Goal: Task Accomplishment & Management: Complete application form

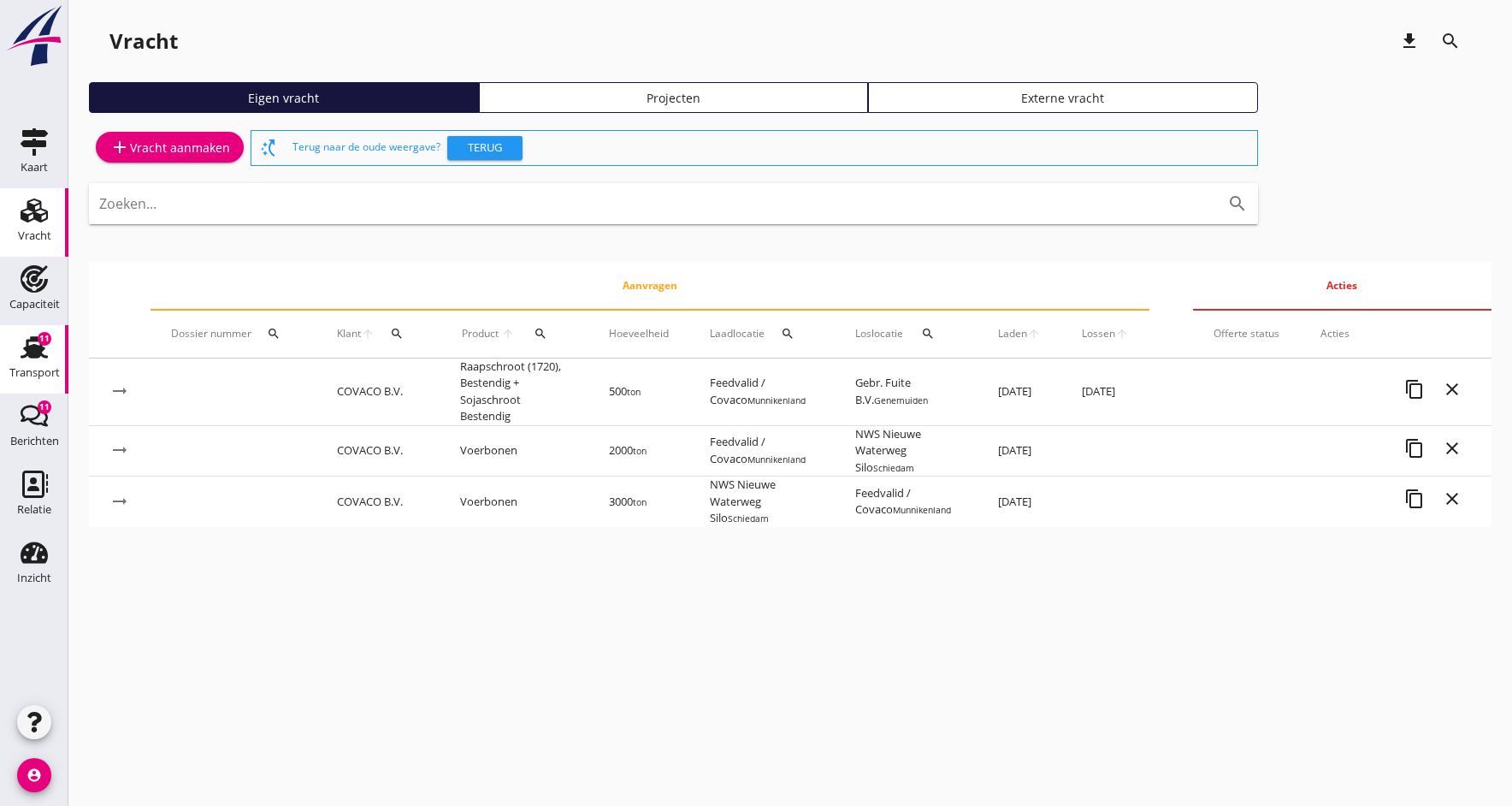
click at [27, 359] on icon "Transport" at bounding box center [34, 347] width 27 height 27
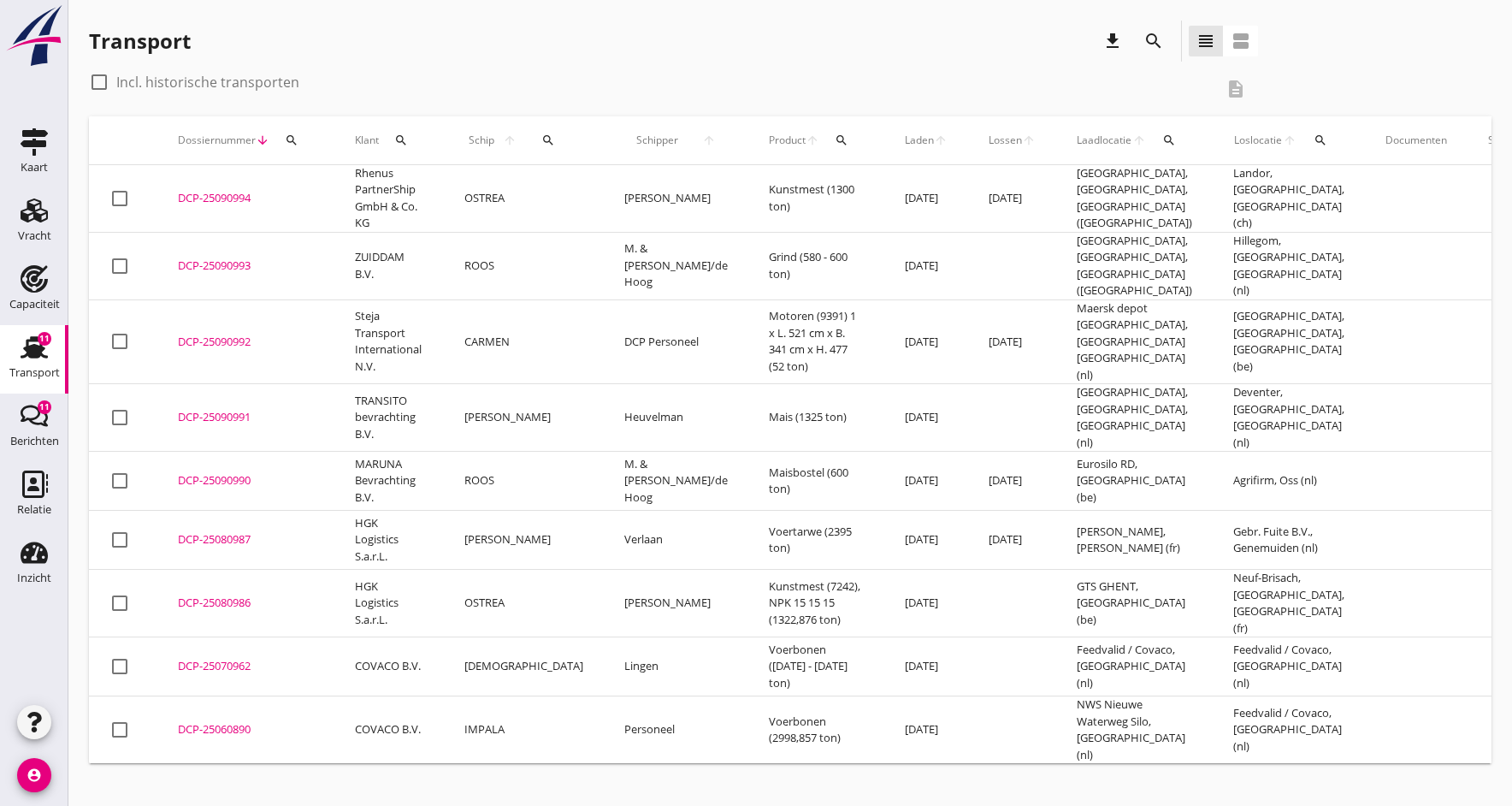
click at [215, 198] on div "DCP-25090994" at bounding box center [246, 198] width 136 height 17
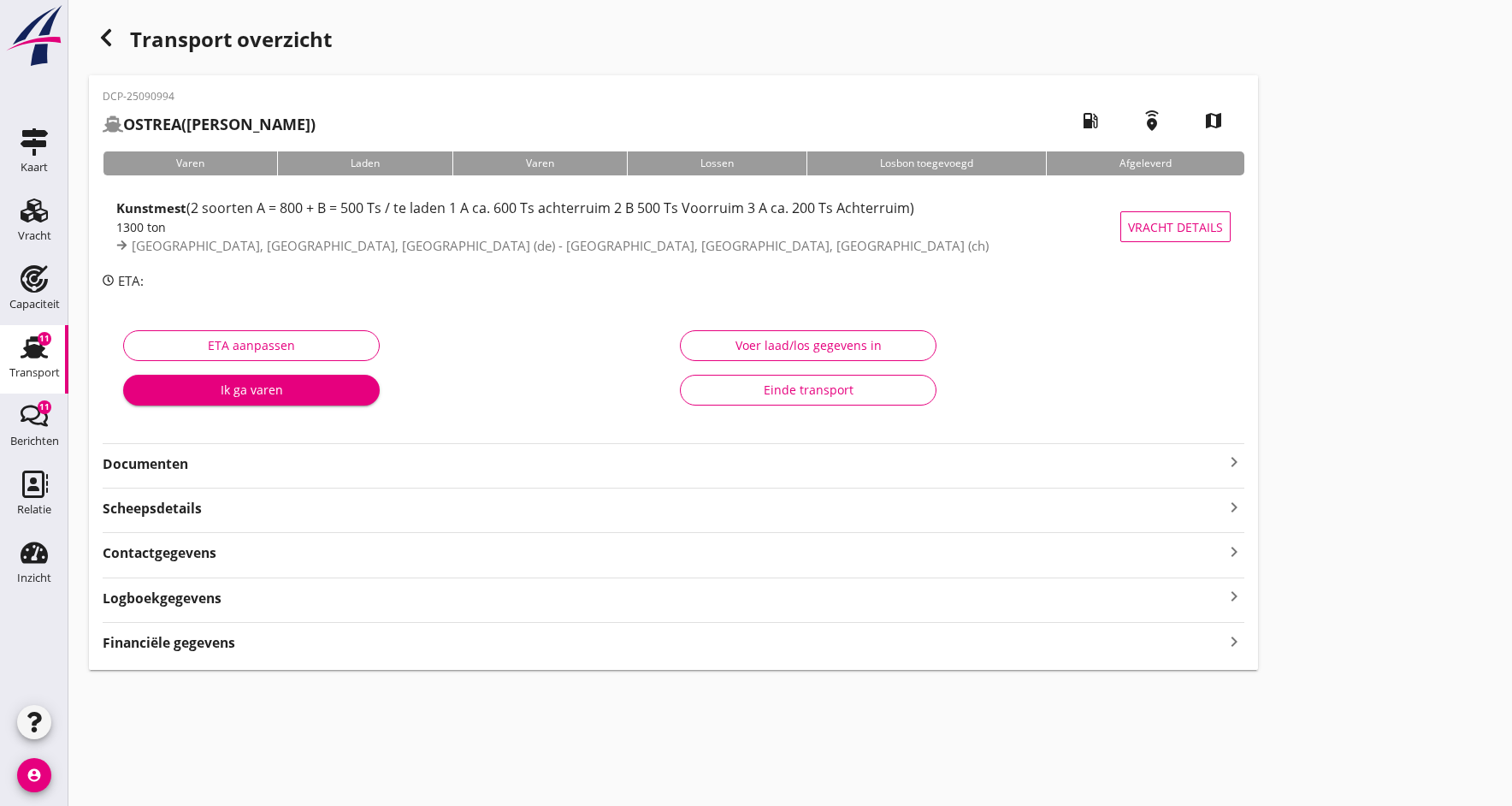
click at [211, 456] on strong "Documenten" at bounding box center [663, 464] width 1122 height 20
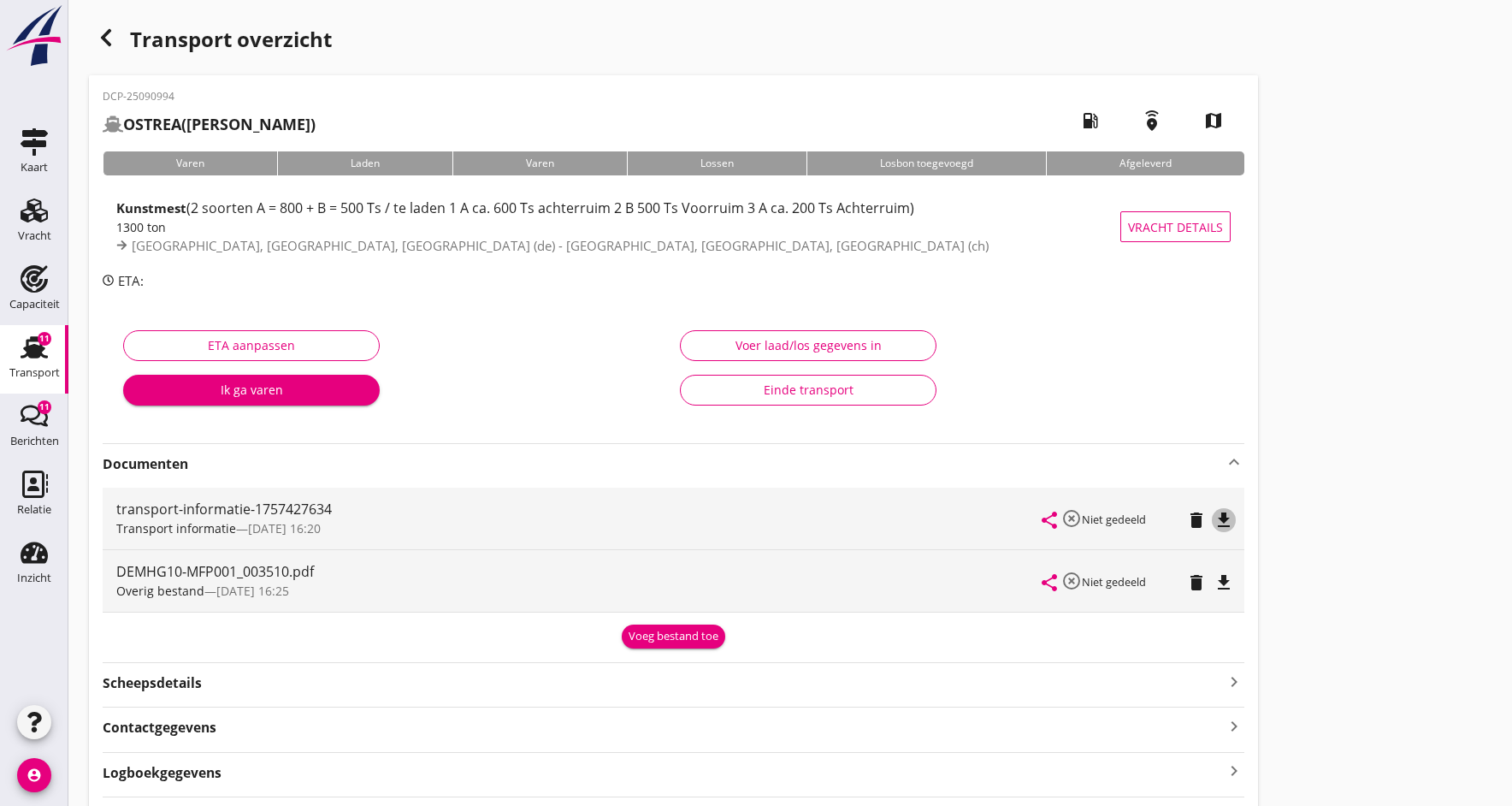
click at [1216, 515] on icon "file_download" at bounding box center [1224, 520] width 21 height 21
click at [1216, 515] on icon "open_in_browser" at bounding box center [1224, 520] width 21 height 21
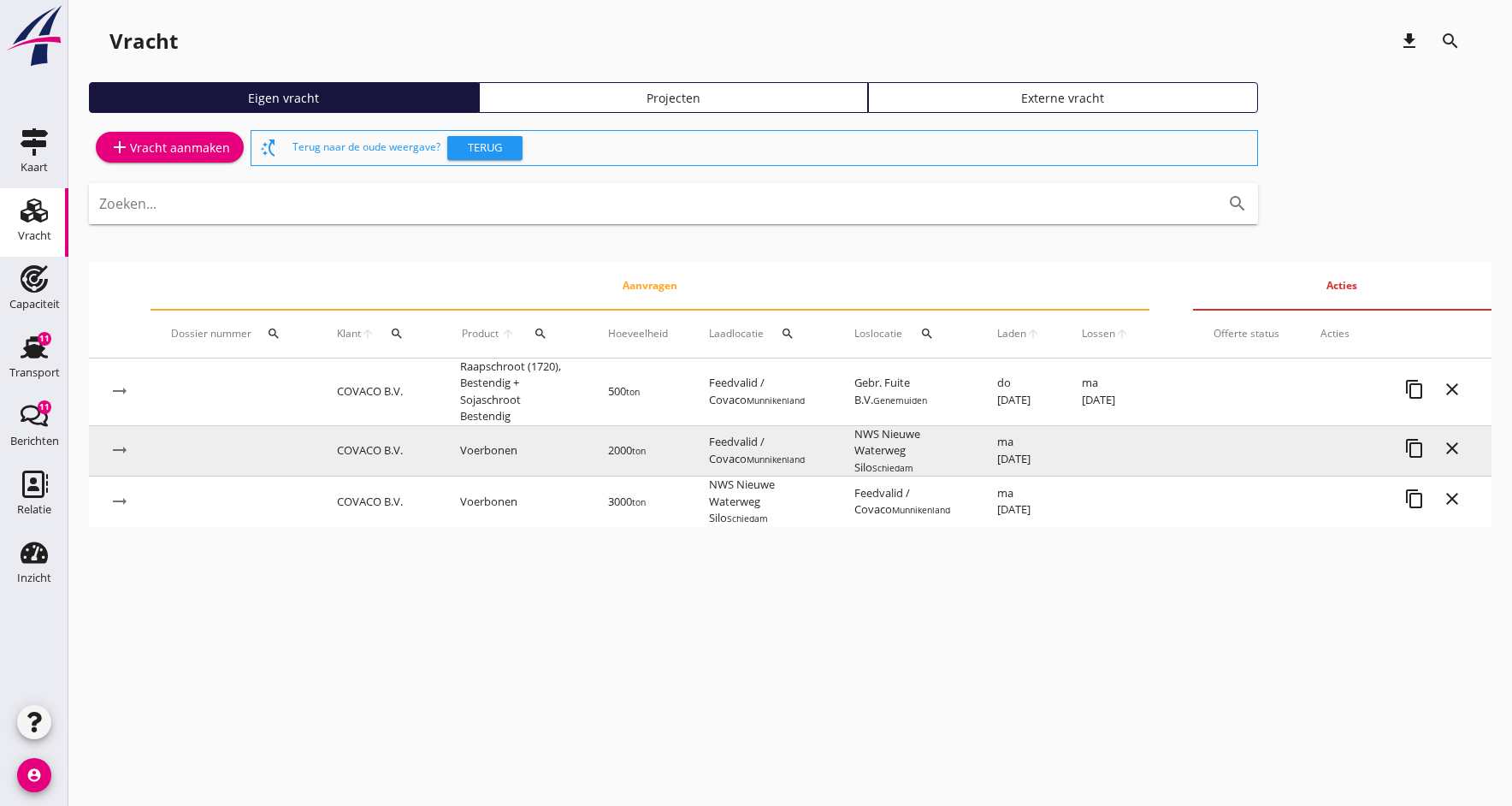
click at [356, 451] on td "COVACO B.V." at bounding box center [378, 450] width 123 height 52
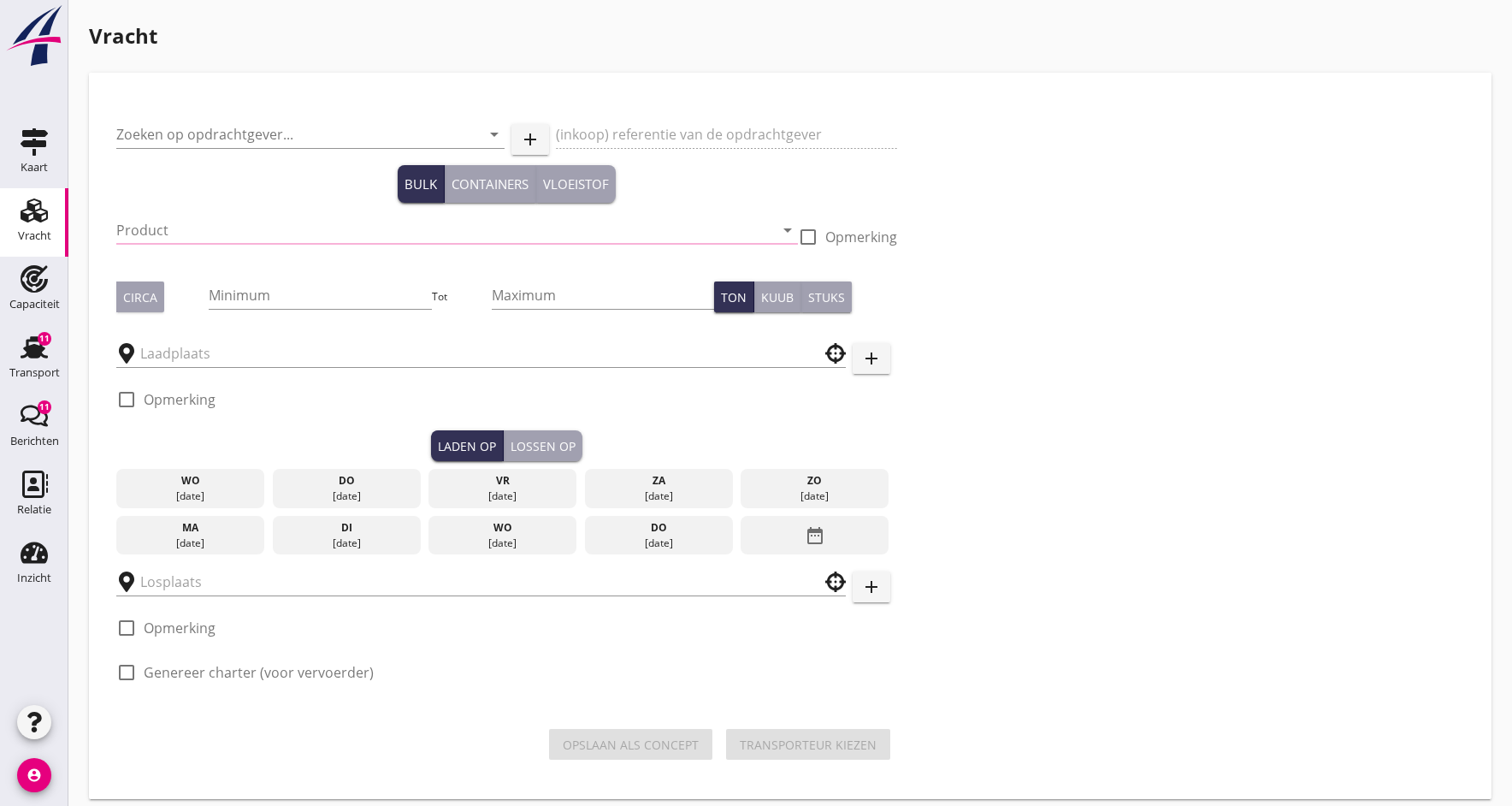
type input "COVACO B.V."
type input "EWOS"
type input "Voerbonen (1792)"
type input "2000"
checkbox input "true"
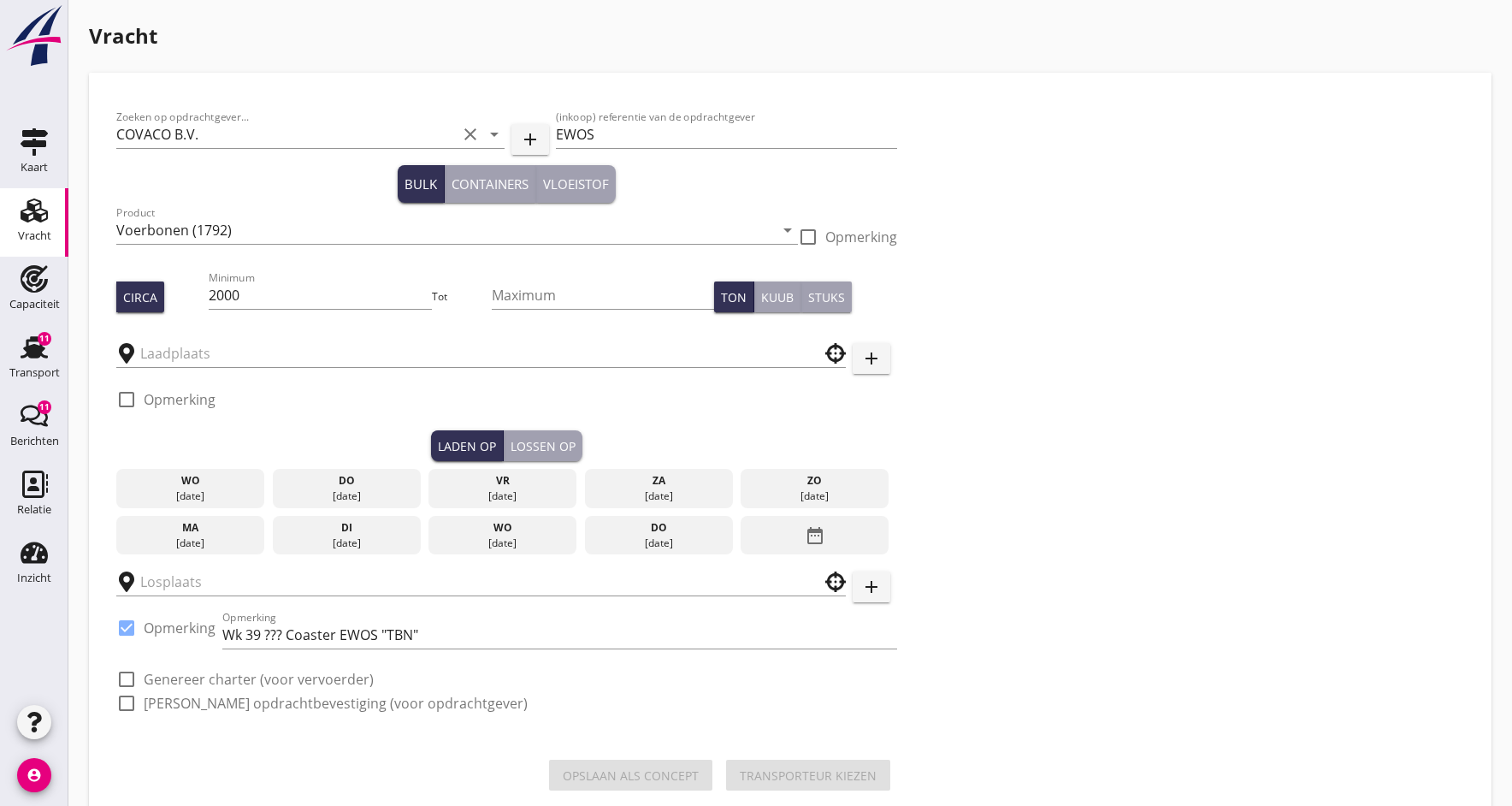
type input "Feedvalid / Covaco"
type input "NWS Nieuwe Waterweg Silo"
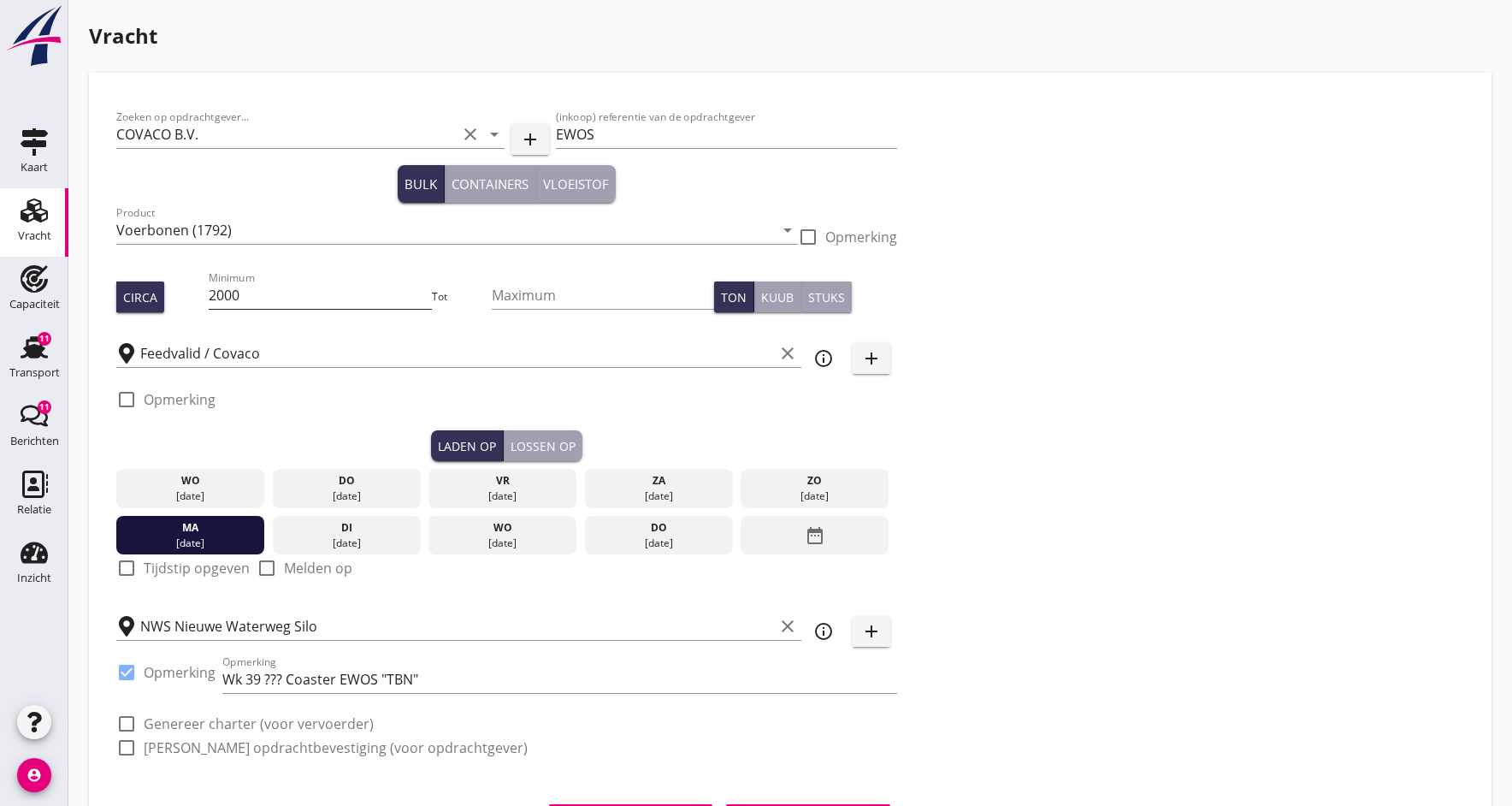
click at [263, 297] on input "2000" at bounding box center [320, 295] width 222 height 27
type input "2"
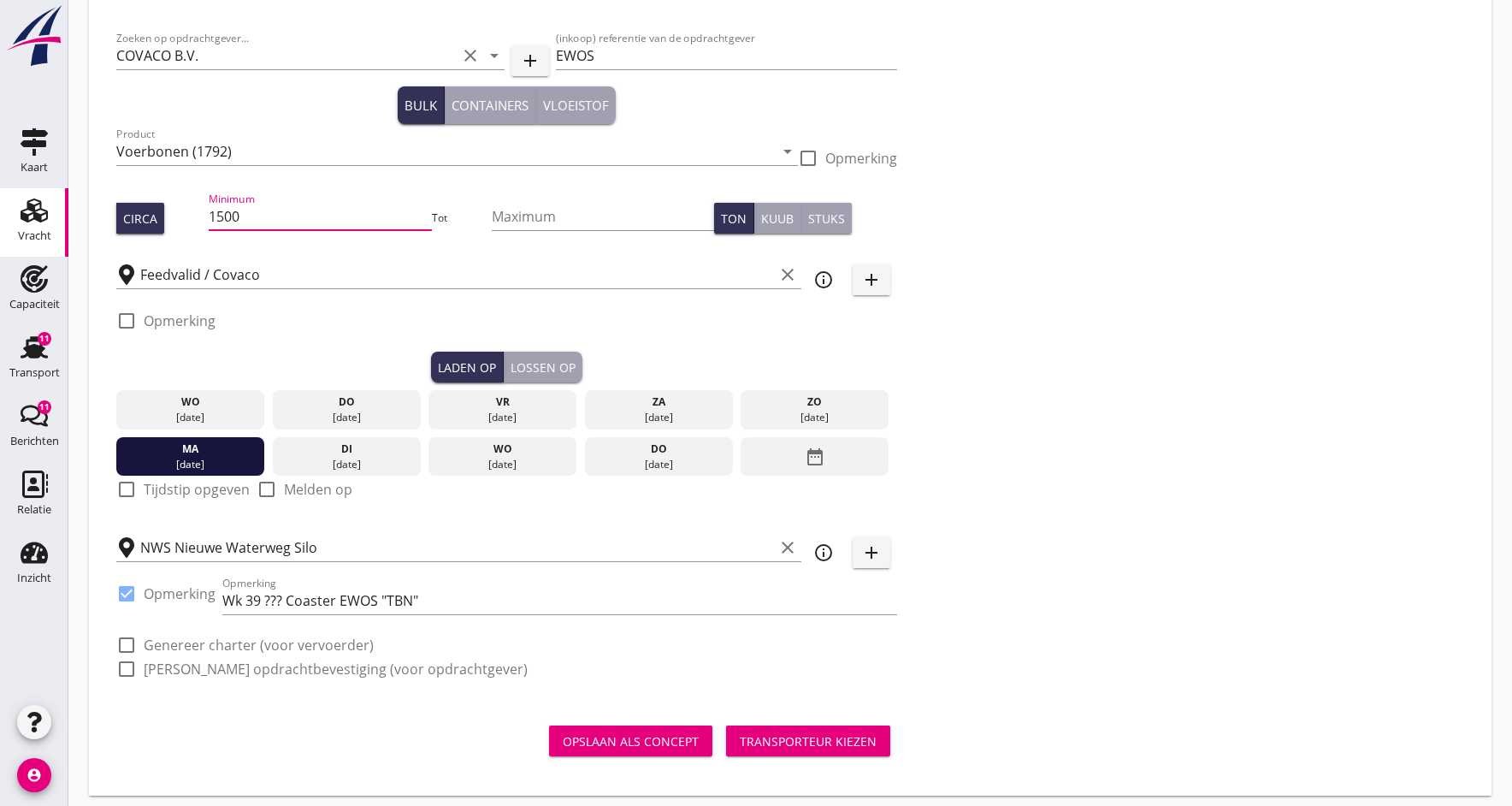
scroll to position [88, 0]
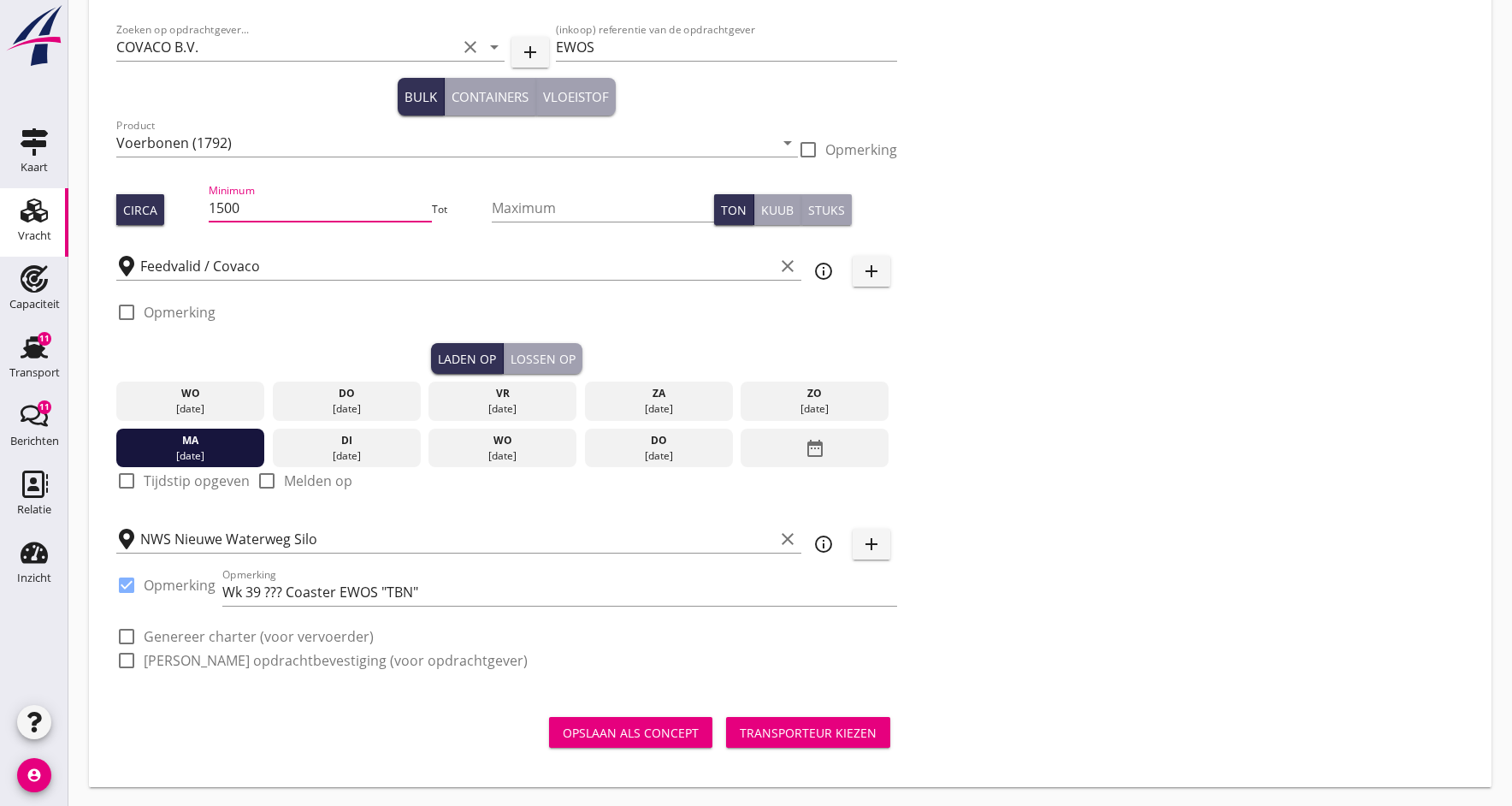
type input "1500"
click at [127, 485] on div at bounding box center [127, 481] width 29 height 29
checkbox input "true"
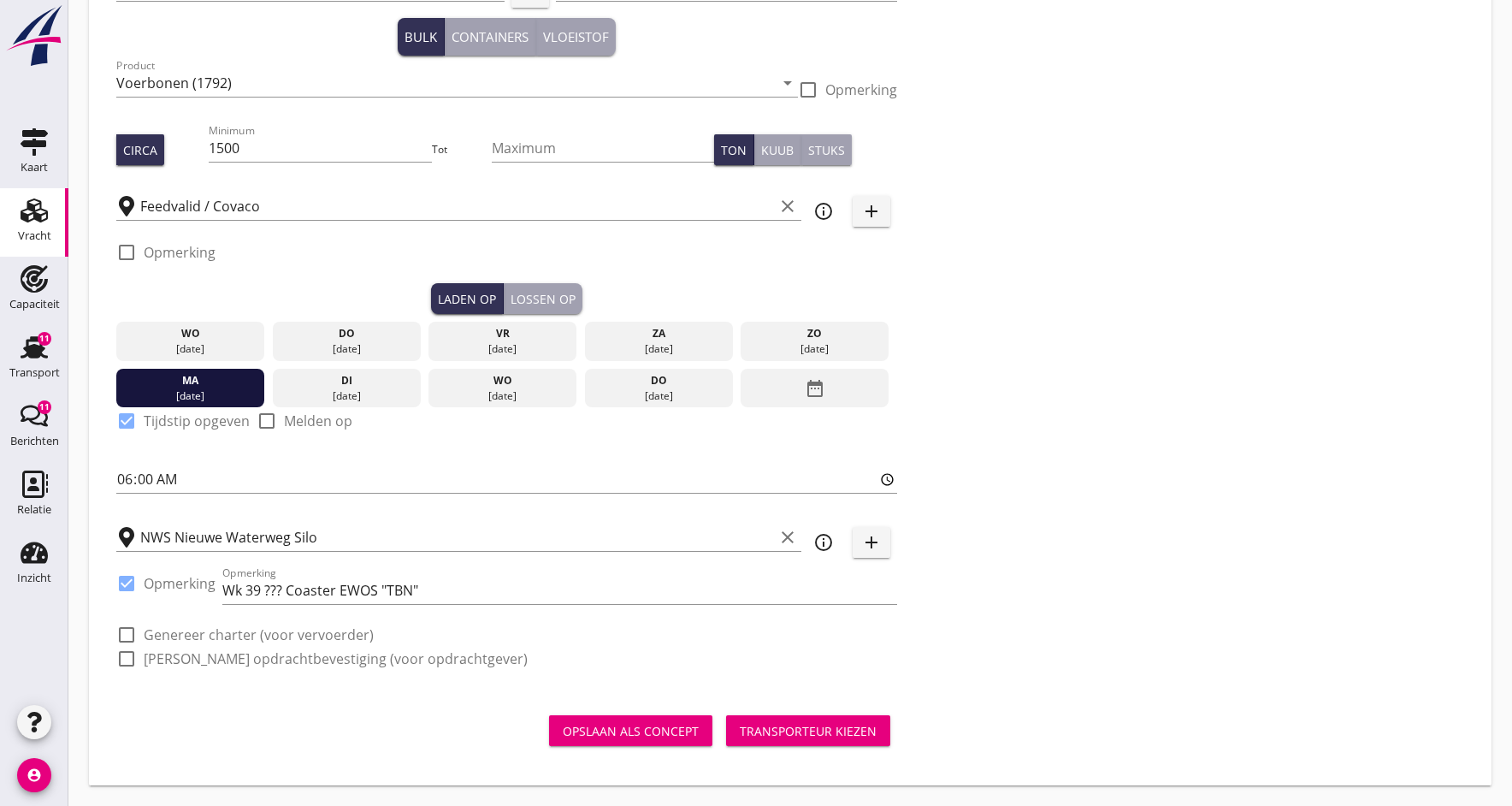
scroll to position [147, 0]
drag, startPoint x: 282, startPoint y: 592, endPoint x: 356, endPoint y: 571, distance: 76.9
click at [284, 591] on input "Wk 39 ??? Coaster EWOS "TBN"" at bounding box center [559, 590] width 675 height 27
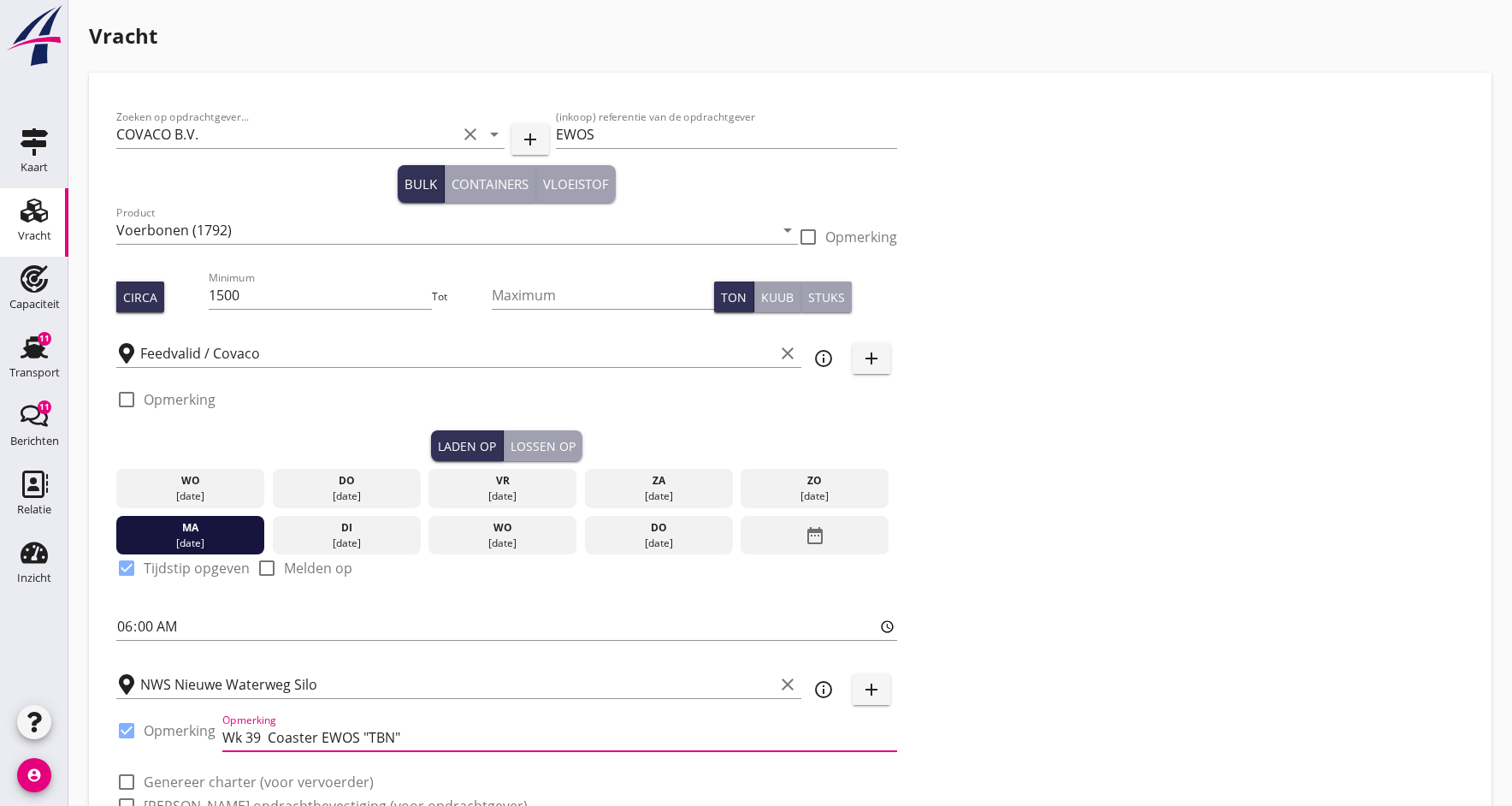
scroll to position [0, 0]
type input "Wk 39 Coaster EWOS "TBN""
click at [275, 302] on input "1500" at bounding box center [320, 295] width 222 height 27
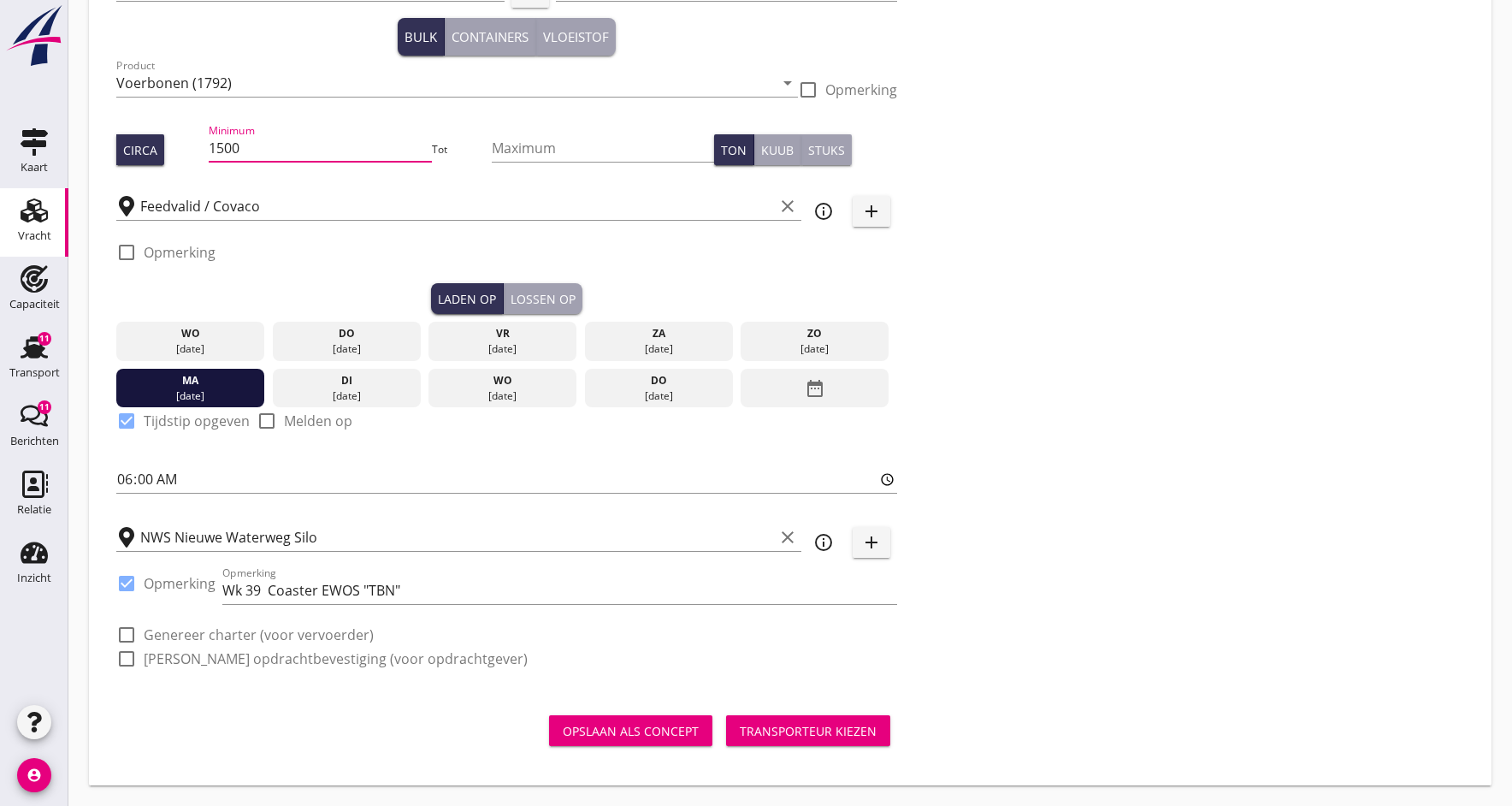
scroll to position [147, 0]
click at [784, 736] on div "Transporteur kiezen" at bounding box center [808, 731] width 136 height 18
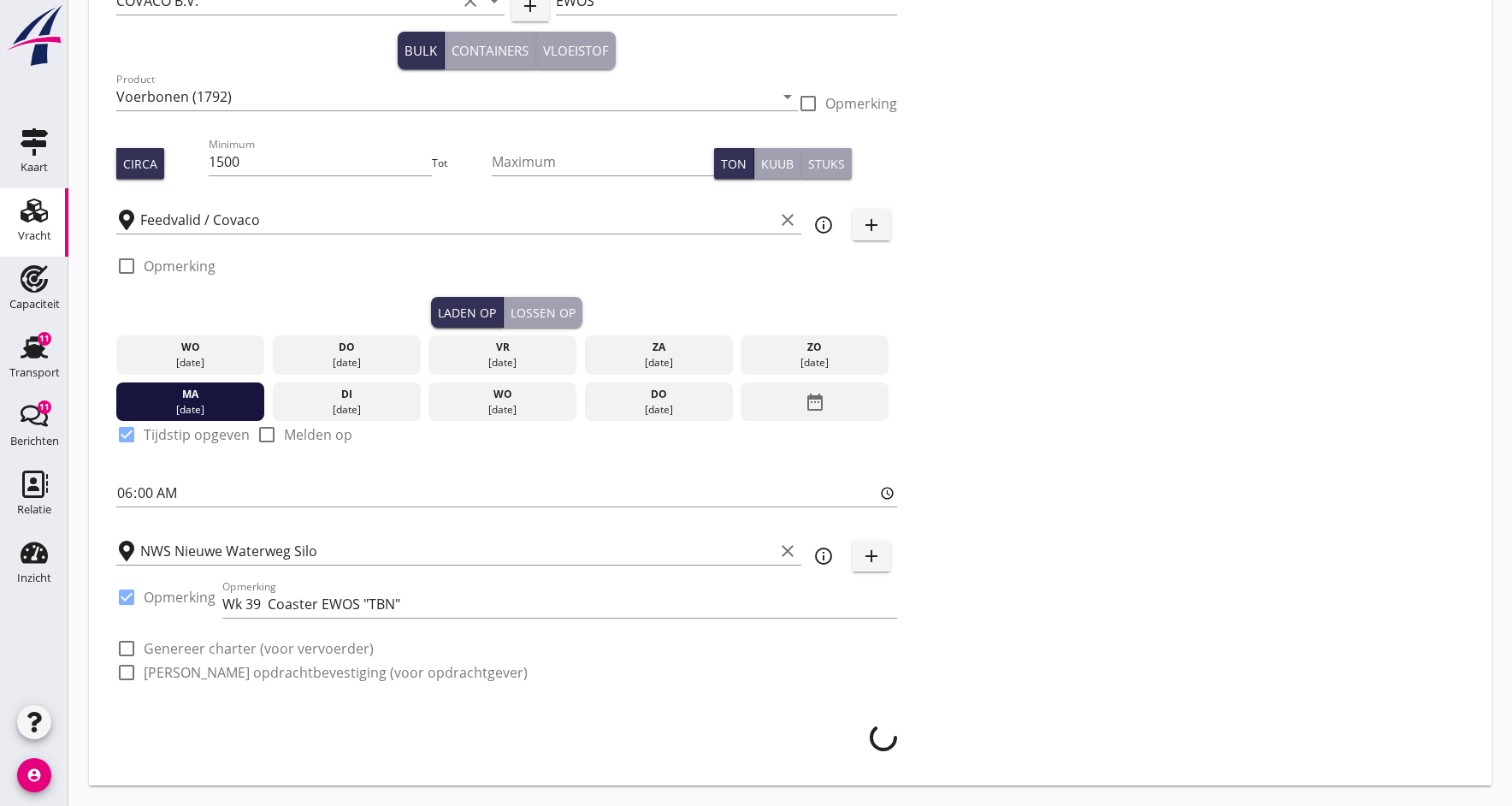
scroll to position [134, 0]
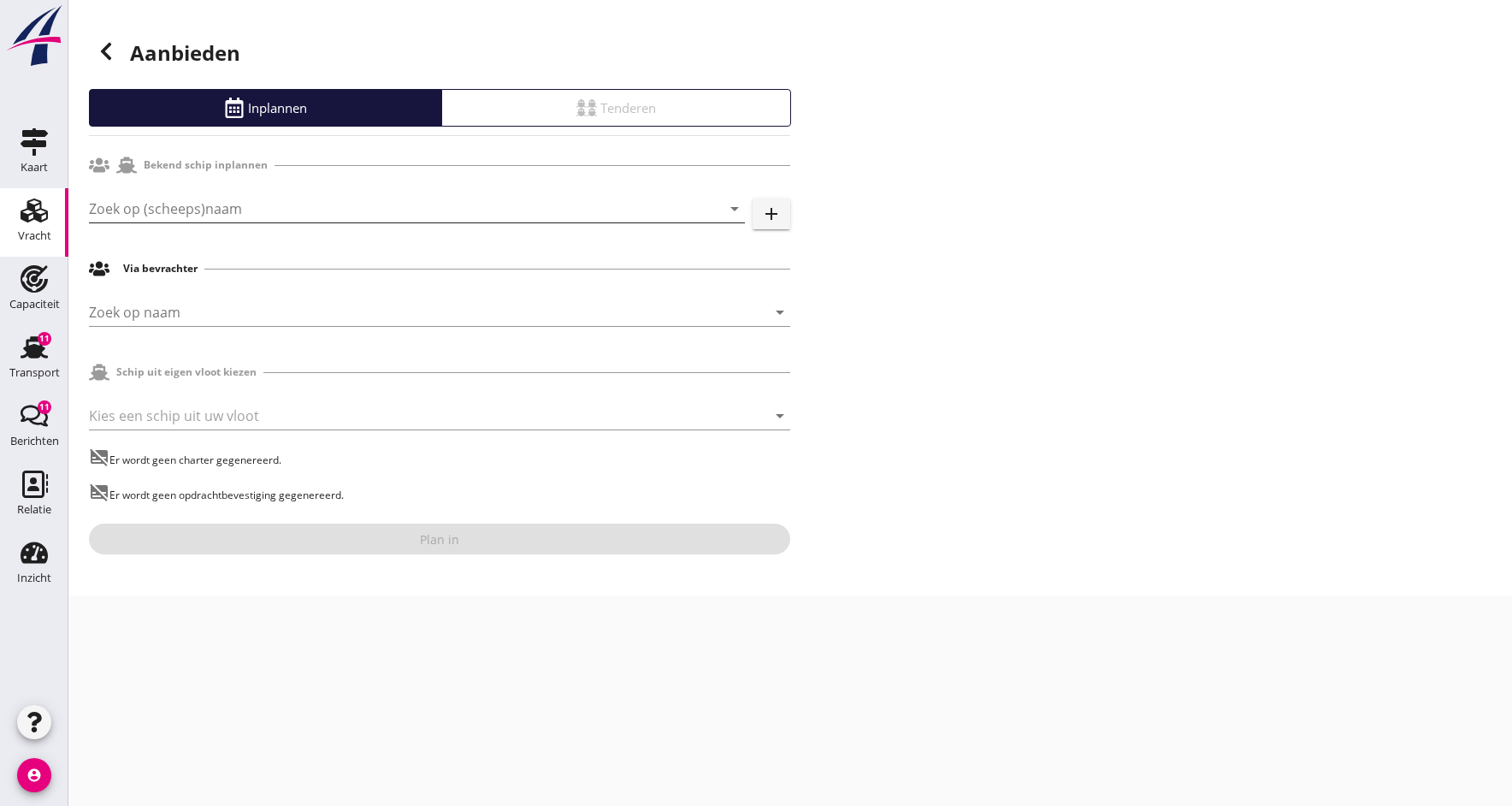
click at [197, 202] on input "Zoek op (scheeps)naam" at bounding box center [392, 209] width 608 height 27
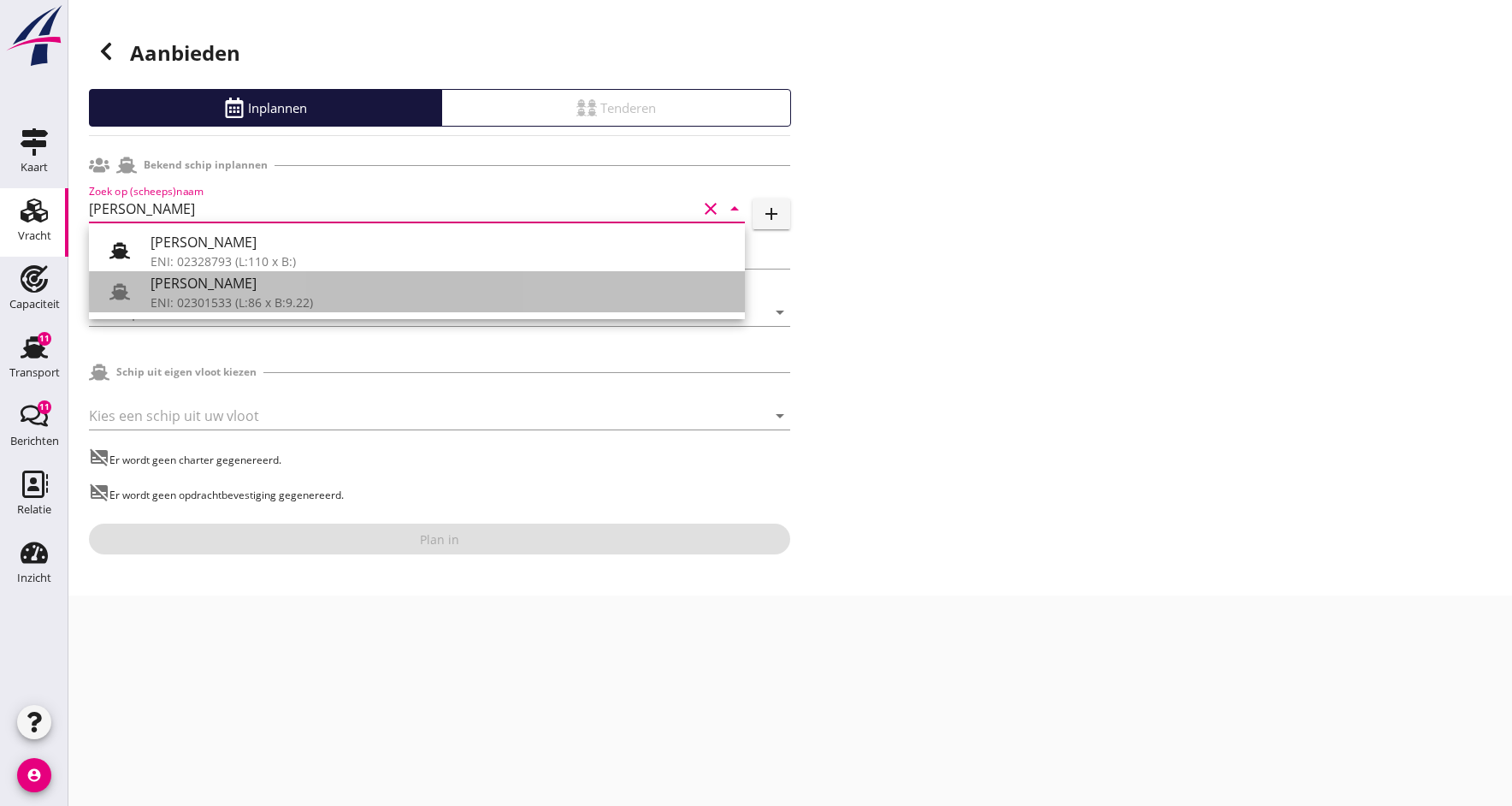
click at [252, 303] on div "ENI: 02301533 (L:86 x B:9.22)" at bounding box center [441, 303] width 581 height 18
type input "[PERSON_NAME]"
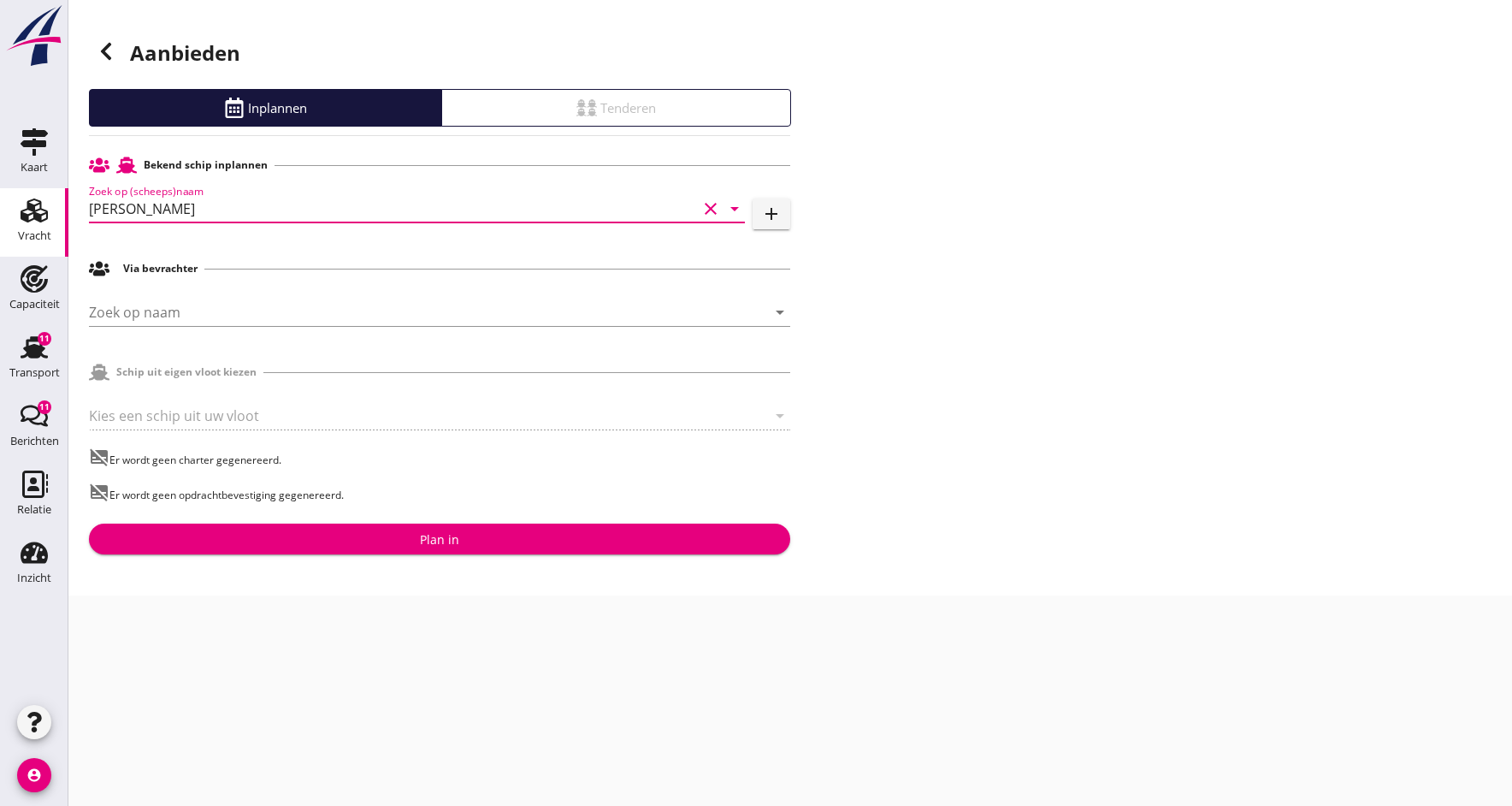
click at [409, 540] on div "Plan in" at bounding box center [440, 539] width 674 height 18
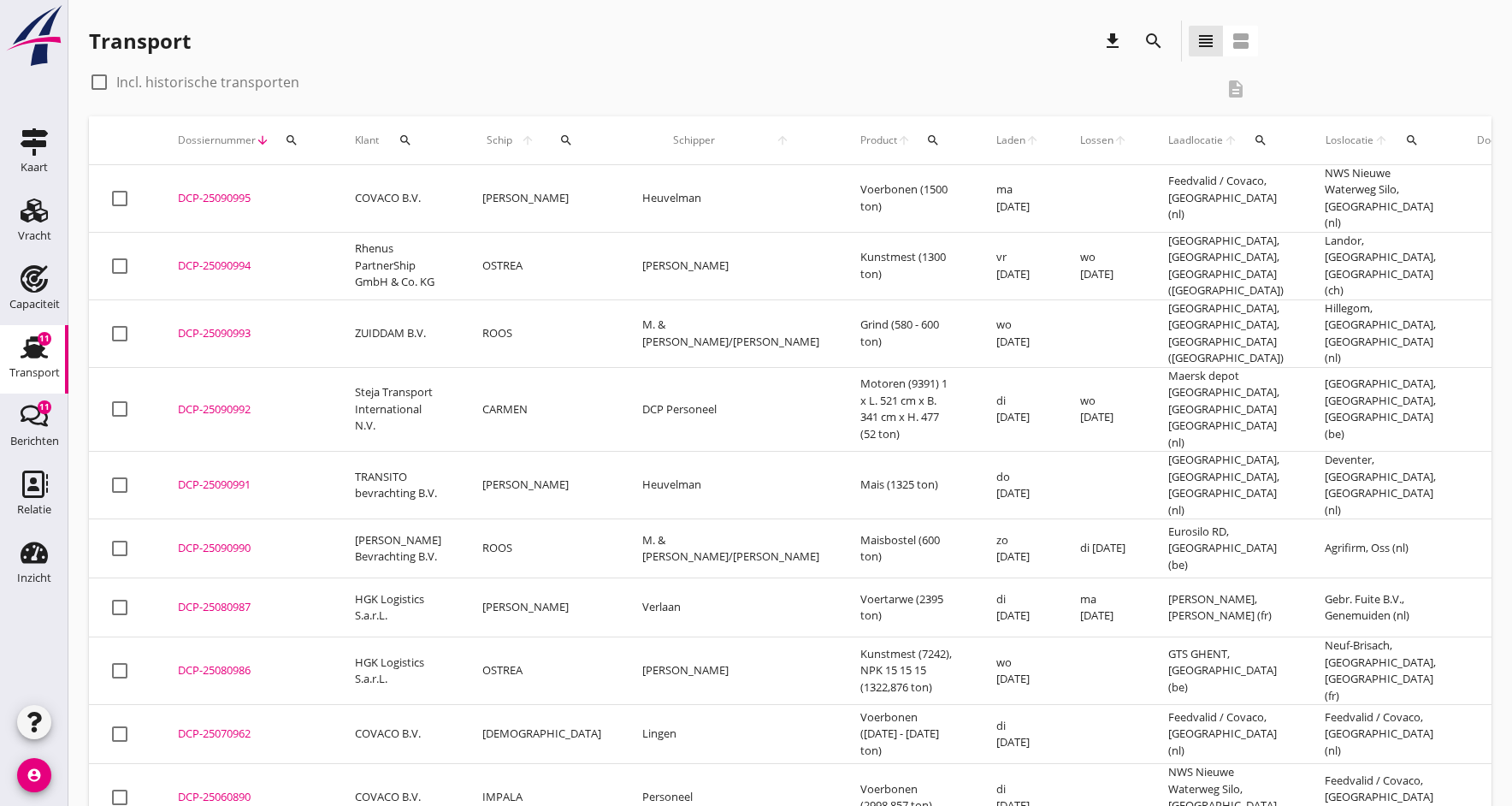
click at [230, 192] on div "DCP-25090995" at bounding box center [246, 198] width 136 height 17
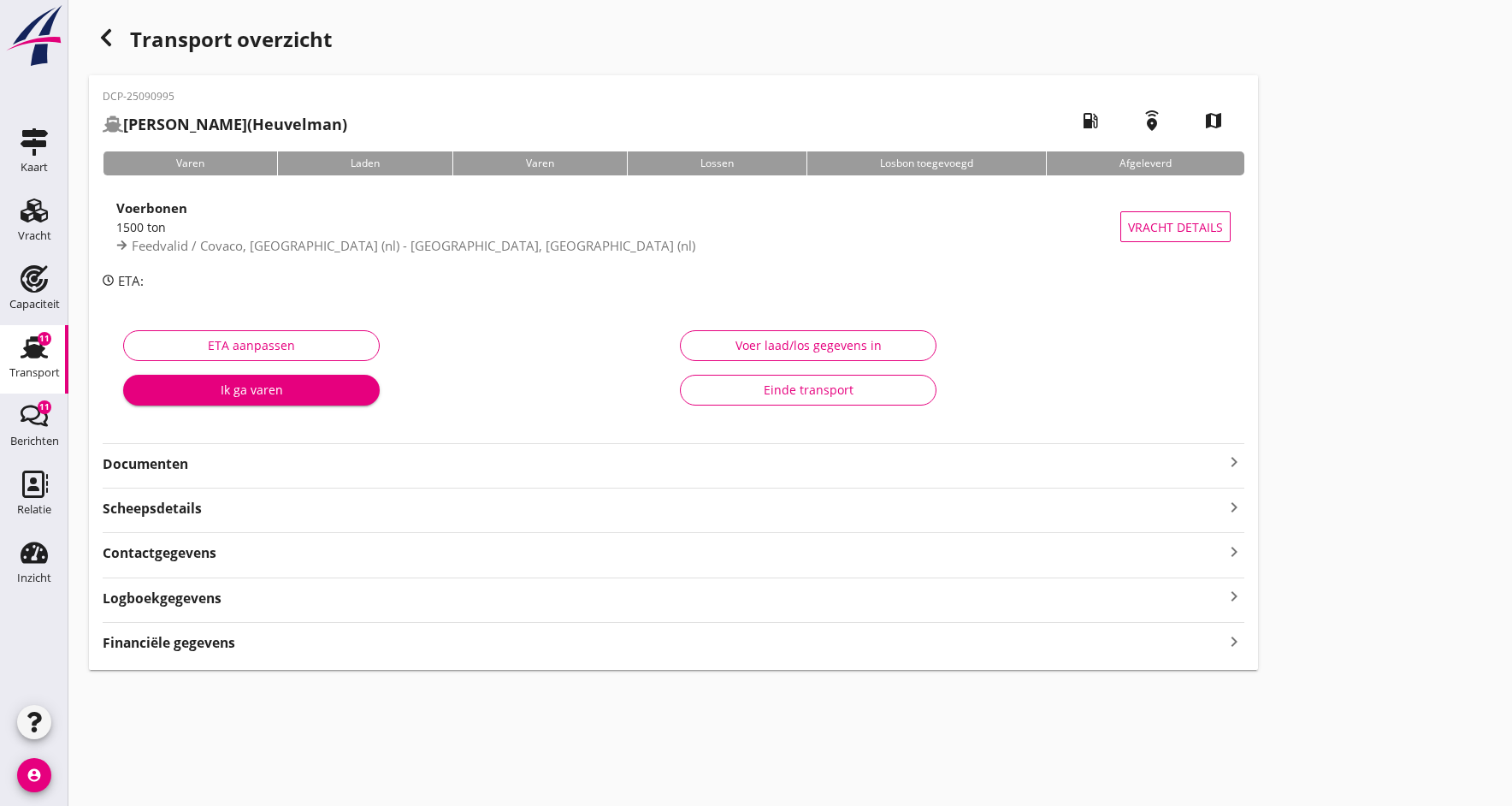
click at [149, 463] on strong "Documenten" at bounding box center [663, 464] width 1122 height 20
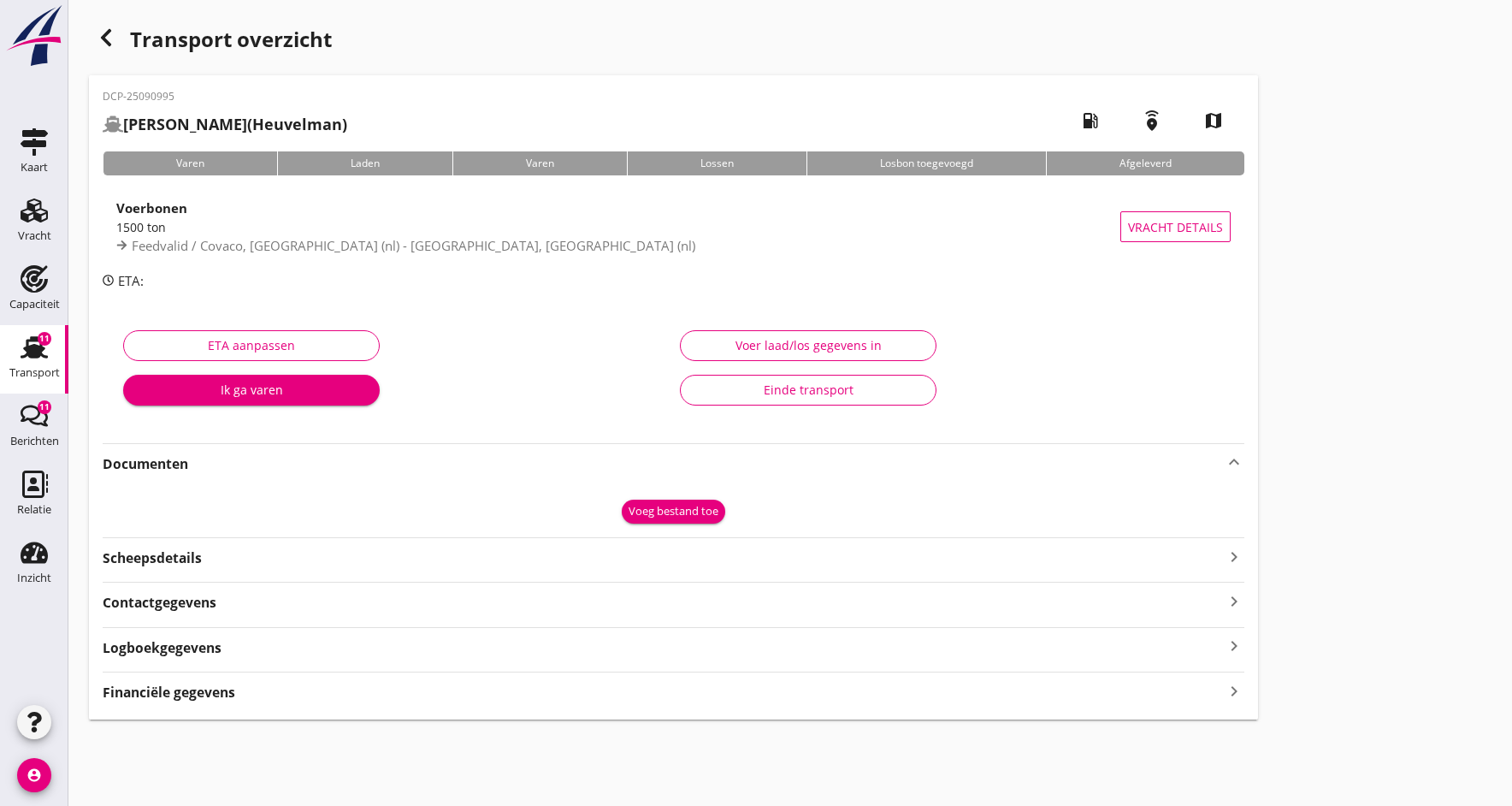
click at [678, 517] on div "Voeg bestand toe" at bounding box center [673, 511] width 89 height 17
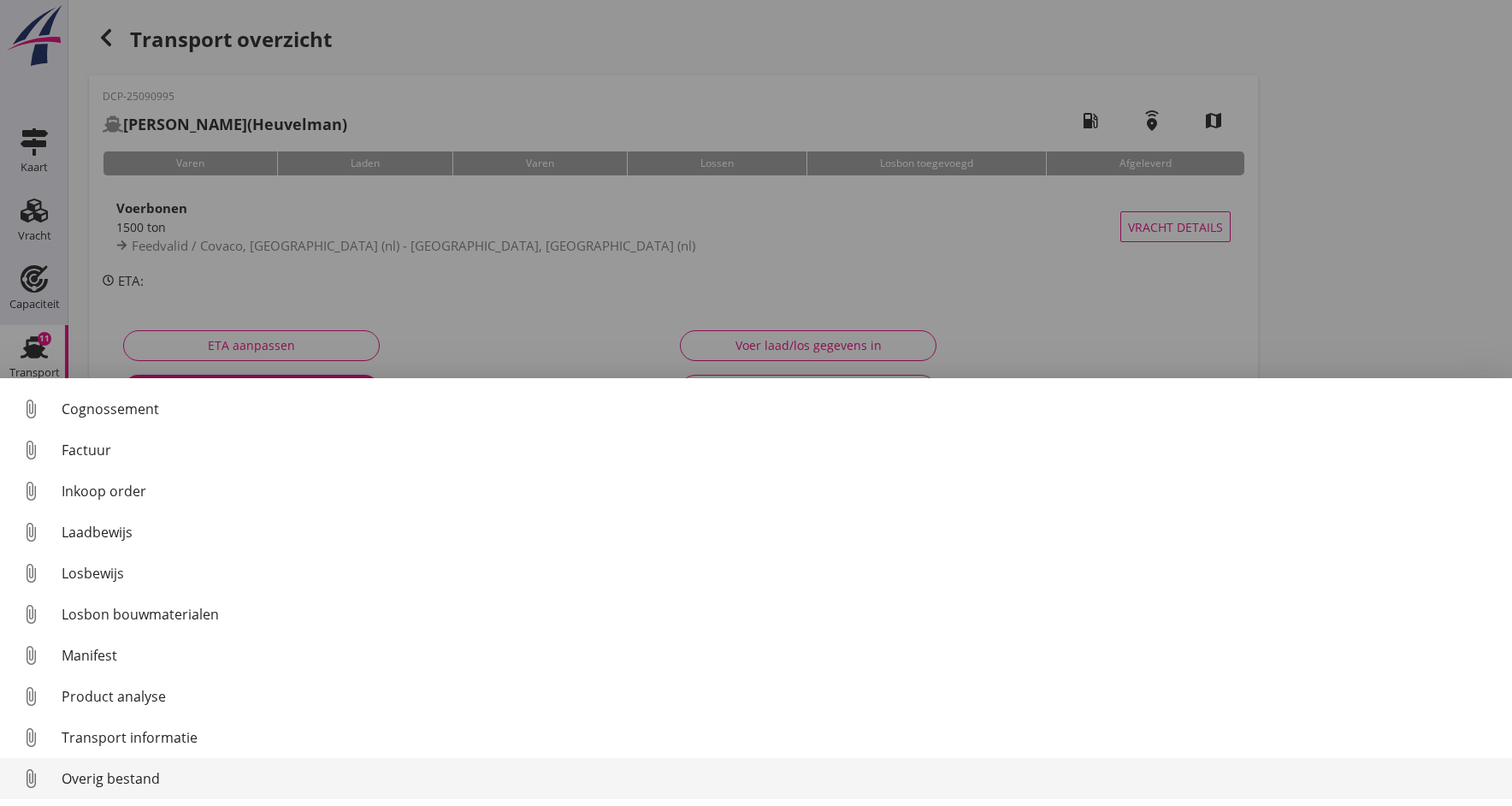
scroll to position [79, 0]
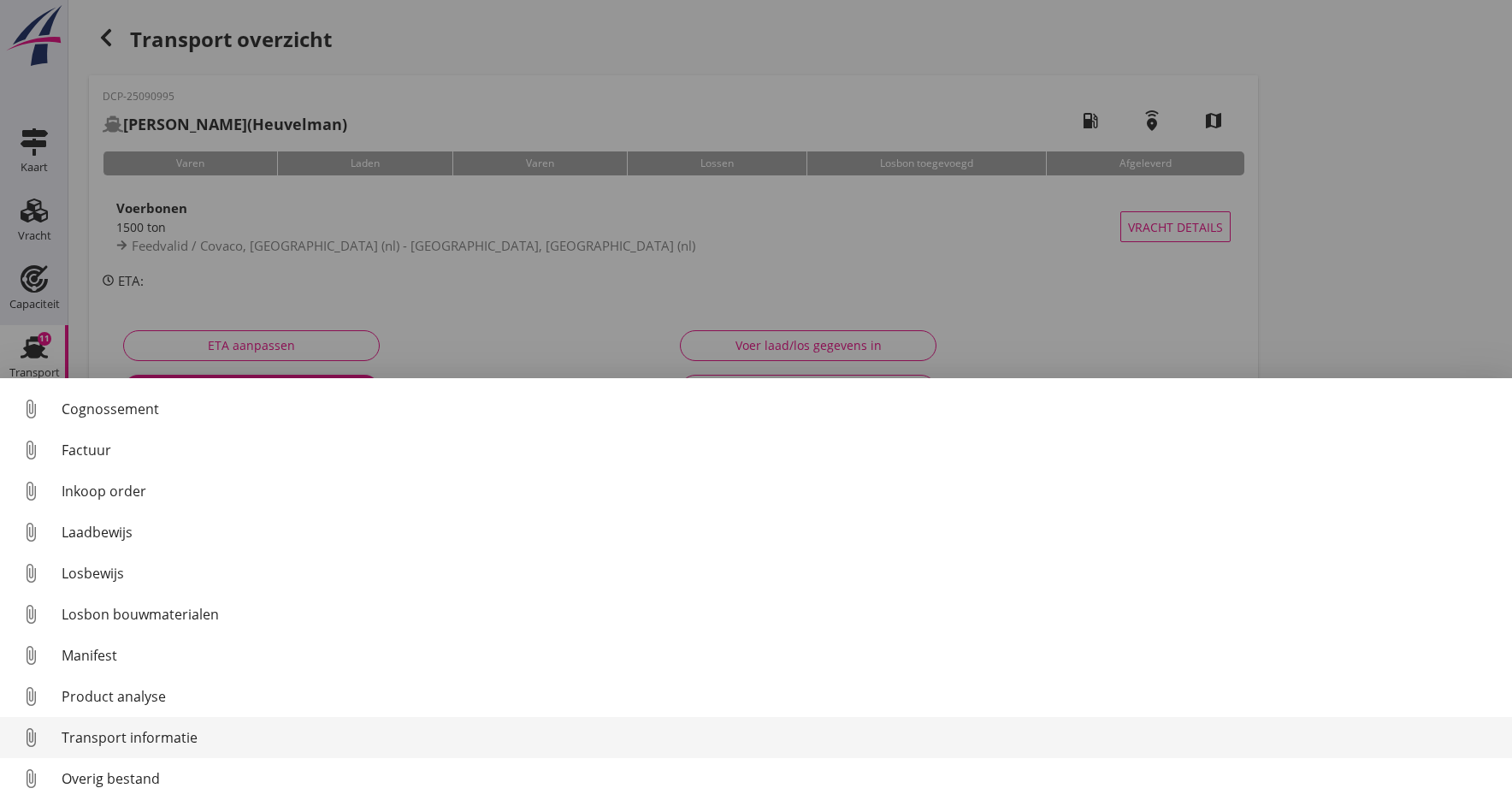
click at [117, 728] on div "Transport informatie" at bounding box center [780, 736] width 1437 height 21
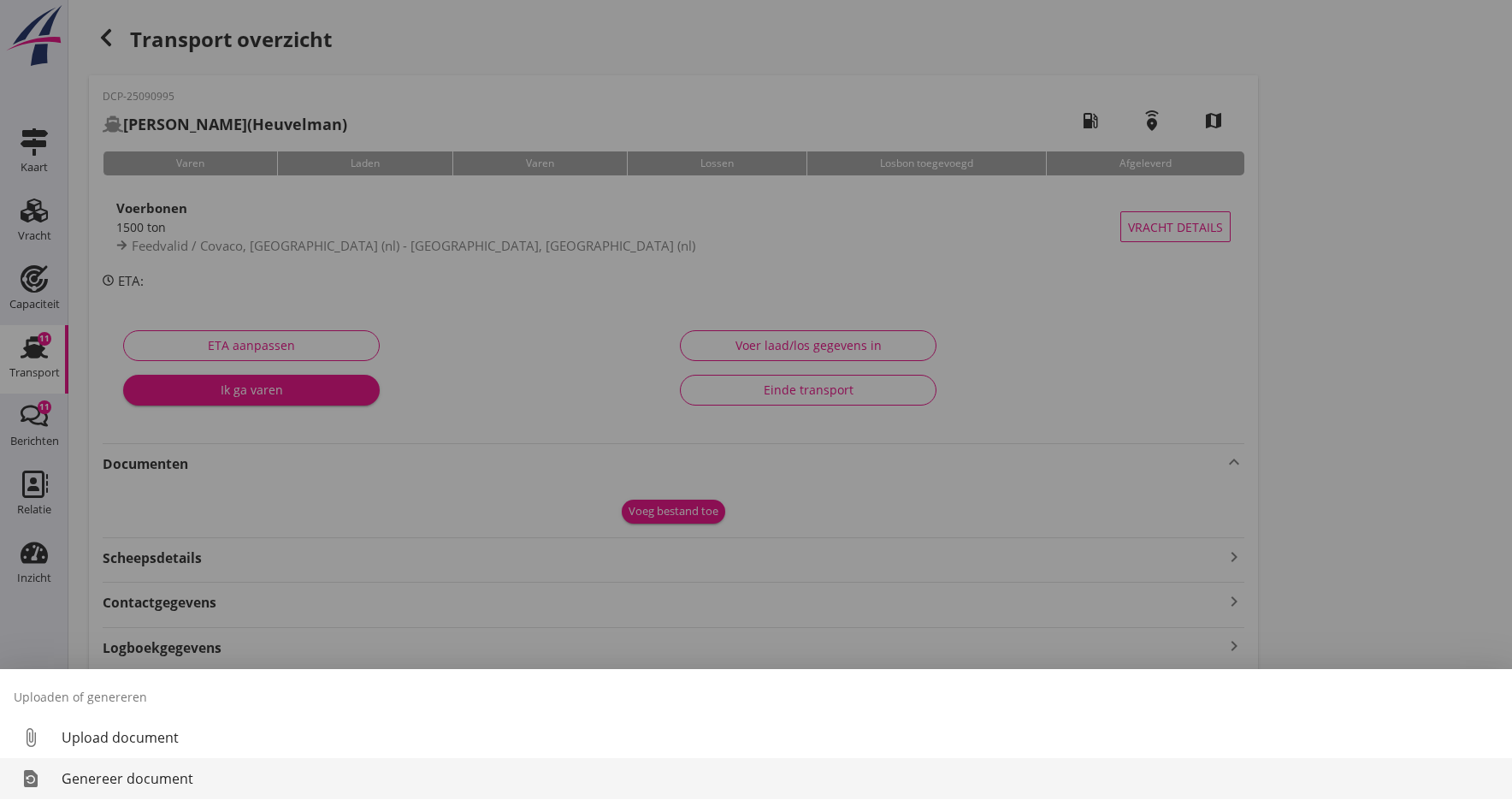
click at [172, 773] on div "Genereer document" at bounding box center [780, 778] width 1437 height 21
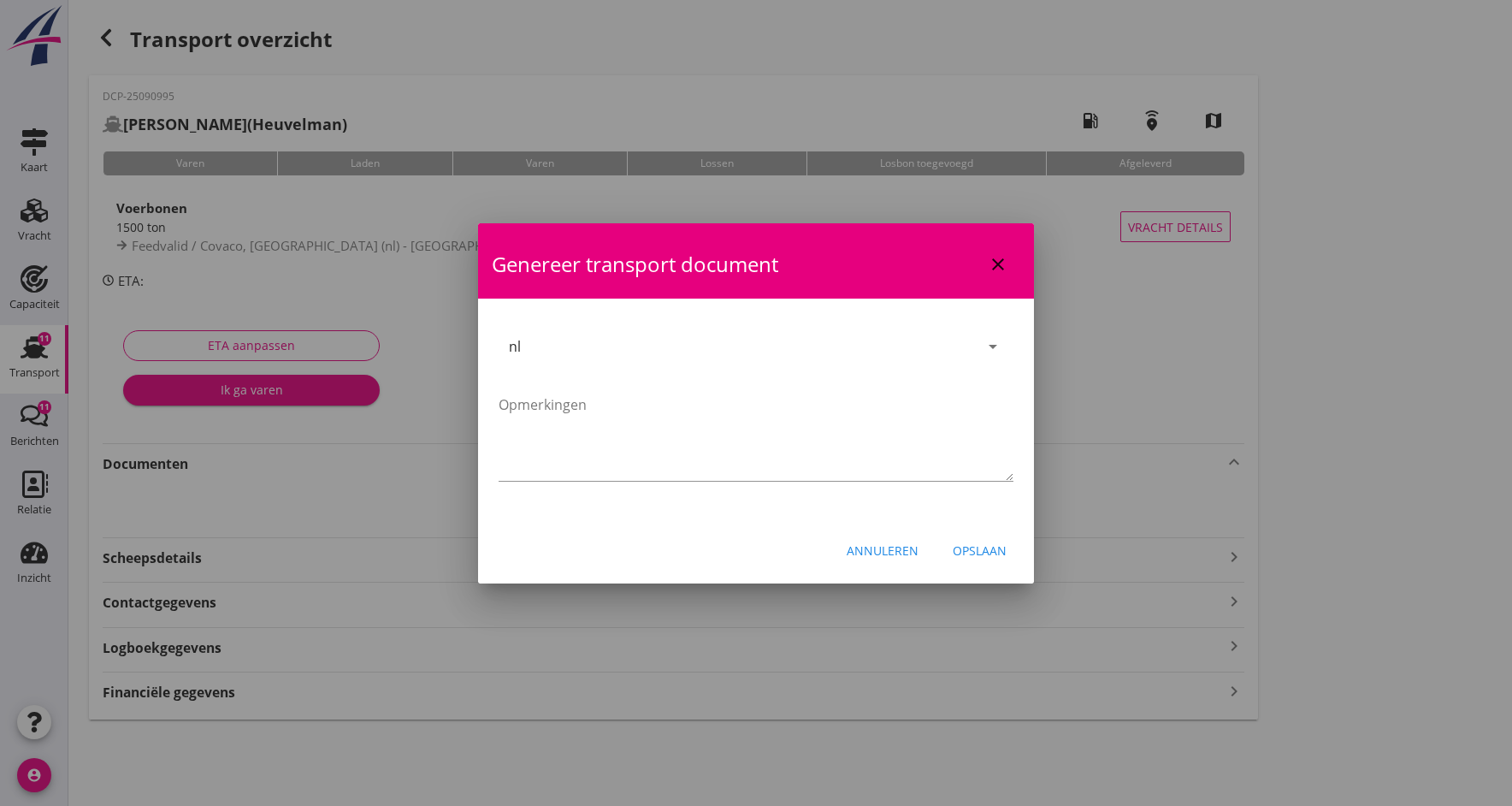
click at [991, 543] on div "Opslaan" at bounding box center [980, 550] width 54 height 18
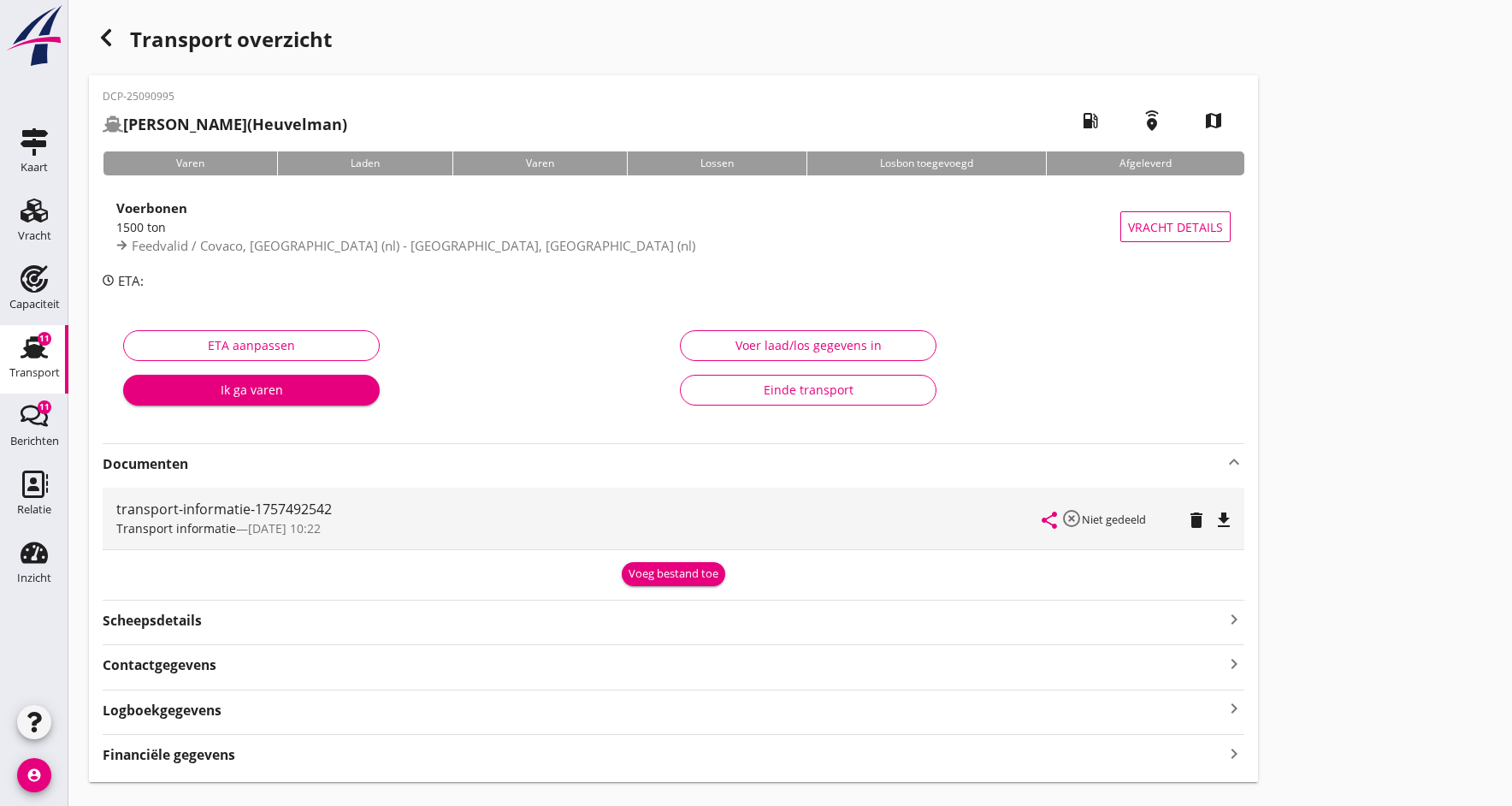
click at [1226, 510] on icon "file_download" at bounding box center [1224, 520] width 21 height 21
click at [1225, 510] on icon "open_in_browser" at bounding box center [1224, 520] width 21 height 21
click at [27, 234] on div "Vracht" at bounding box center [34, 236] width 33 height 11
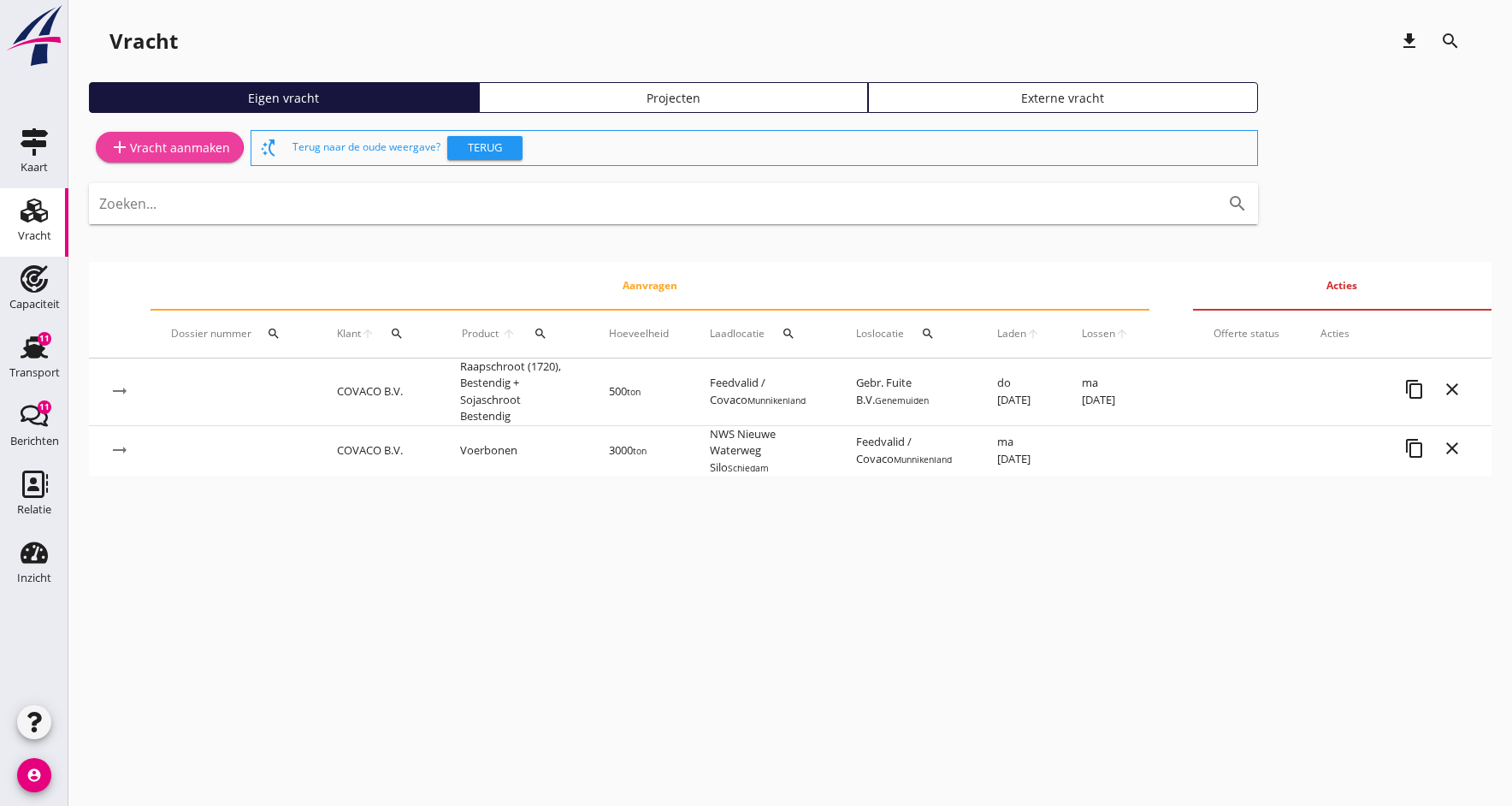
click at [136, 145] on div "add Vracht aanmaken" at bounding box center [169, 146] width 120 height 21
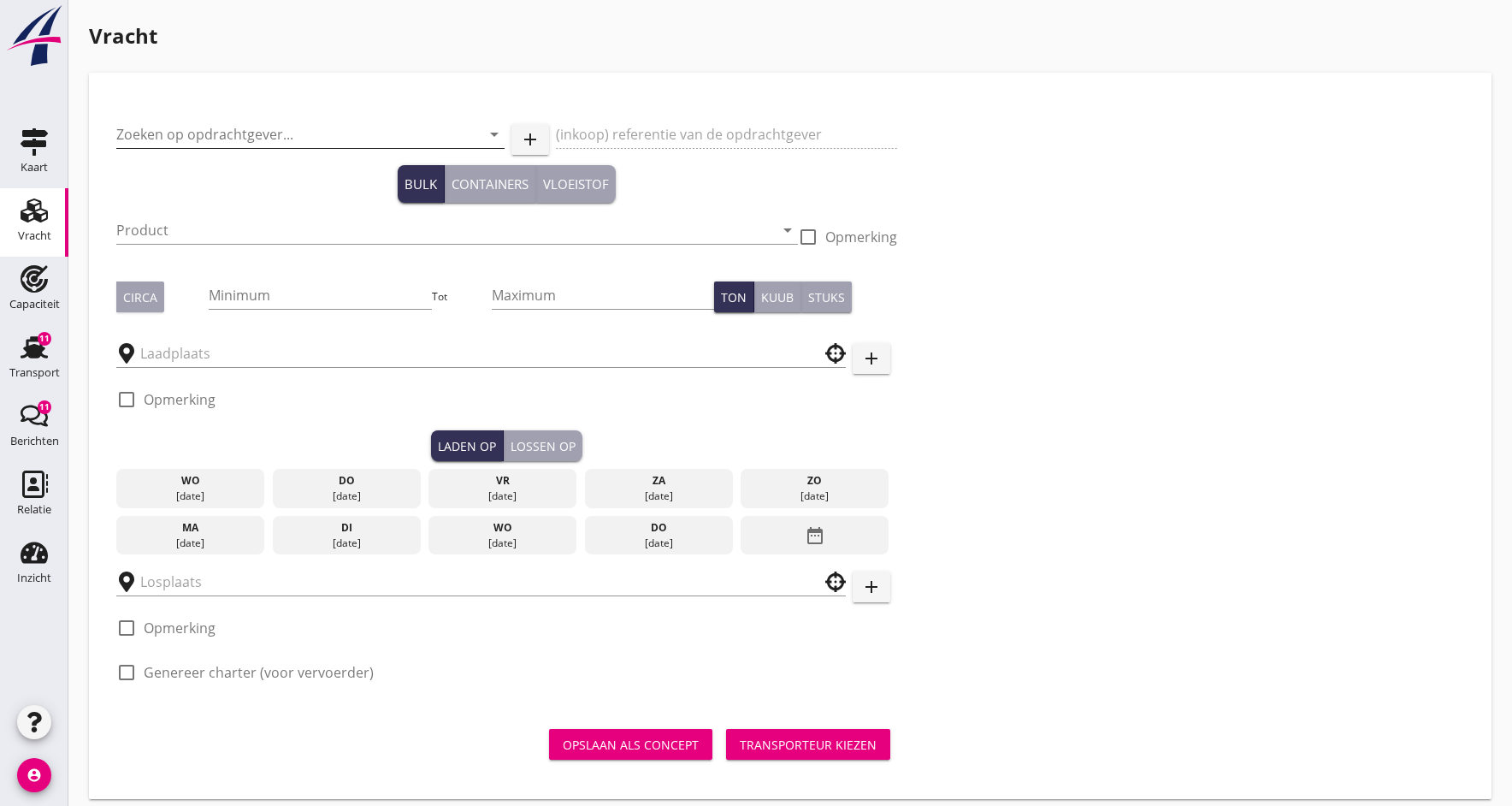
click at [193, 135] on input "Zoeken op opdrachtgever..." at bounding box center [286, 134] width 341 height 27
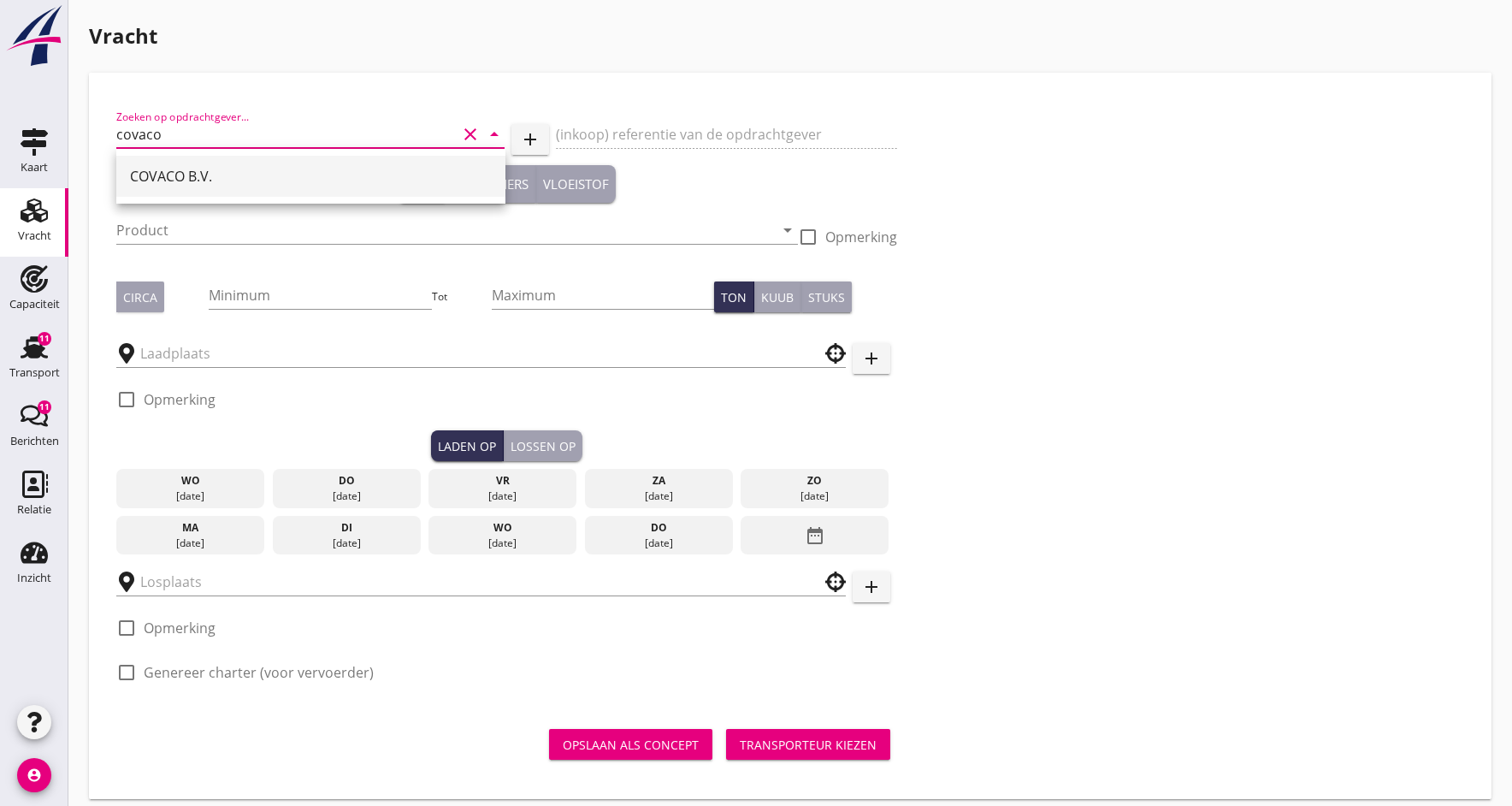
click at [187, 171] on div "COVACO B.V." at bounding box center [311, 176] width 362 height 21
type input "COVACO B.V."
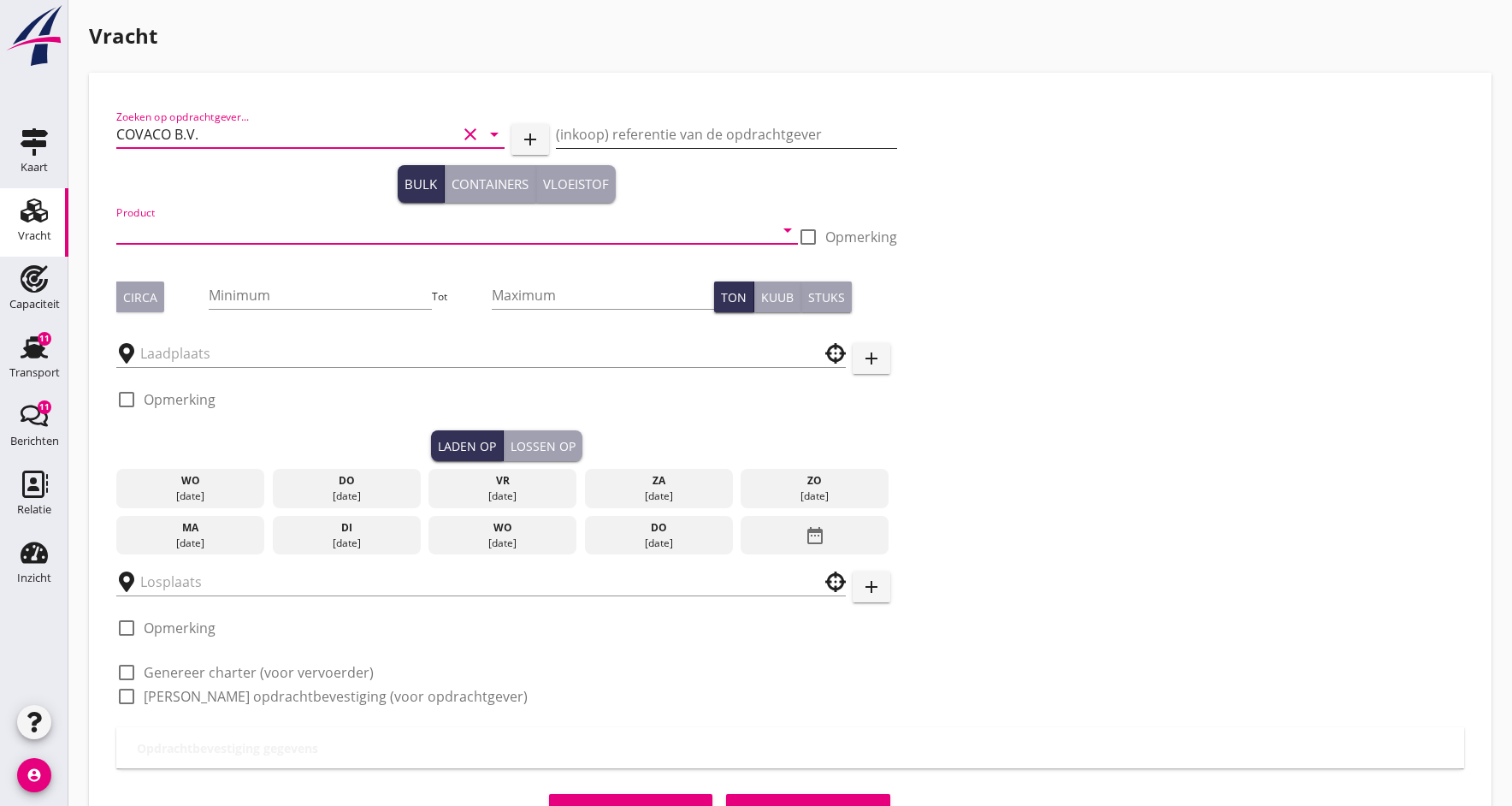
click at [606, 127] on input "(inkoop) referentie van de opdrachtgever" at bounding box center [726, 134] width 341 height 27
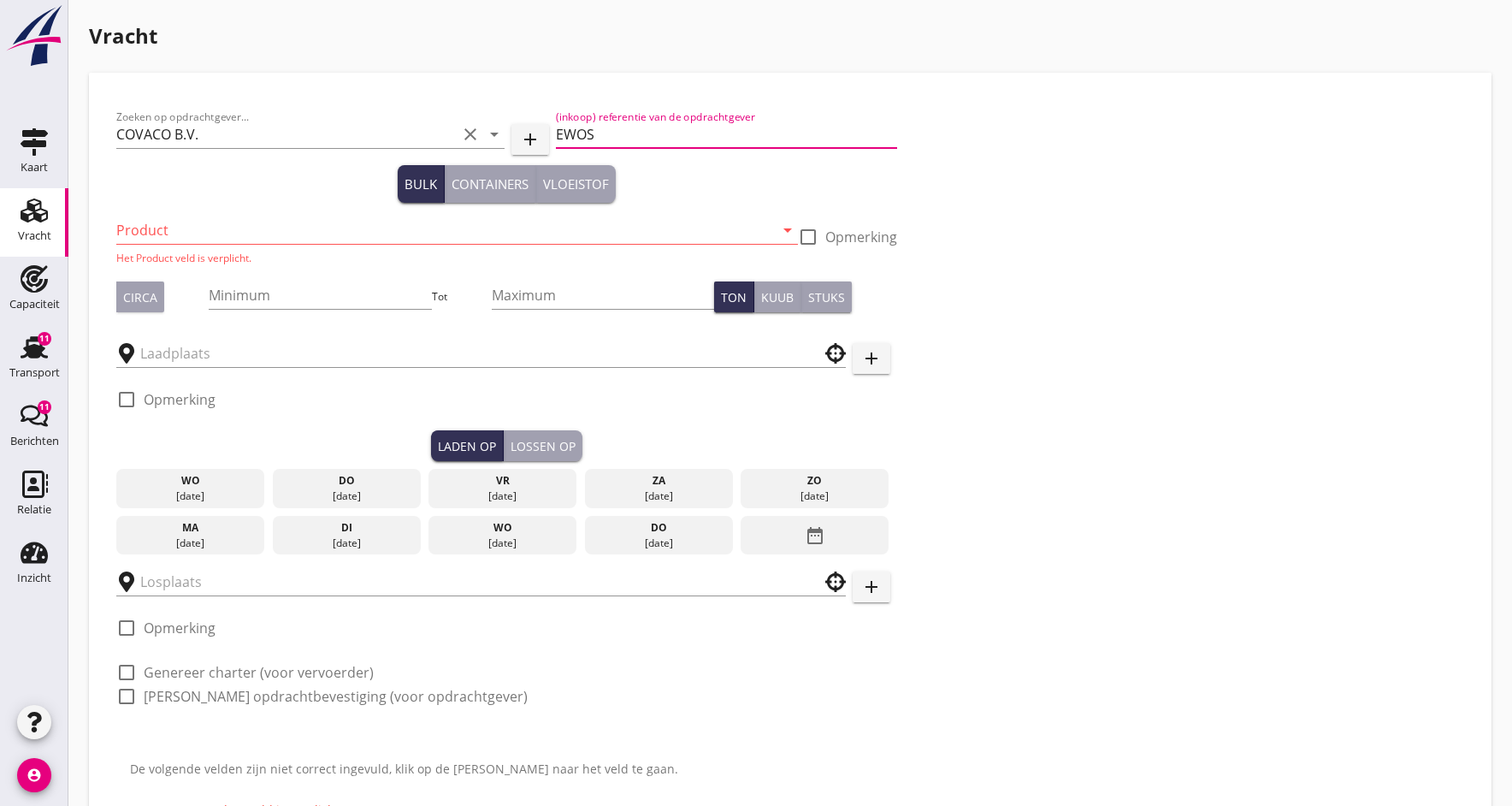
type input "EWOS"
drag, startPoint x: 148, startPoint y: 226, endPoint x: 71, endPoint y: 227, distance: 77.0
click at [148, 226] on input "Product" at bounding box center [446, 230] width 658 height 27
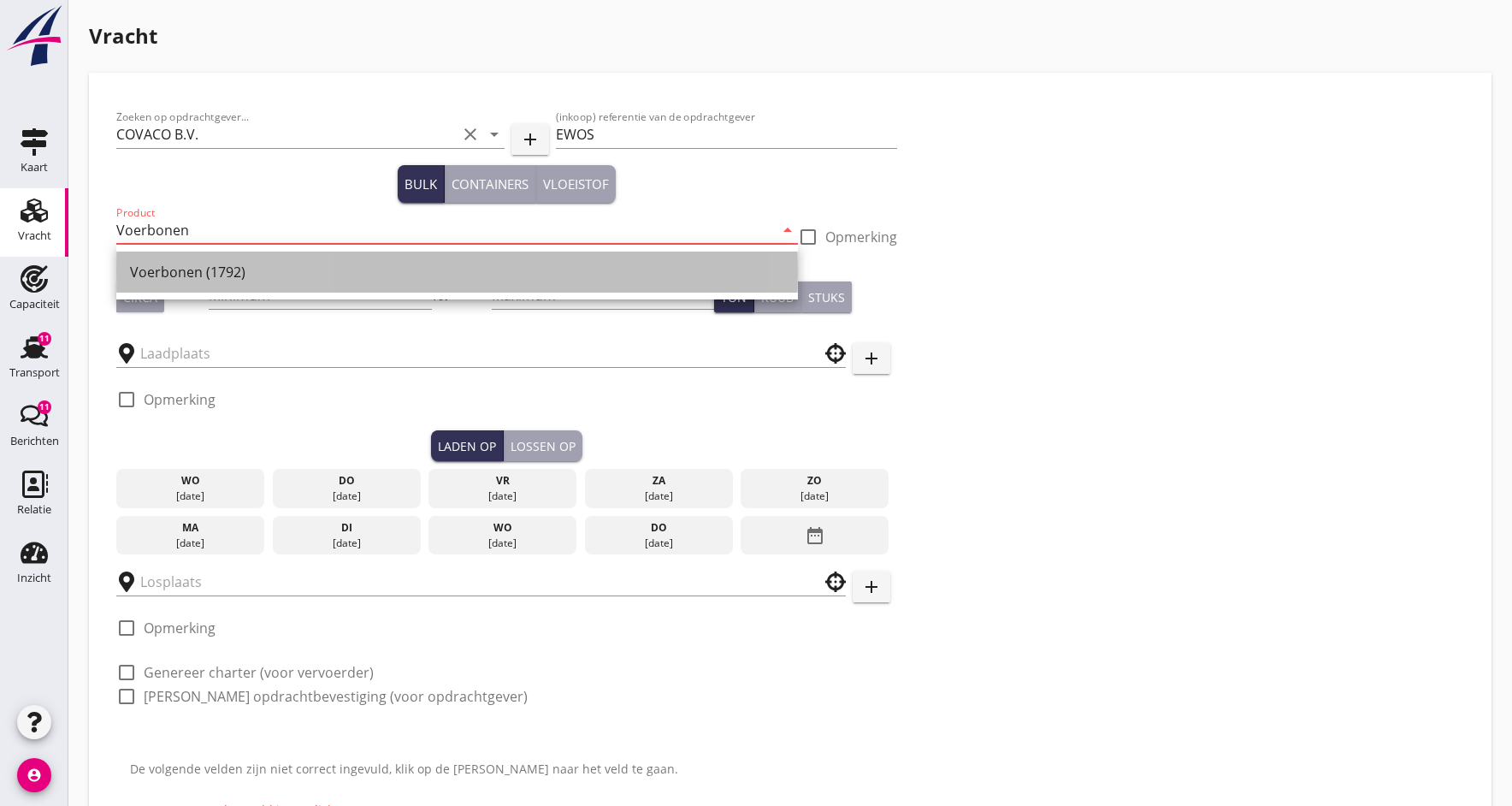
click at [177, 267] on div "Voerbonen (1792)" at bounding box center [457, 272] width 654 height 21
type input "Voerbonen (1792)"
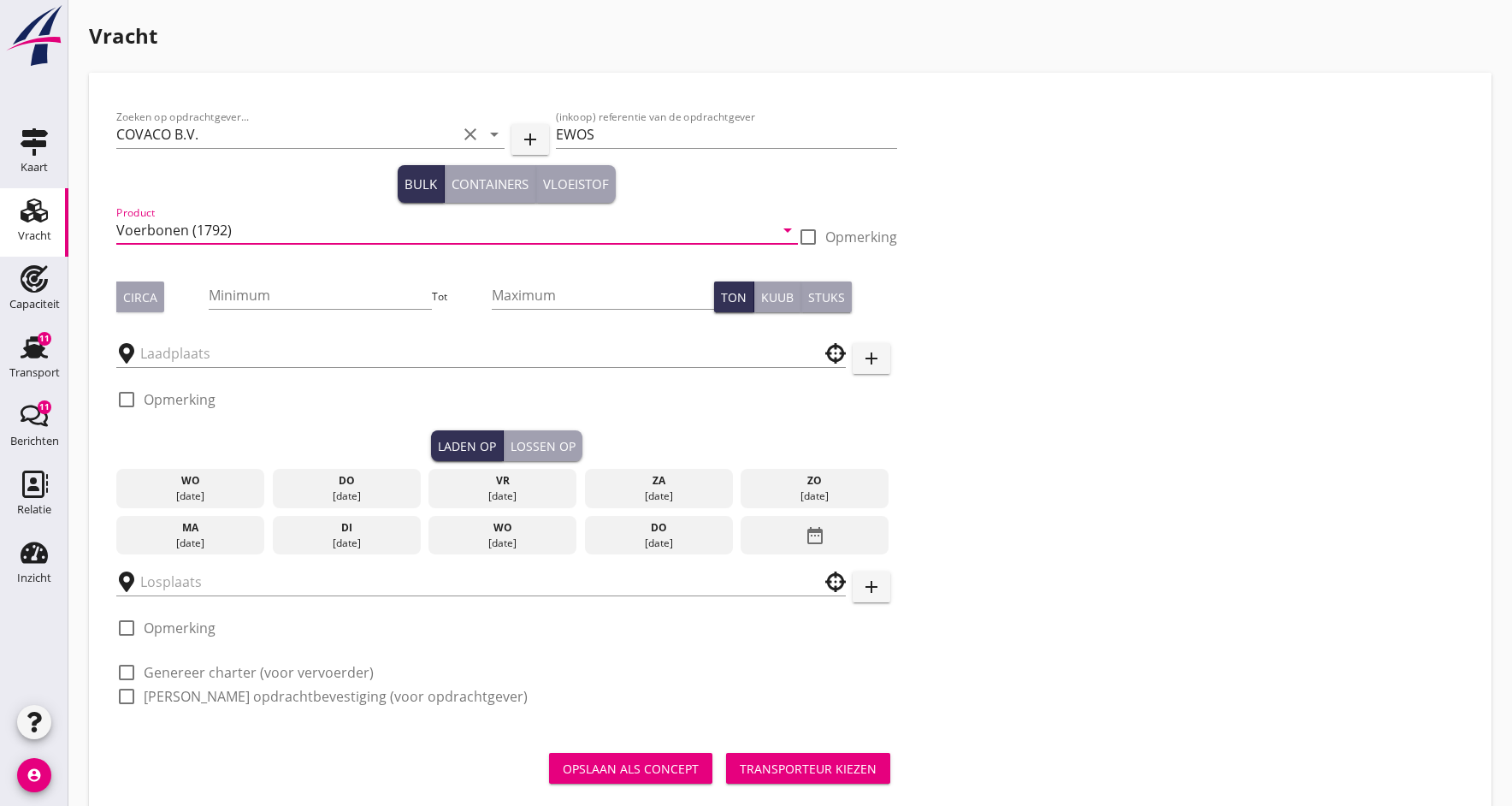
click at [145, 292] on div "Circa" at bounding box center [140, 297] width 34 height 18
click at [248, 295] on input "Minimum" at bounding box center [320, 295] width 222 height 27
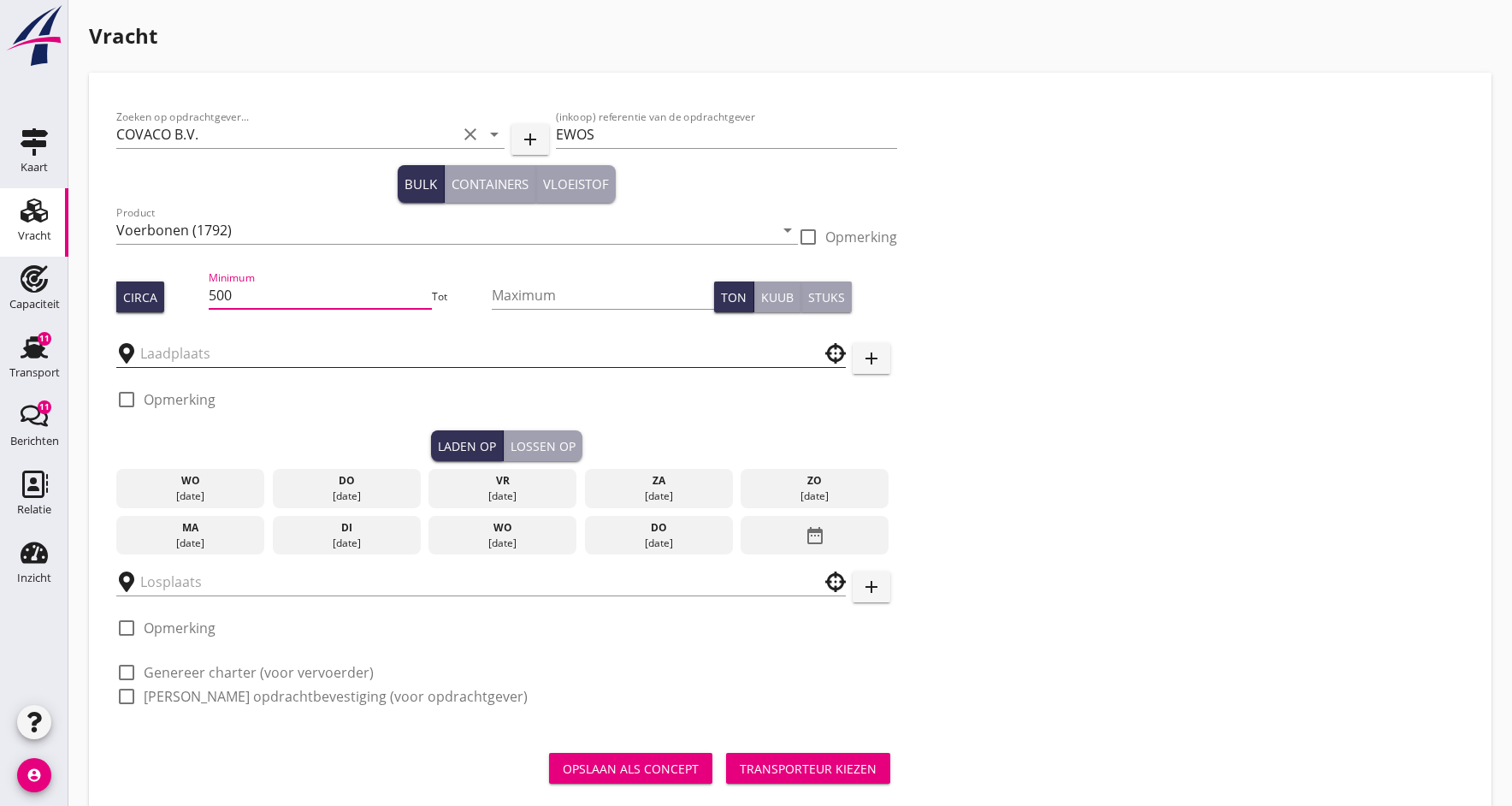
type input "500"
click at [180, 360] on input "text" at bounding box center [469, 353] width 658 height 27
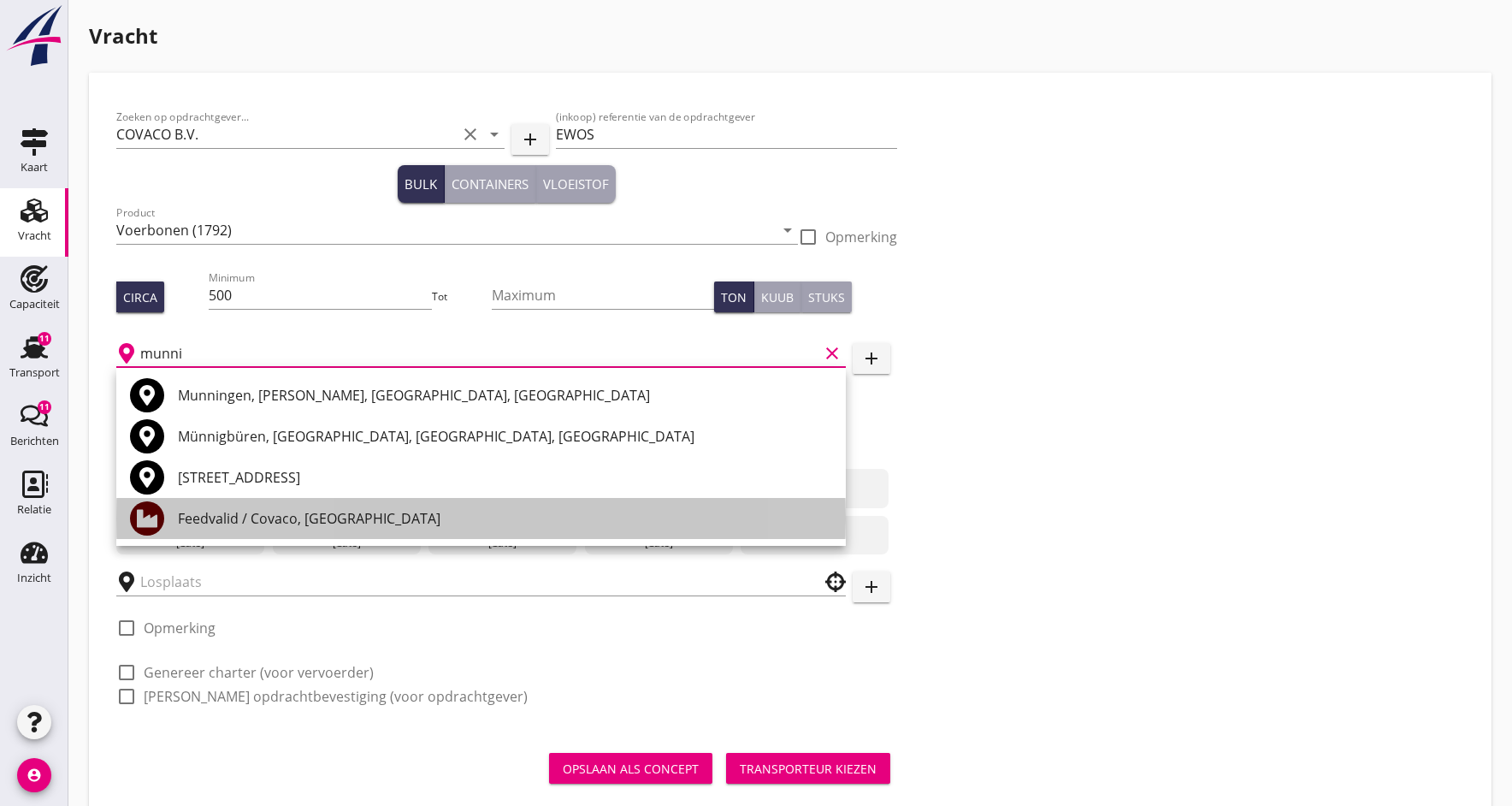
click at [206, 517] on div "Feedvalid / Covaco, [GEOGRAPHIC_DATA]" at bounding box center [505, 518] width 654 height 21
type input "Feedvalid / Covaco, [GEOGRAPHIC_DATA]"
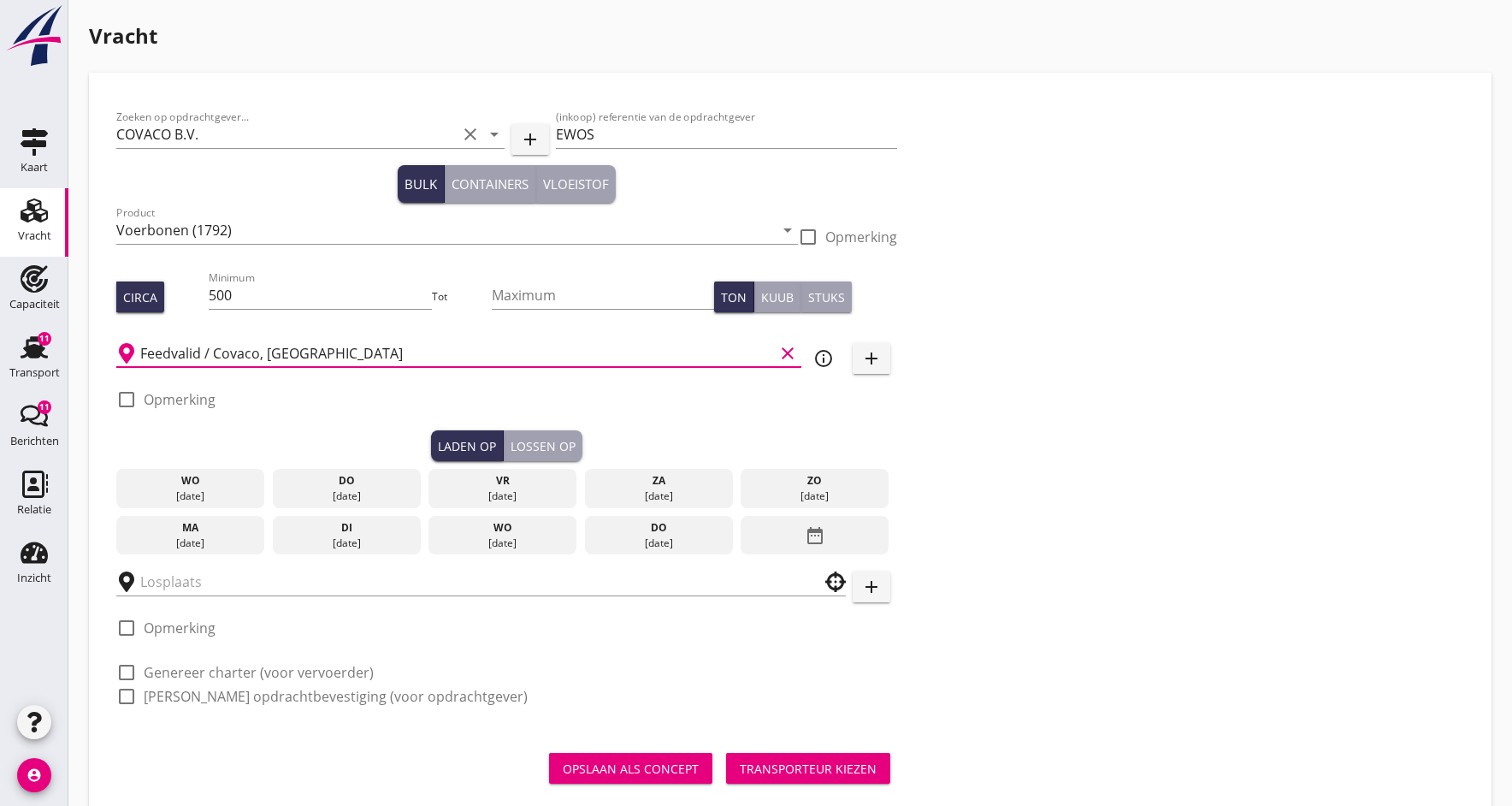
click at [814, 535] on icon "date_range" at bounding box center [815, 535] width 21 height 31
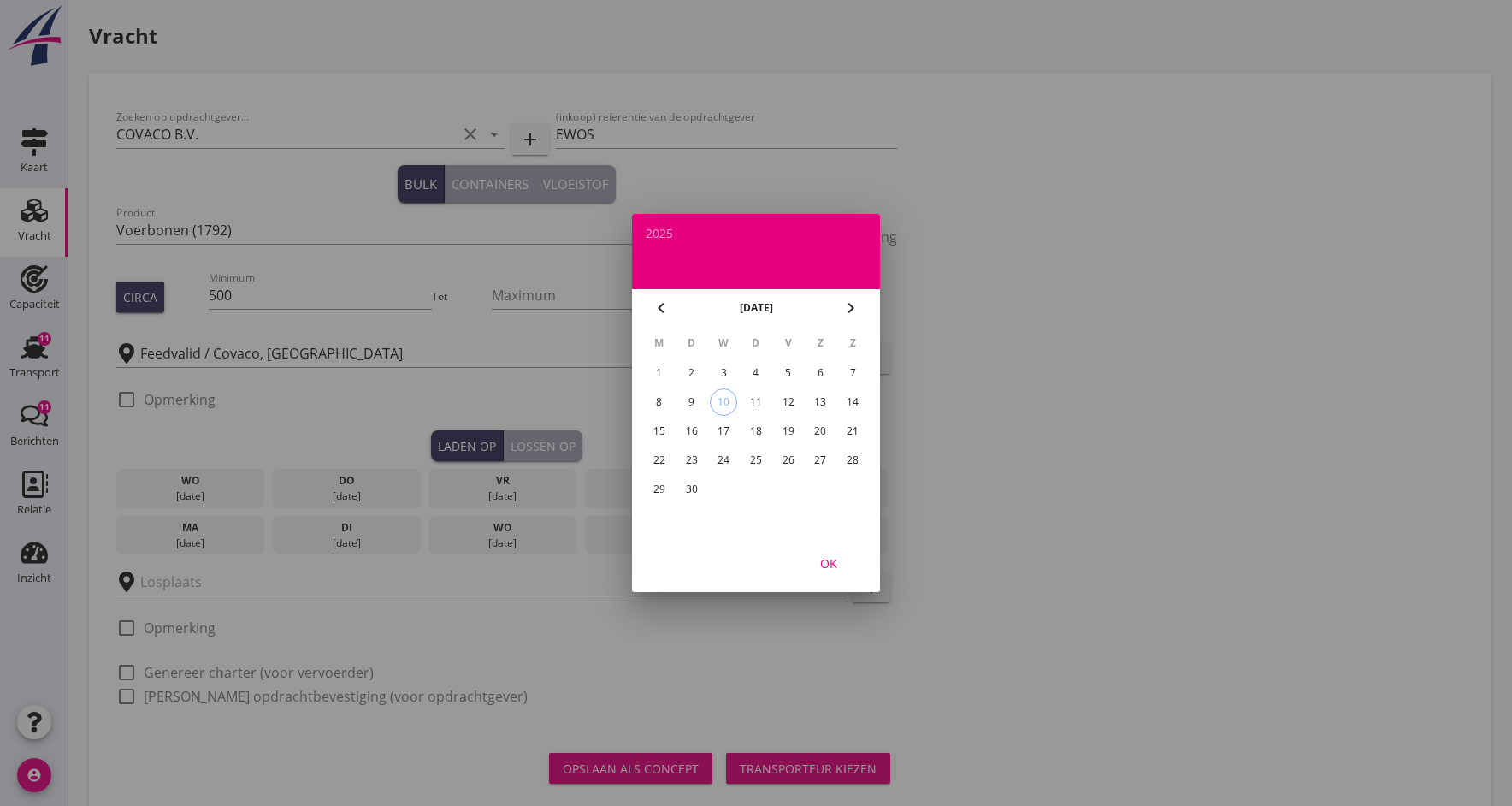
click at [788, 430] on div "19" at bounding box center [788, 431] width 27 height 27
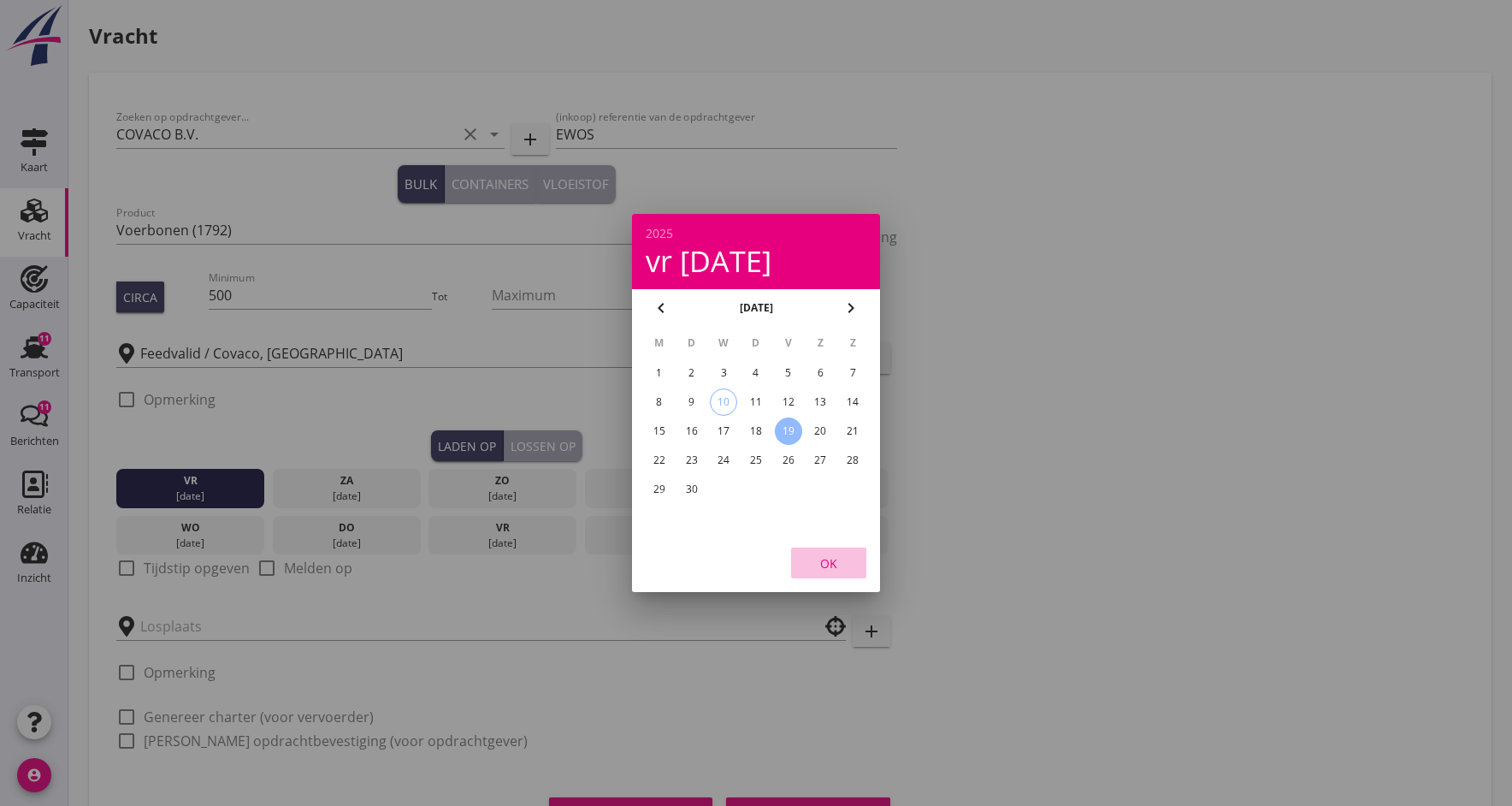
drag, startPoint x: 828, startPoint y: 567, endPoint x: 774, endPoint y: 567, distance: 54.0
click at [827, 567] on div "OK" at bounding box center [829, 563] width 48 height 18
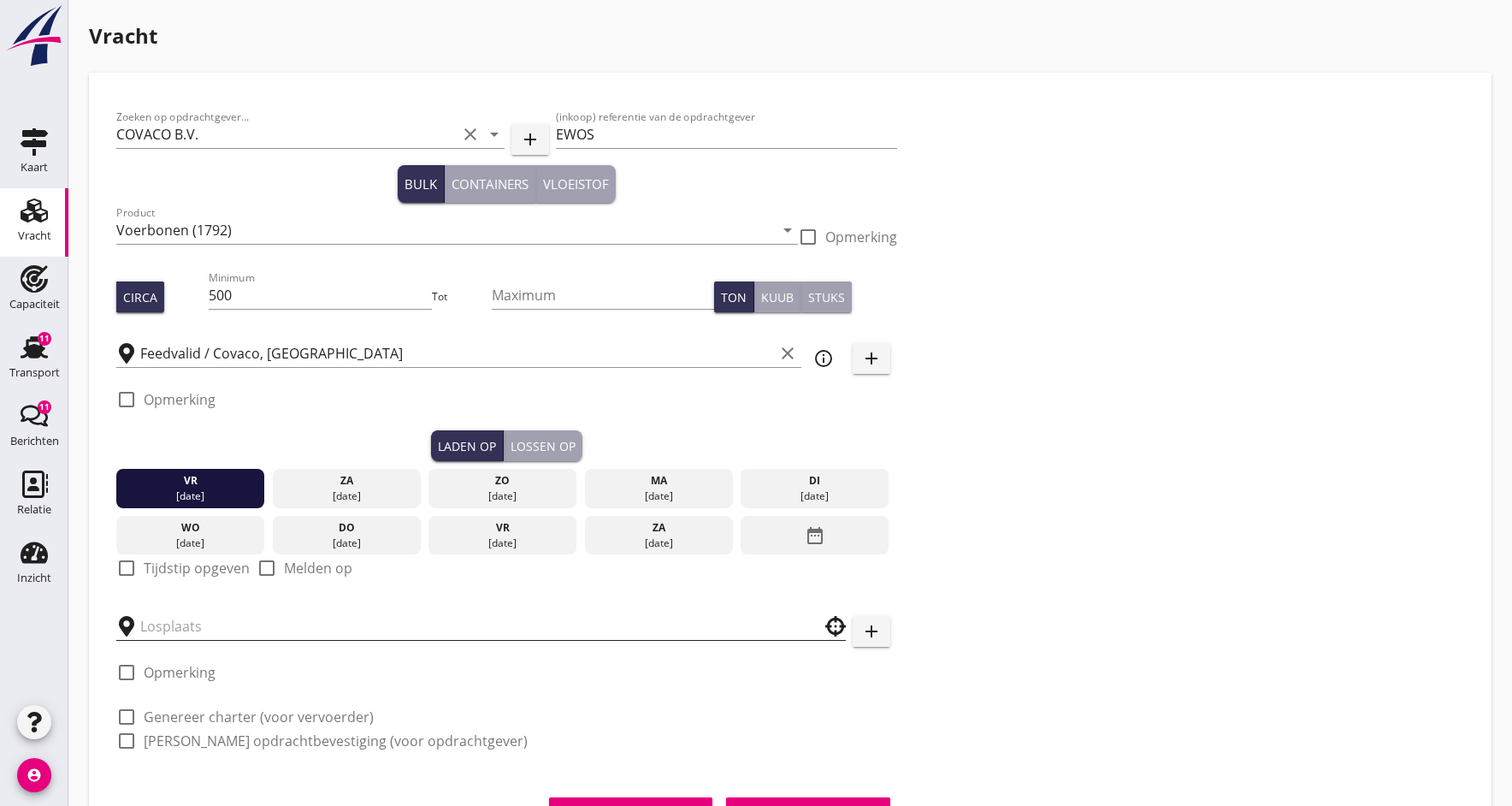
click at [177, 630] on input "text" at bounding box center [469, 626] width 658 height 27
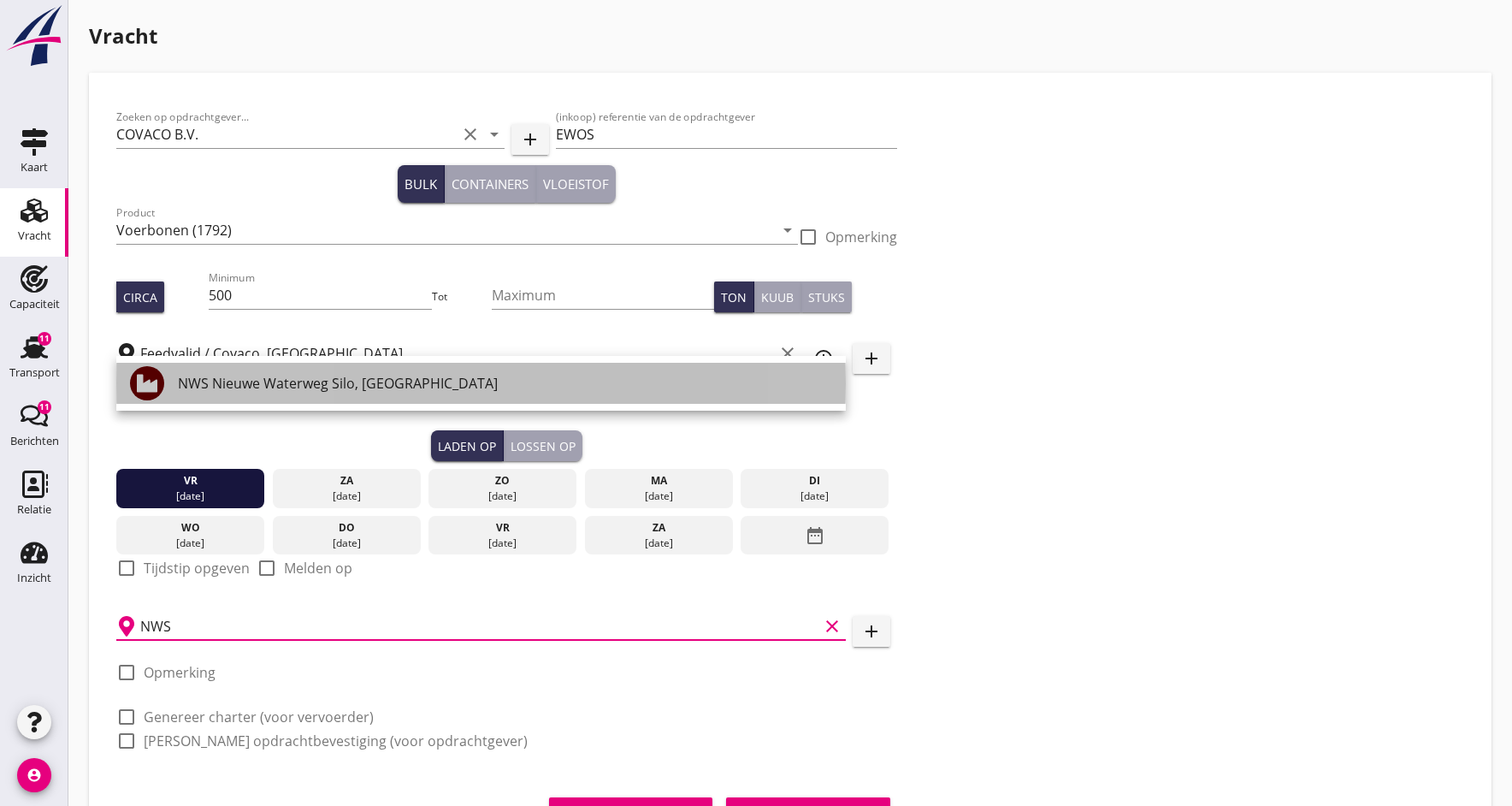
click at [223, 399] on div "NWS Nieuwe Waterweg Silo, [GEOGRAPHIC_DATA]" at bounding box center [505, 382] width 654 height 41
type input "NWS Nieuwe Waterweg Silo, [GEOGRAPHIC_DATA]"
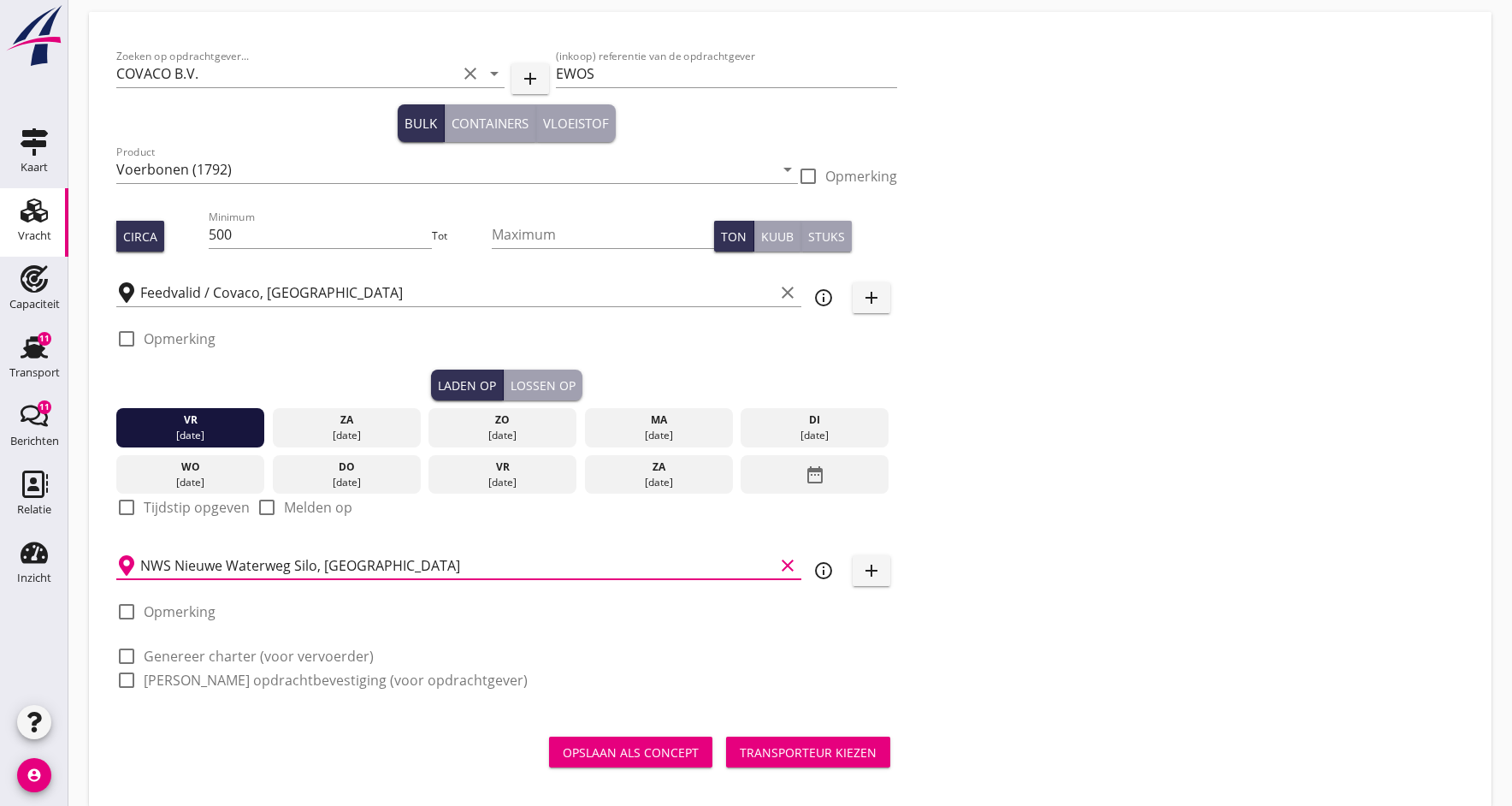
scroll to position [61, 0]
click at [128, 611] on div at bounding box center [127, 611] width 29 height 29
checkbox input "true"
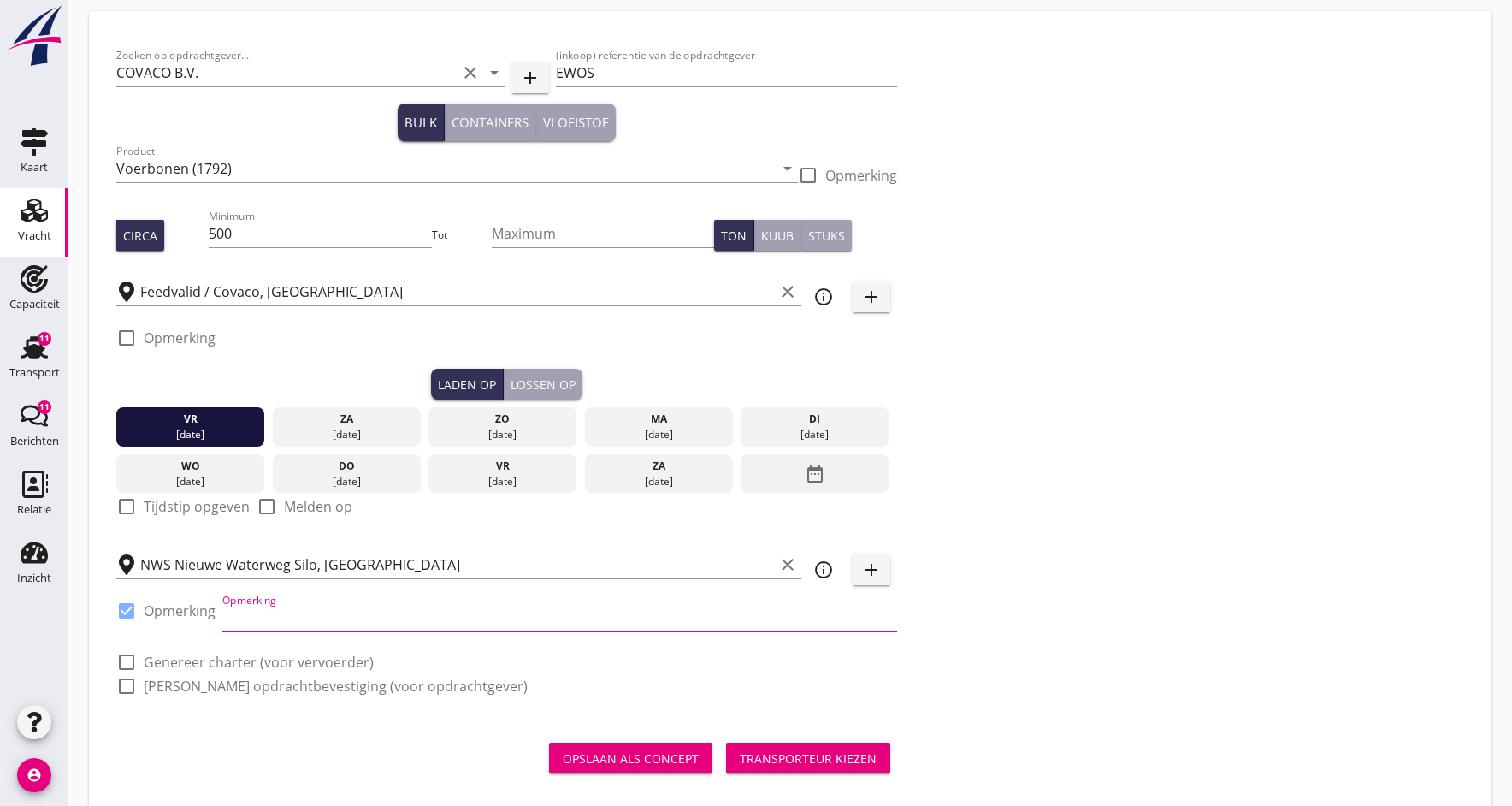
drag, startPoint x: 304, startPoint y: 614, endPoint x: 71, endPoint y: 681, distance: 242.4
click at [304, 614] on input "Opmerking" at bounding box center [559, 617] width 675 height 27
type input "Wk 39 Coaster EWOS "TBN""
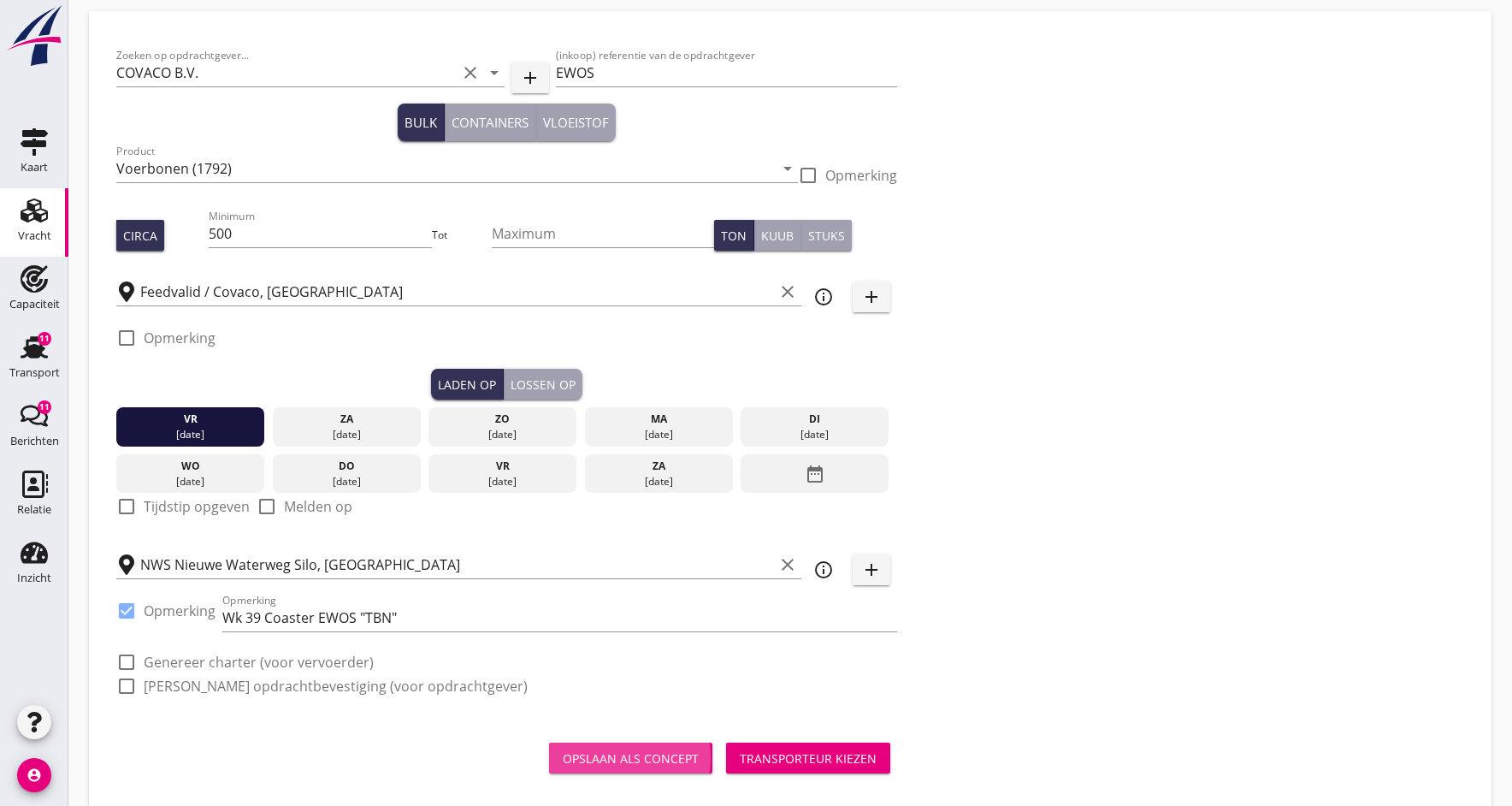
click at [615, 761] on div "Opslaan als concept" at bounding box center [631, 758] width 136 height 18
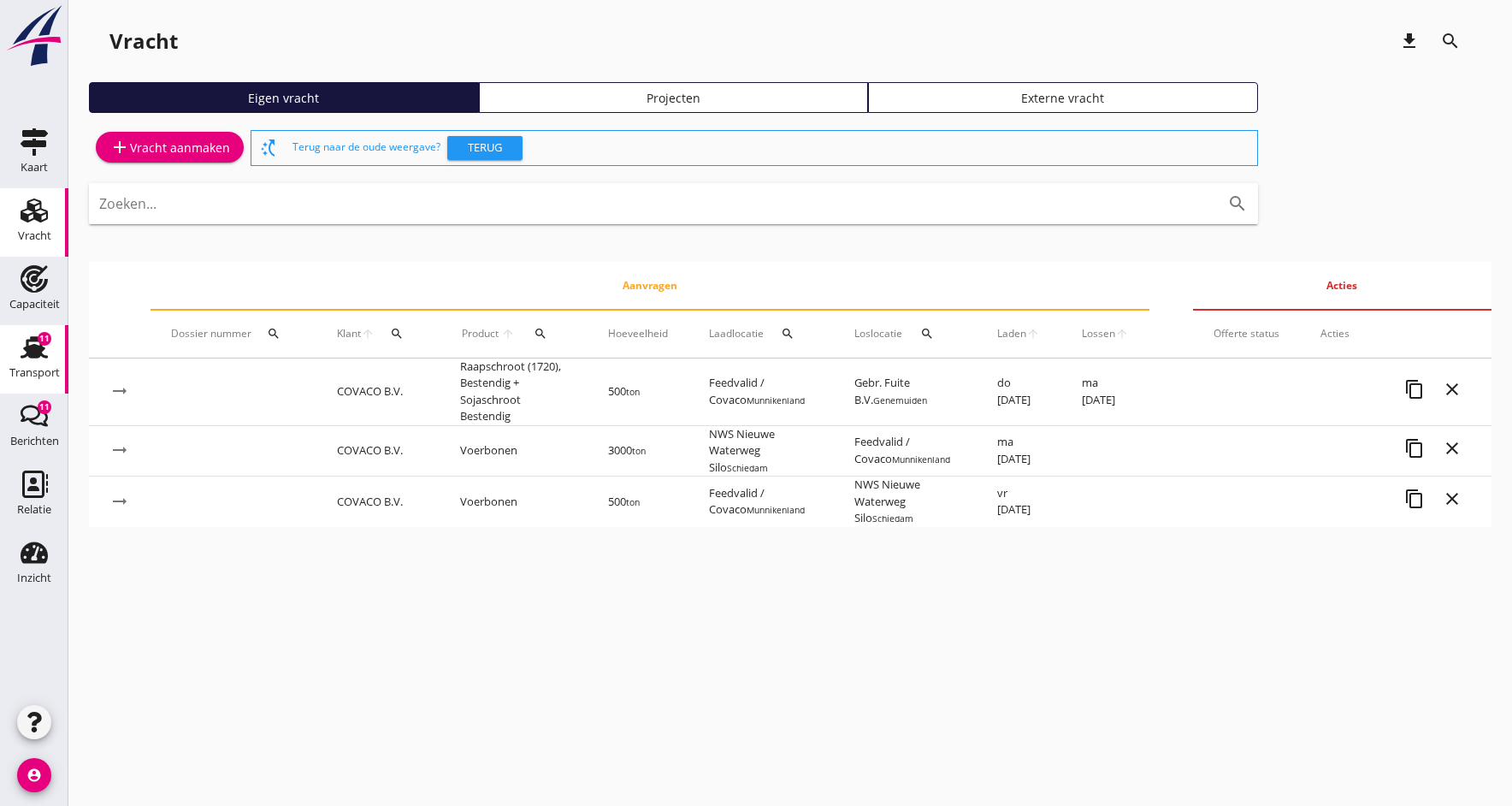
click at [24, 357] on use at bounding box center [34, 347] width 27 height 23
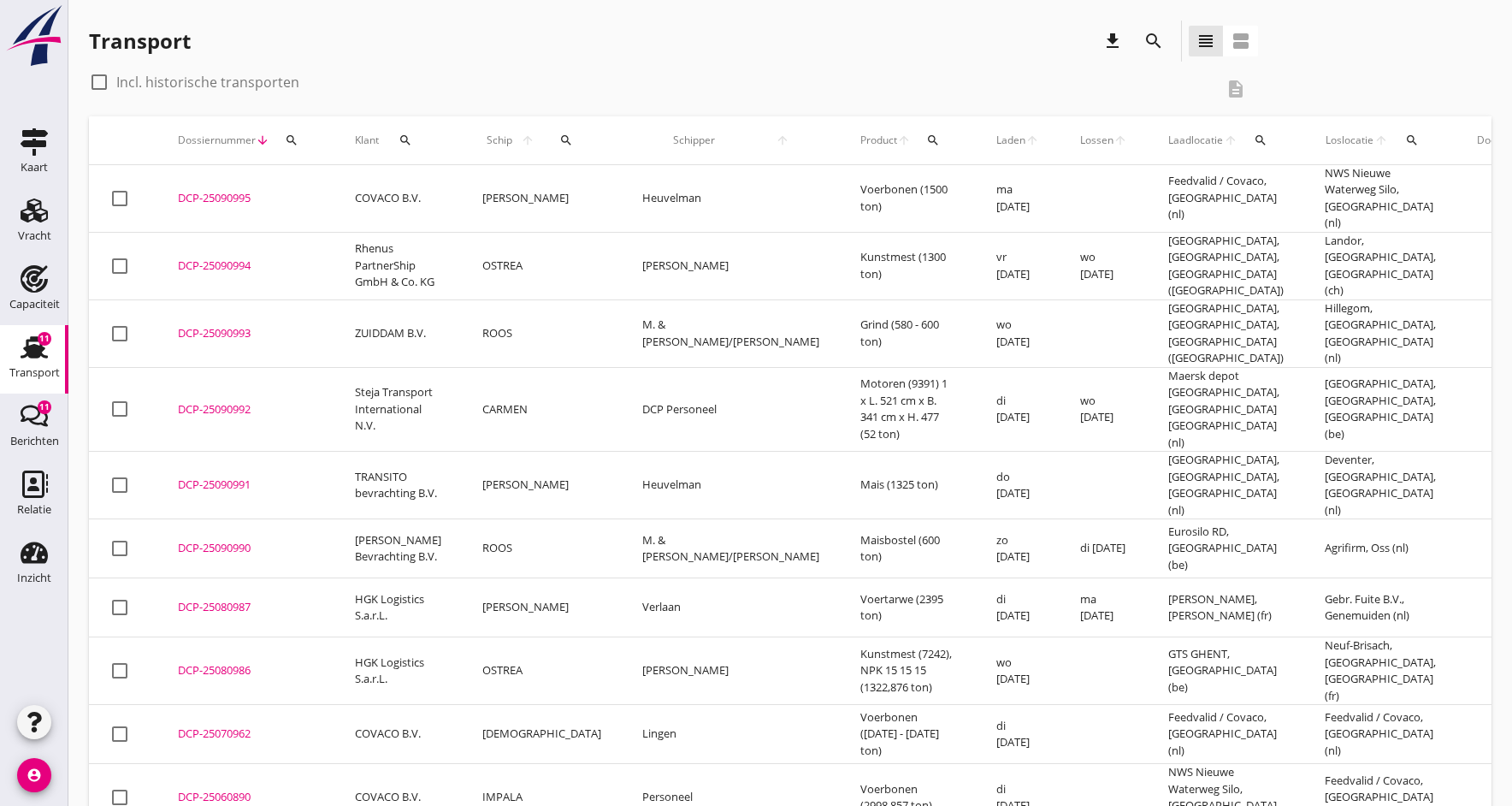
click at [99, 82] on div at bounding box center [99, 82] width 29 height 29
checkbox input "true"
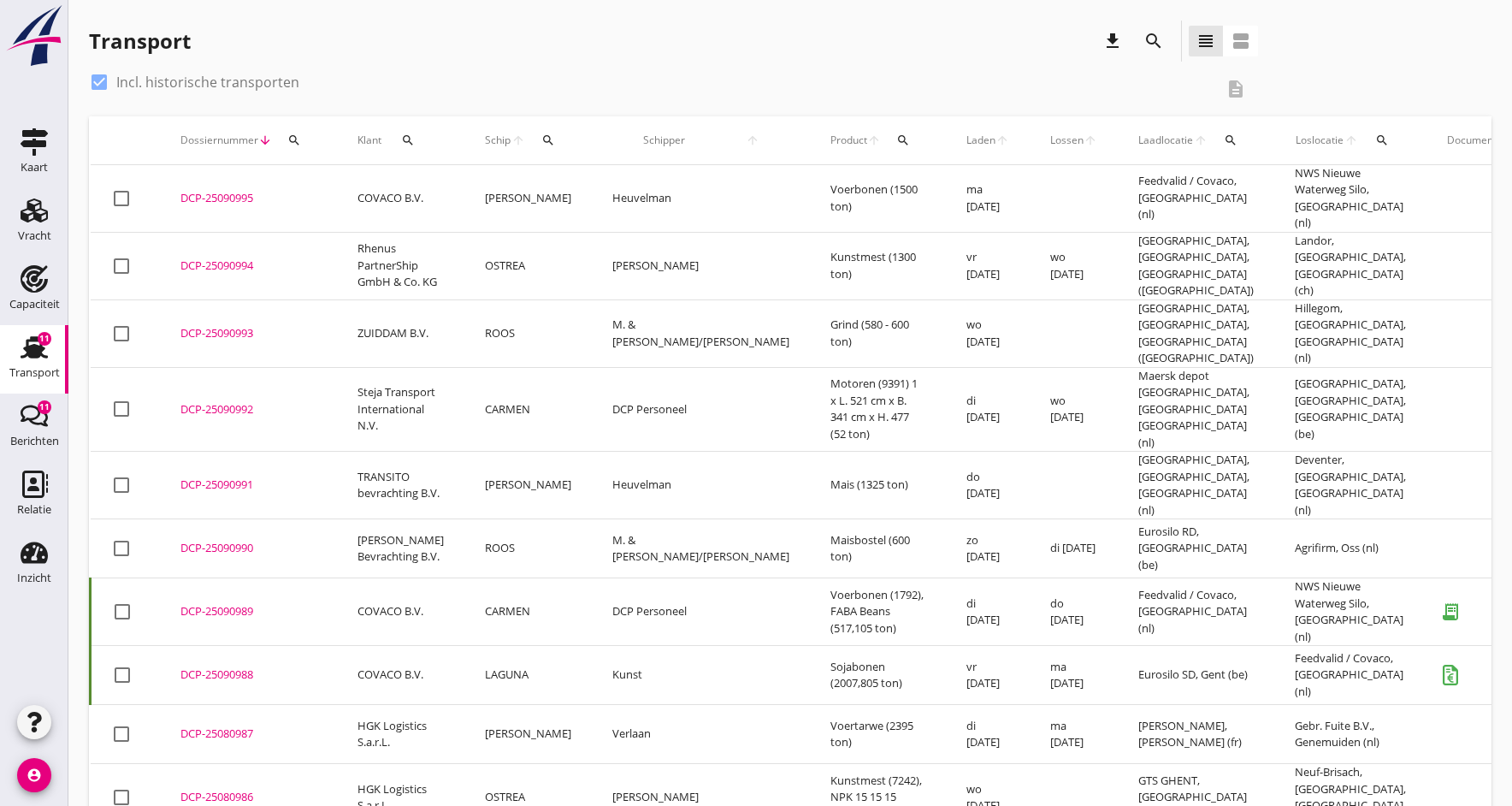
click at [541, 137] on icon "search" at bounding box center [548, 140] width 14 height 14
drag, startPoint x: 580, startPoint y: 192, endPoint x: 371, endPoint y: 203, distance: 209.3
click at [580, 192] on input "Zoek op (scheeps)naam" at bounding box center [620, 190] width 178 height 27
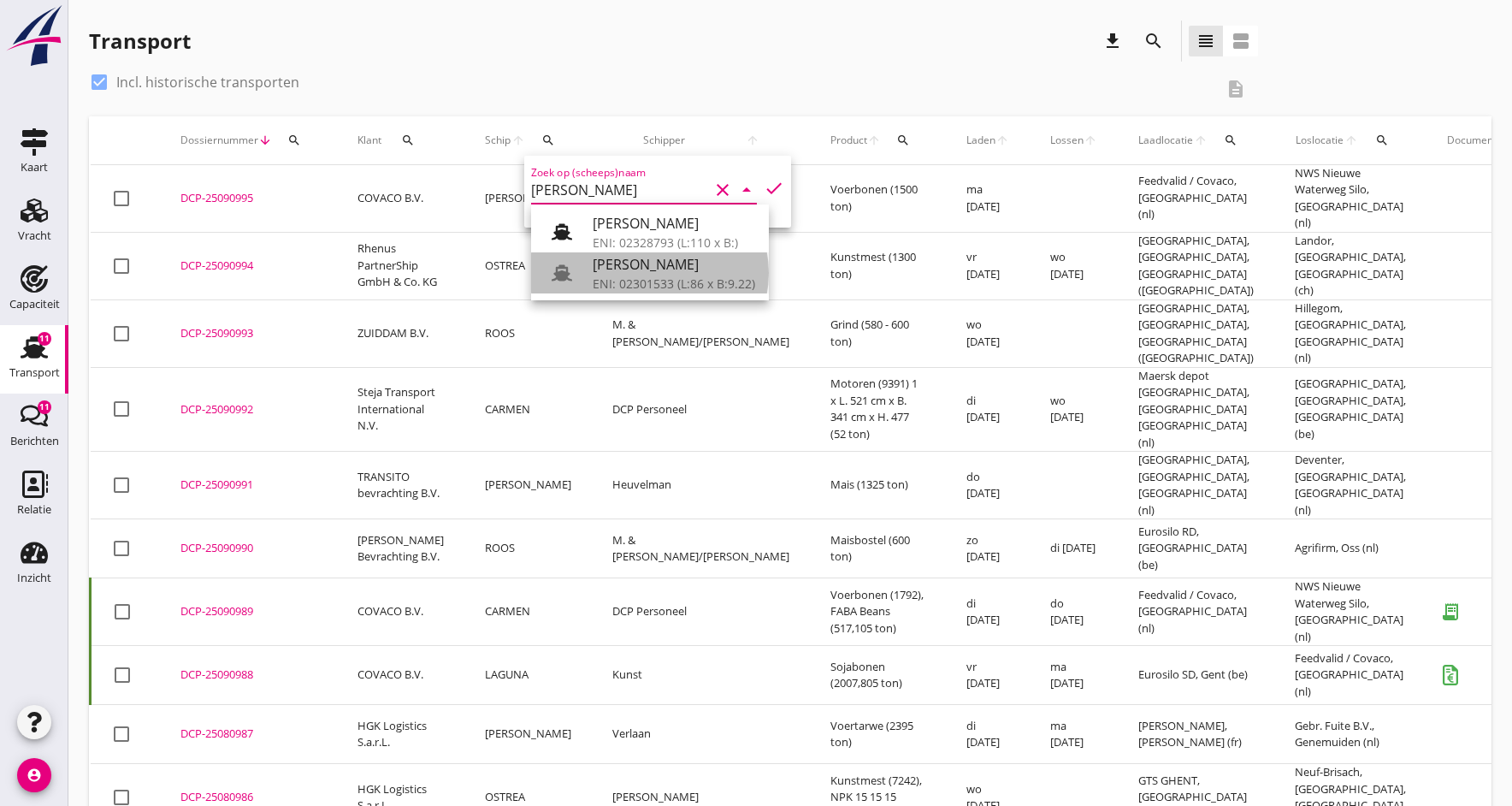
click at [635, 266] on div "[PERSON_NAME]" at bounding box center [674, 264] width 163 height 21
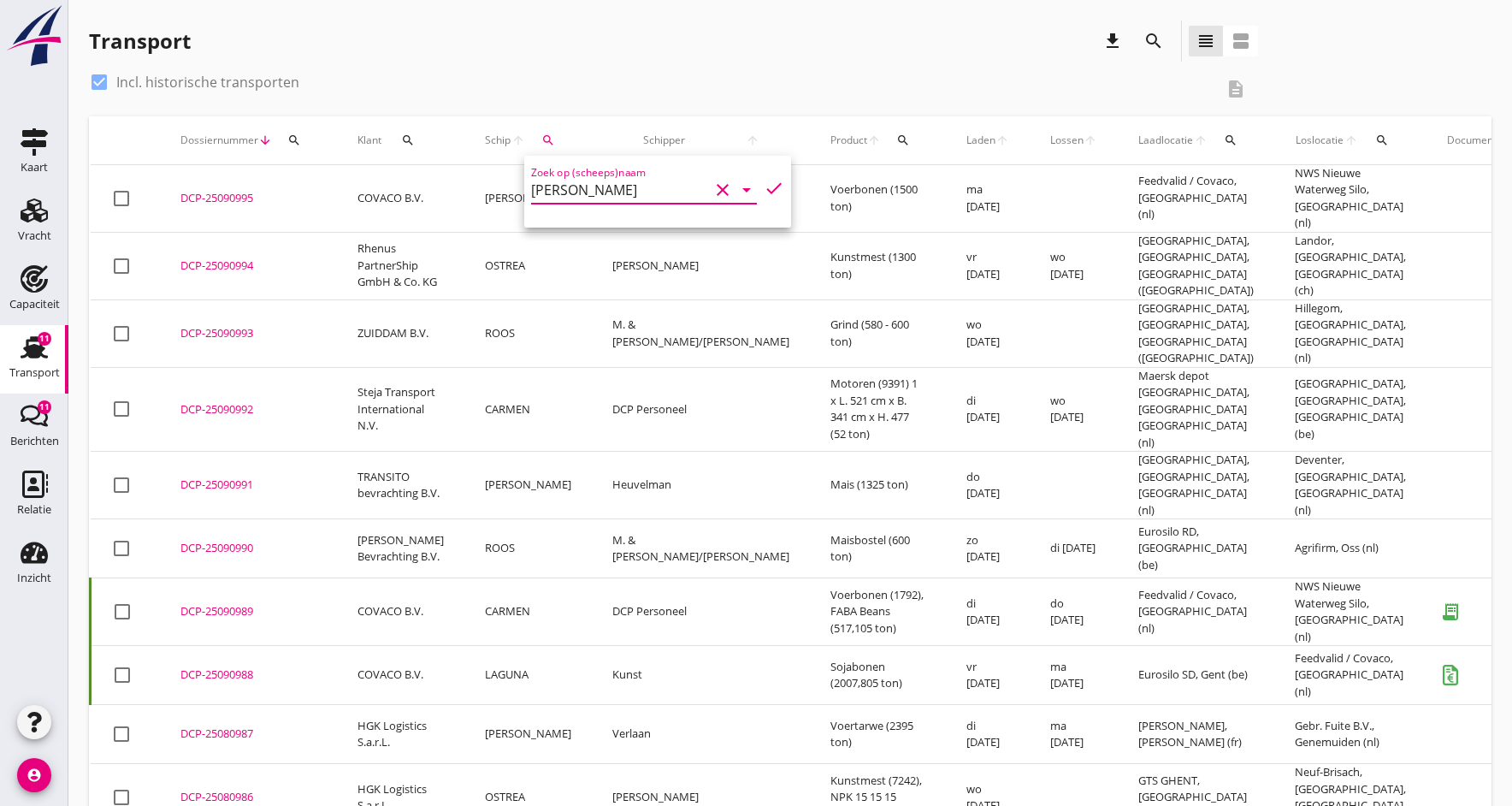
click at [769, 189] on icon "check" at bounding box center [774, 188] width 21 height 21
type input "[PERSON_NAME]"
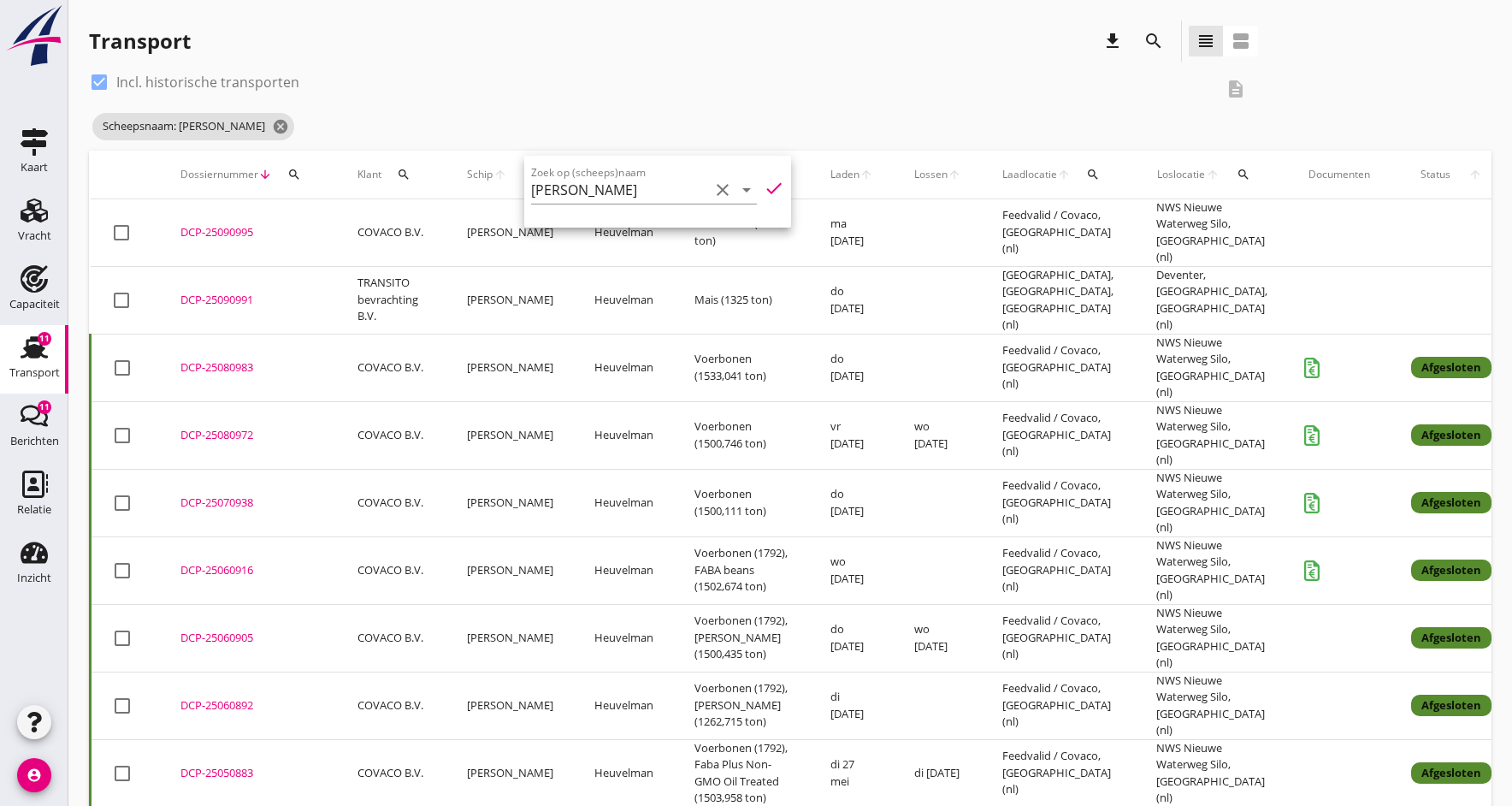
click at [200, 359] on div "DCP-25080983" at bounding box center [249, 367] width 136 height 17
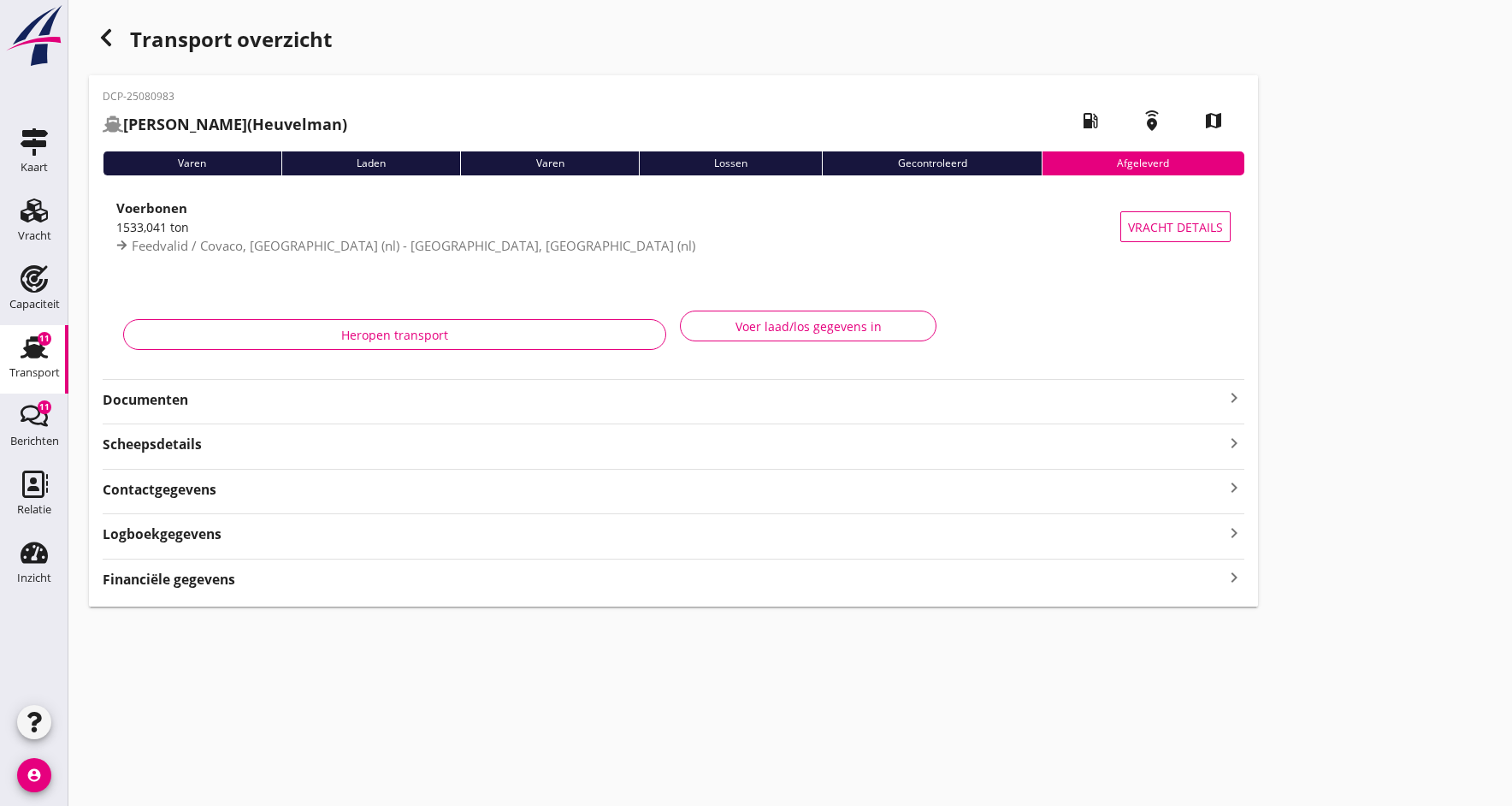
click at [183, 403] on strong "Documenten" at bounding box center [663, 400] width 1122 height 20
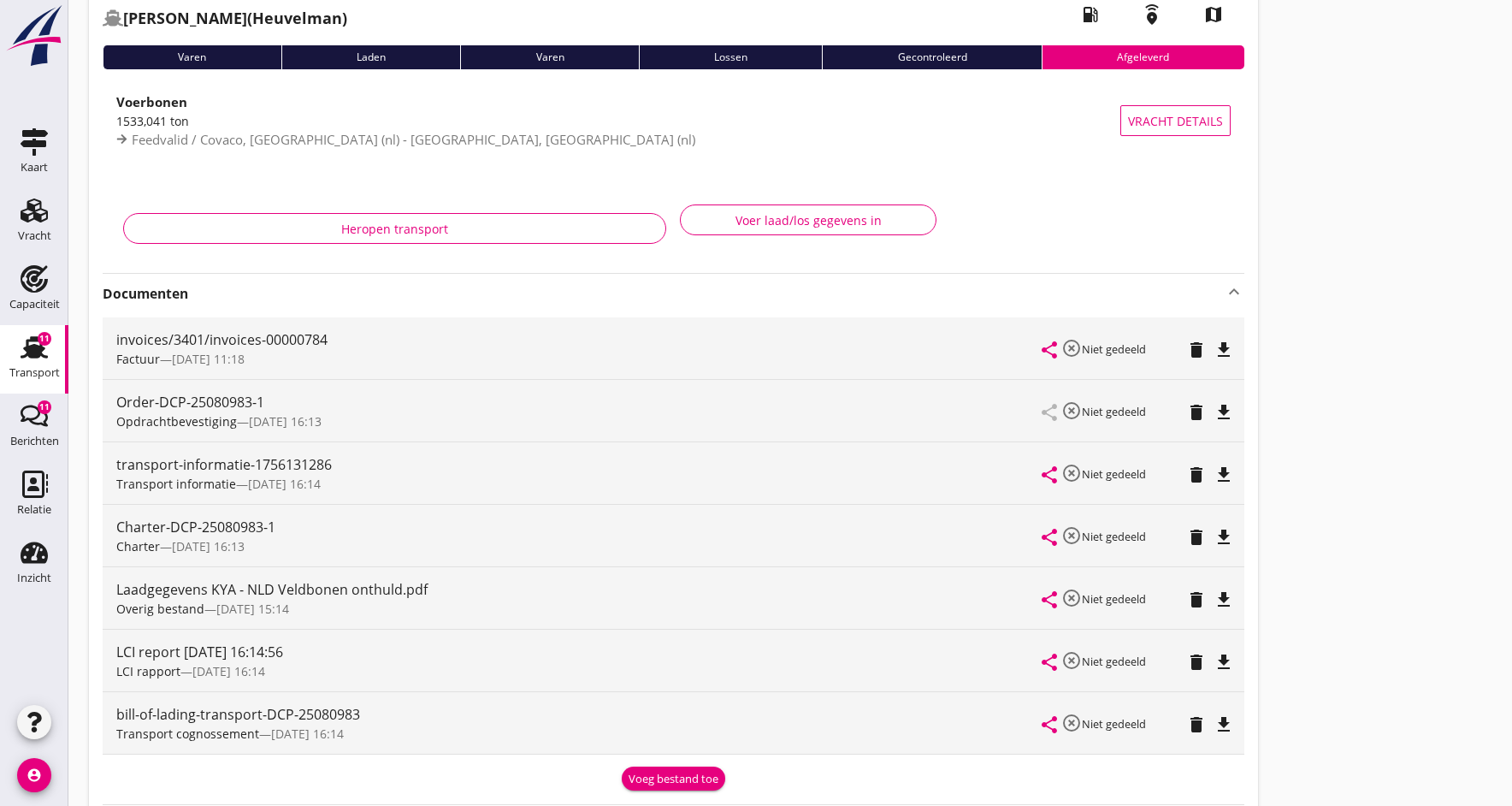
scroll to position [108, 0]
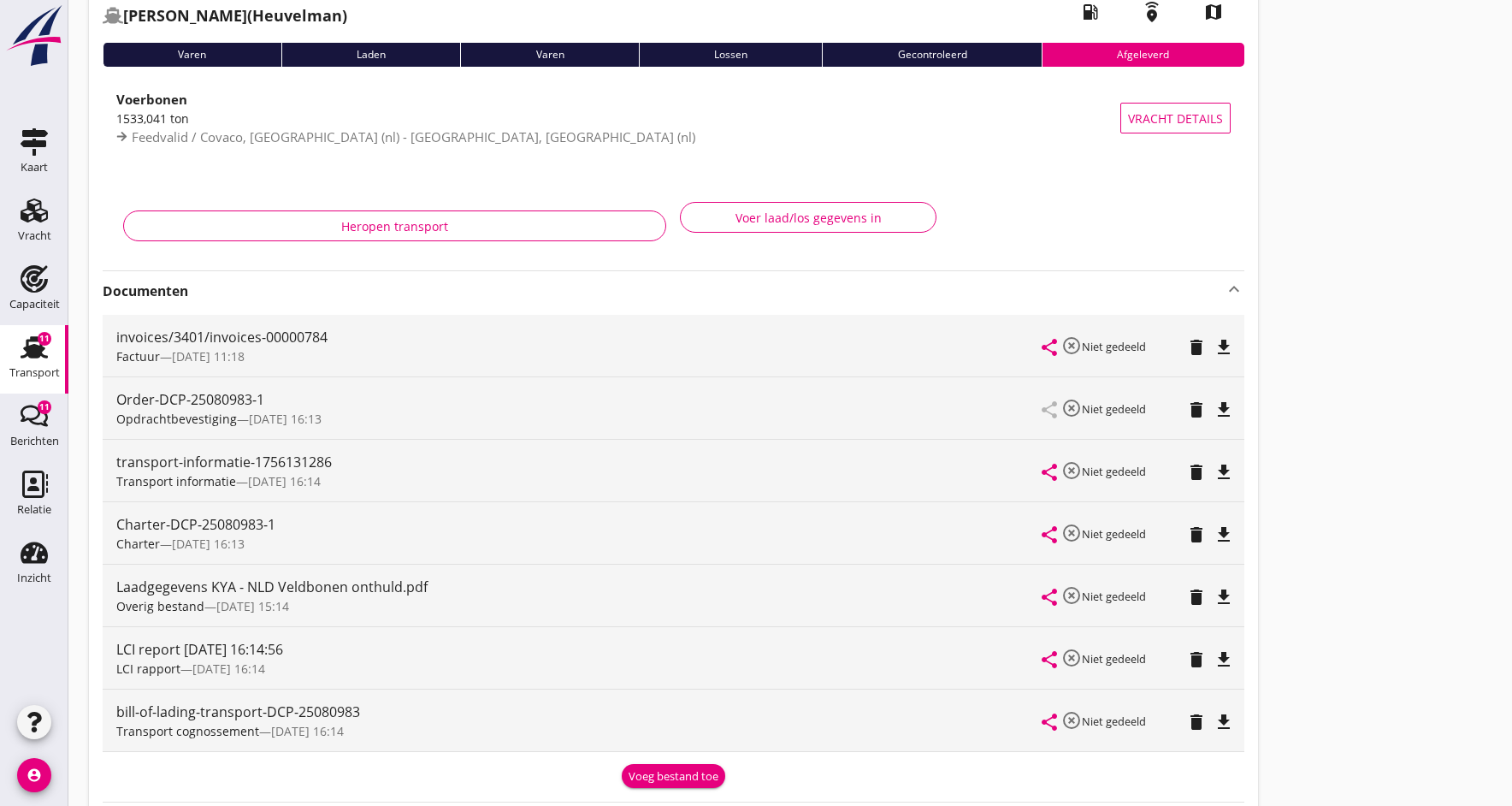
click at [1221, 405] on icon "file_download" at bounding box center [1224, 409] width 21 height 21
click at [1221, 405] on icon "open_in_browser" at bounding box center [1224, 409] width 21 height 21
click at [1222, 537] on icon "file_download" at bounding box center [1224, 534] width 21 height 21
click at [1222, 537] on icon "open_in_browser" at bounding box center [1224, 534] width 21 height 21
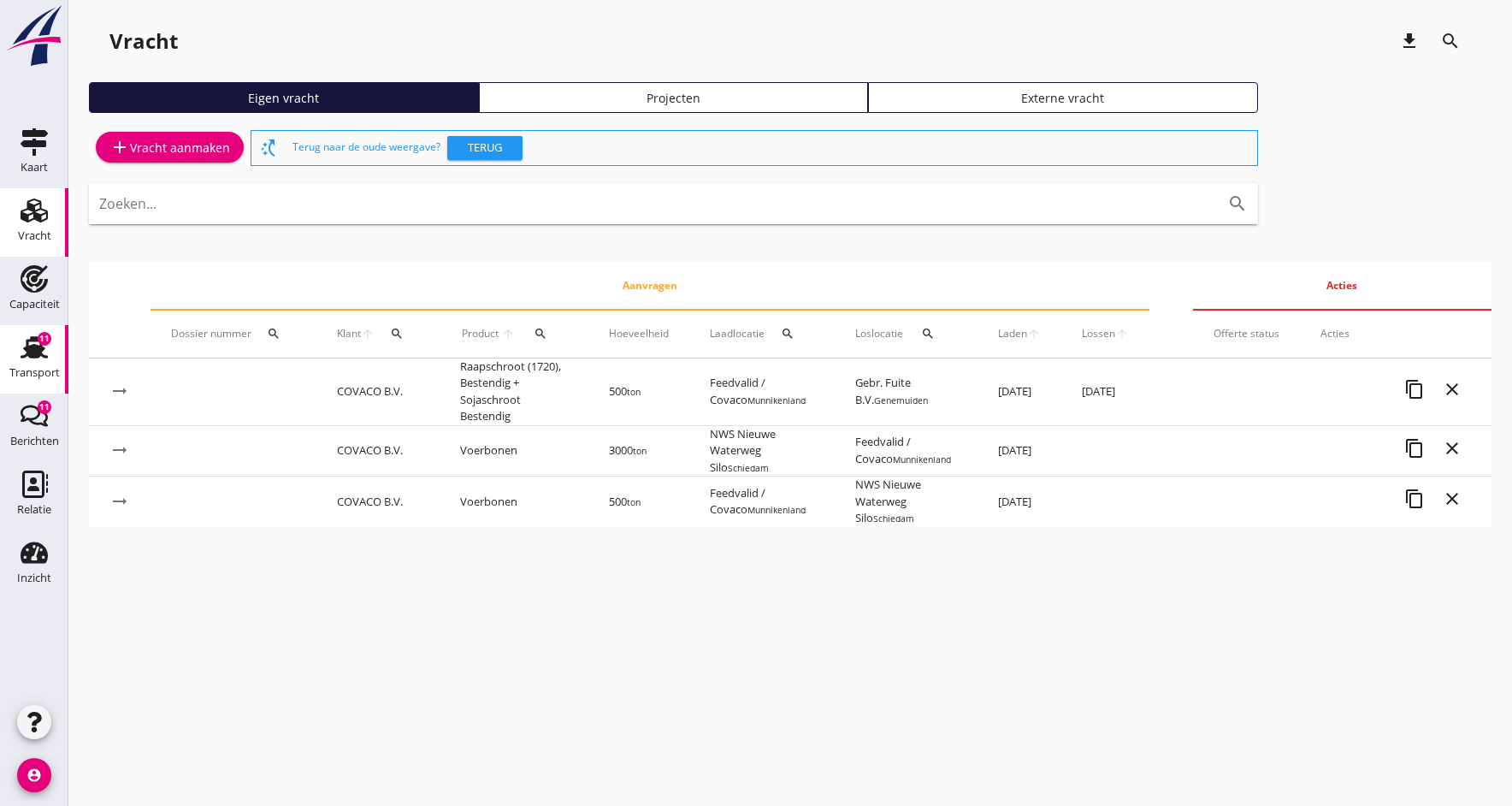
click at [33, 362] on div "Transport" at bounding box center [34, 372] width 51 height 23
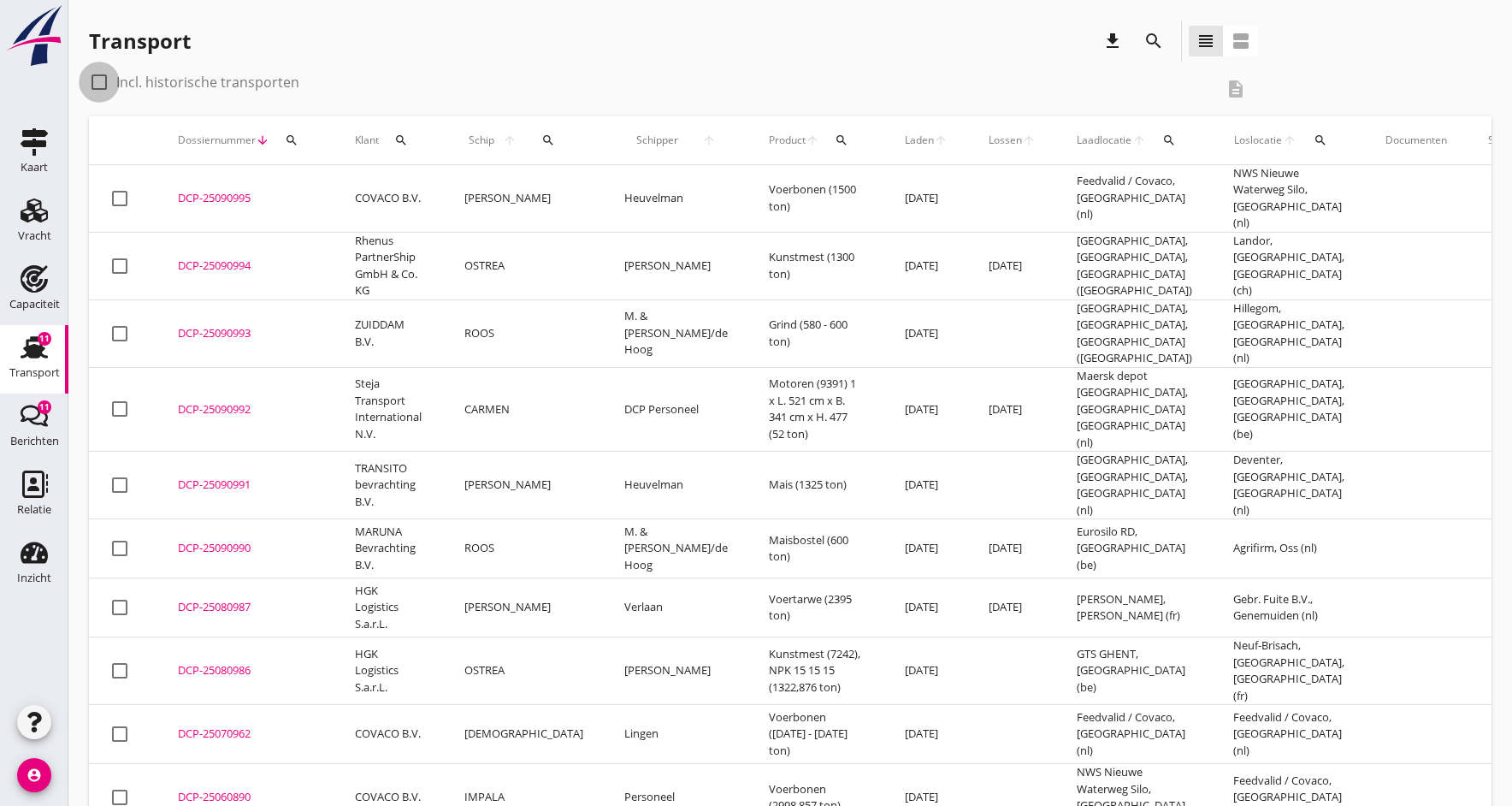
click at [98, 83] on div at bounding box center [99, 82] width 29 height 29
checkbox input "true"
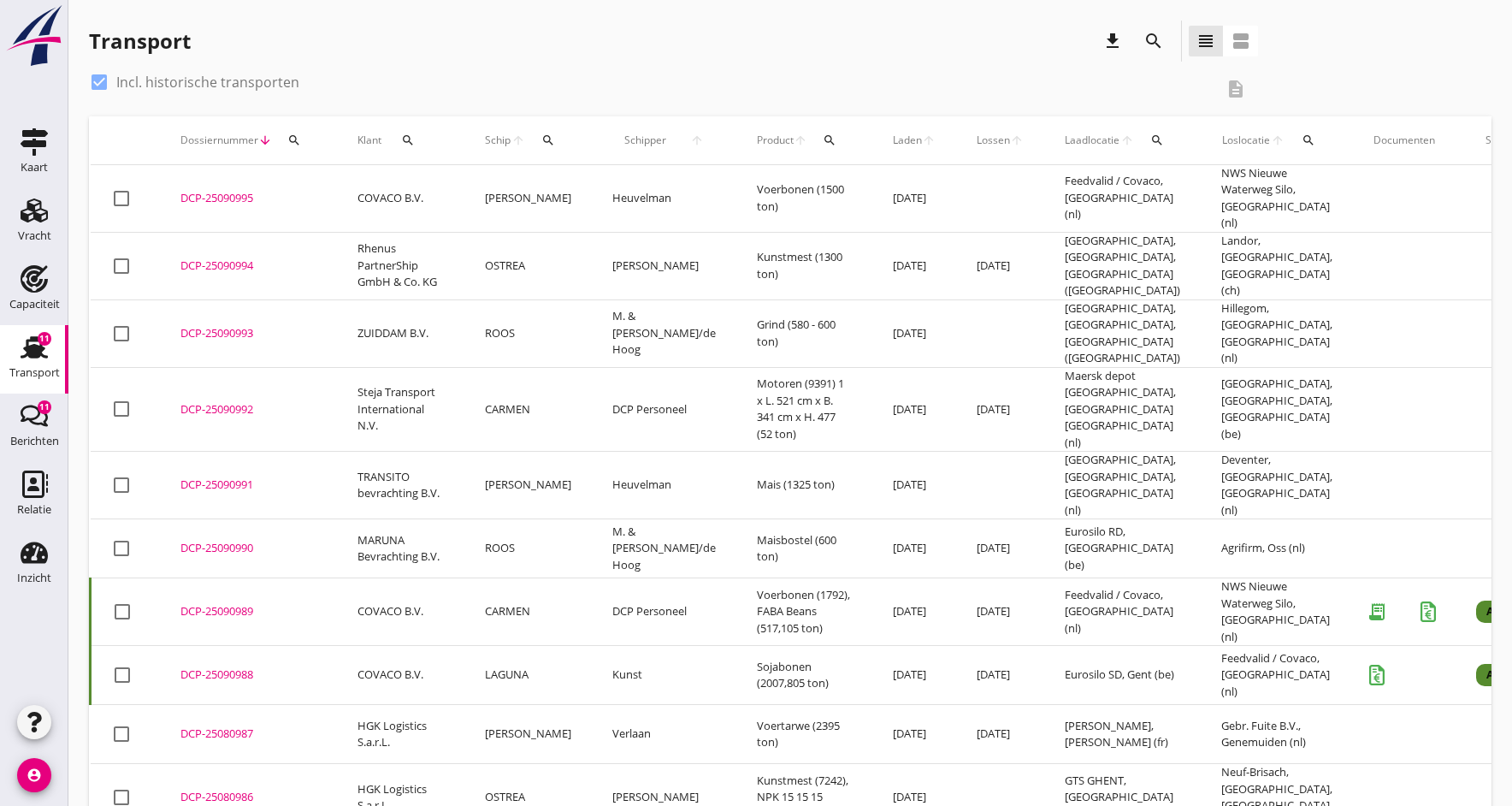
click at [541, 139] on icon "search" at bounding box center [548, 140] width 14 height 14
click at [544, 193] on input "Zoek op (scheeps)naam" at bounding box center [620, 190] width 178 height 27
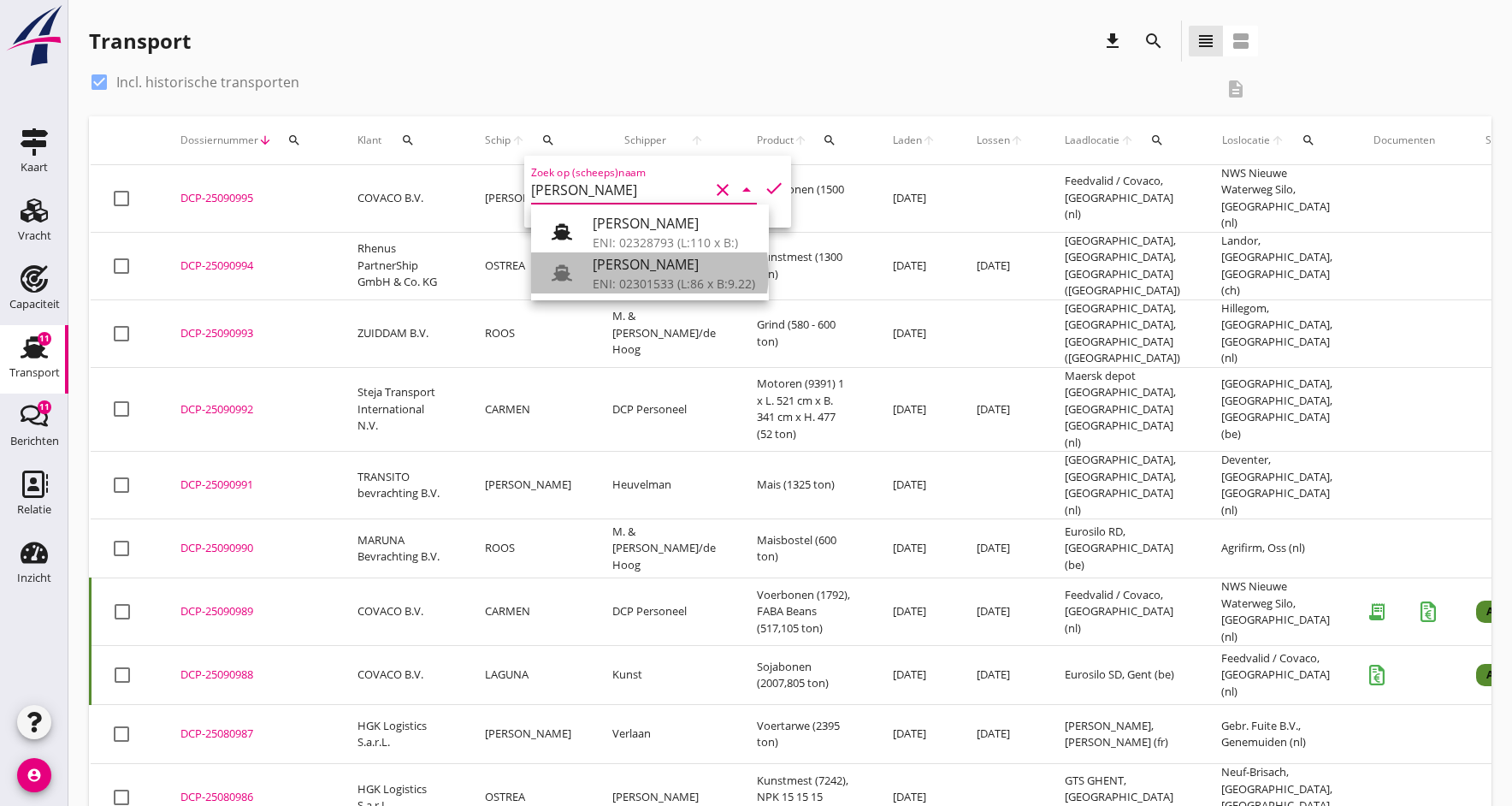
click at [660, 279] on div "ENI: 02301533 (L:86 x B:9.22)" at bounding box center [674, 284] width 163 height 18
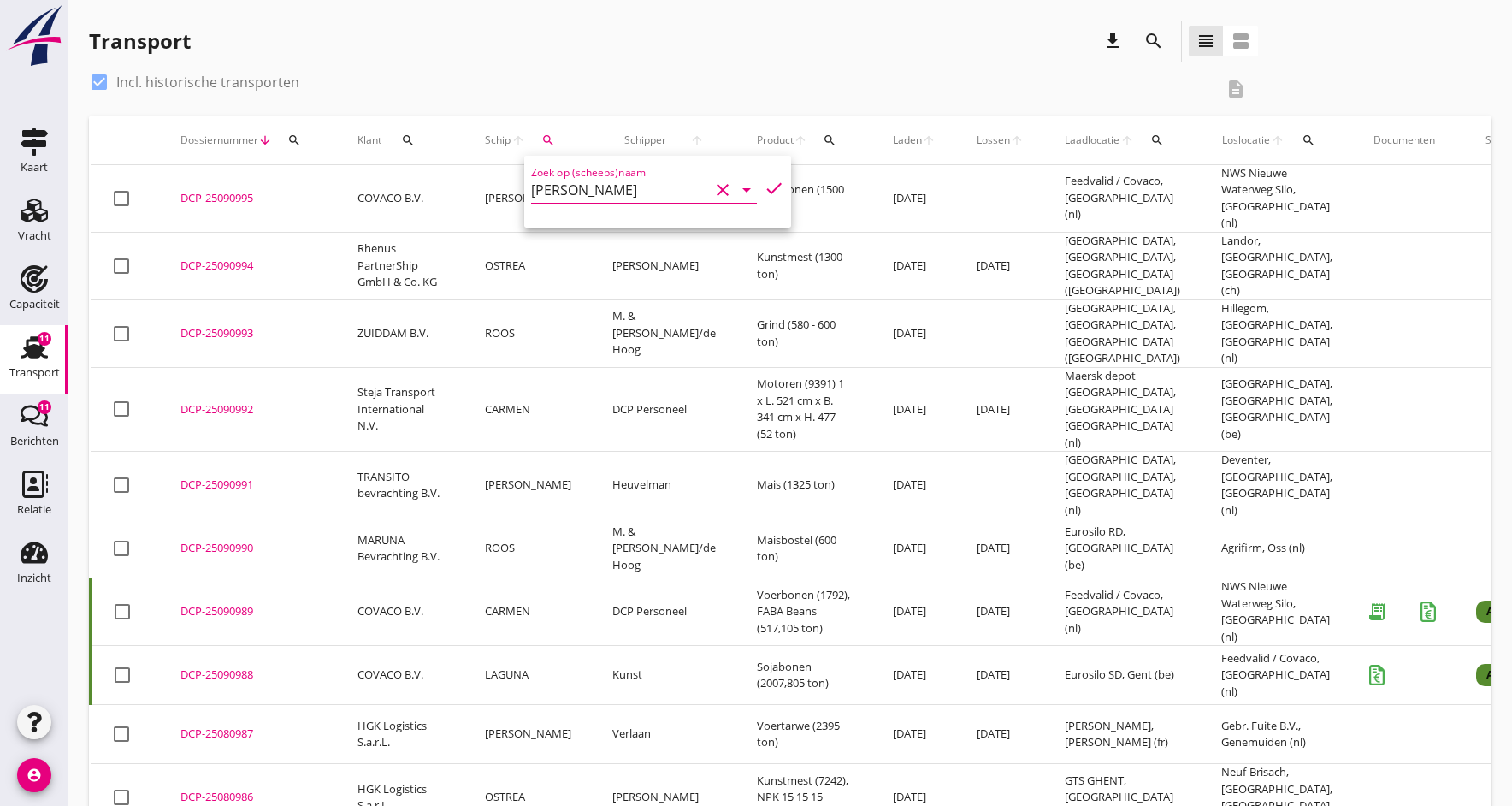
click at [765, 190] on icon "check" at bounding box center [774, 188] width 21 height 21
type input "[PERSON_NAME]"
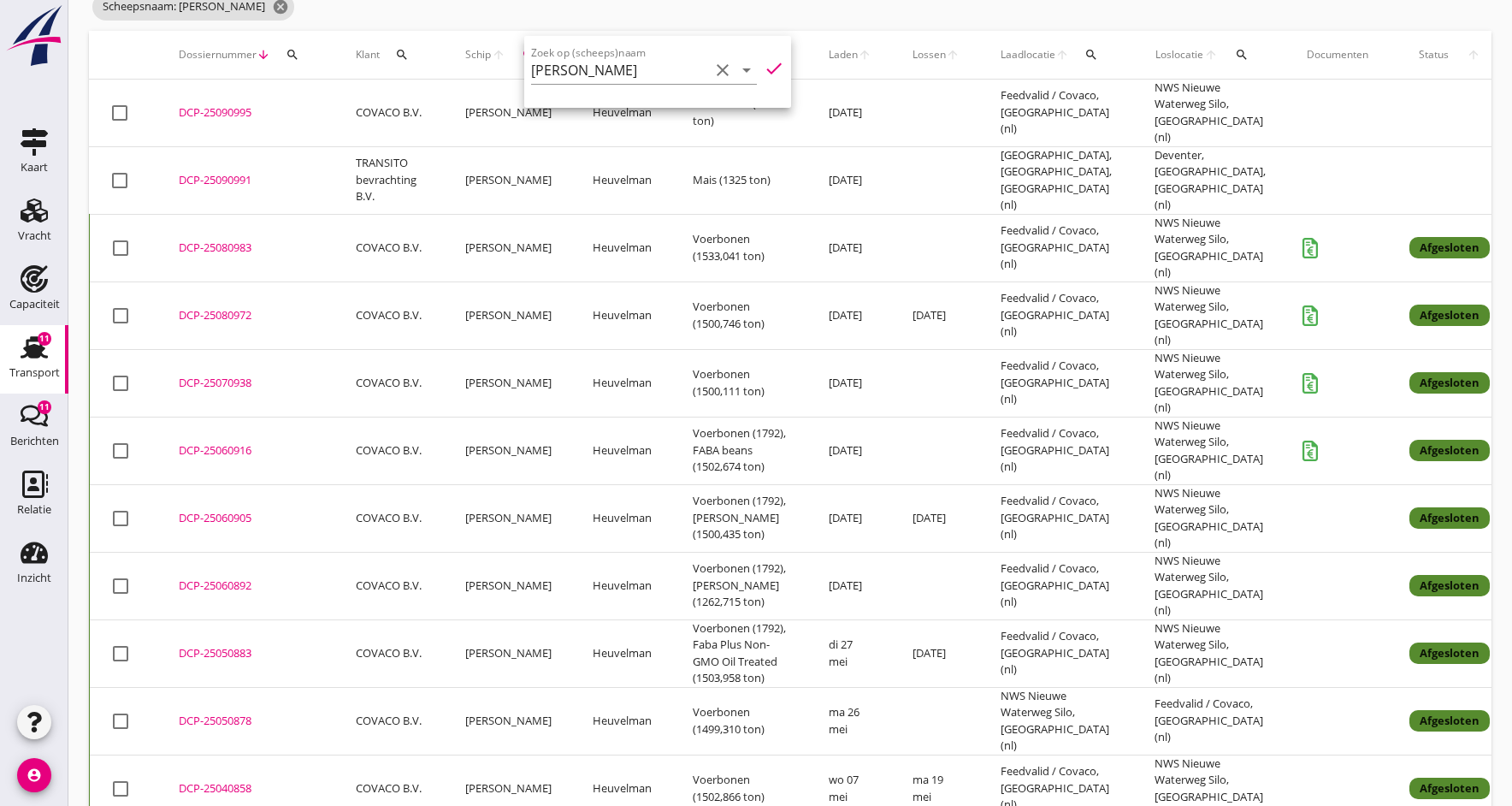
scroll to position [120, 0]
click at [222, 306] on div "DCP-25080972" at bounding box center [247, 314] width 136 height 17
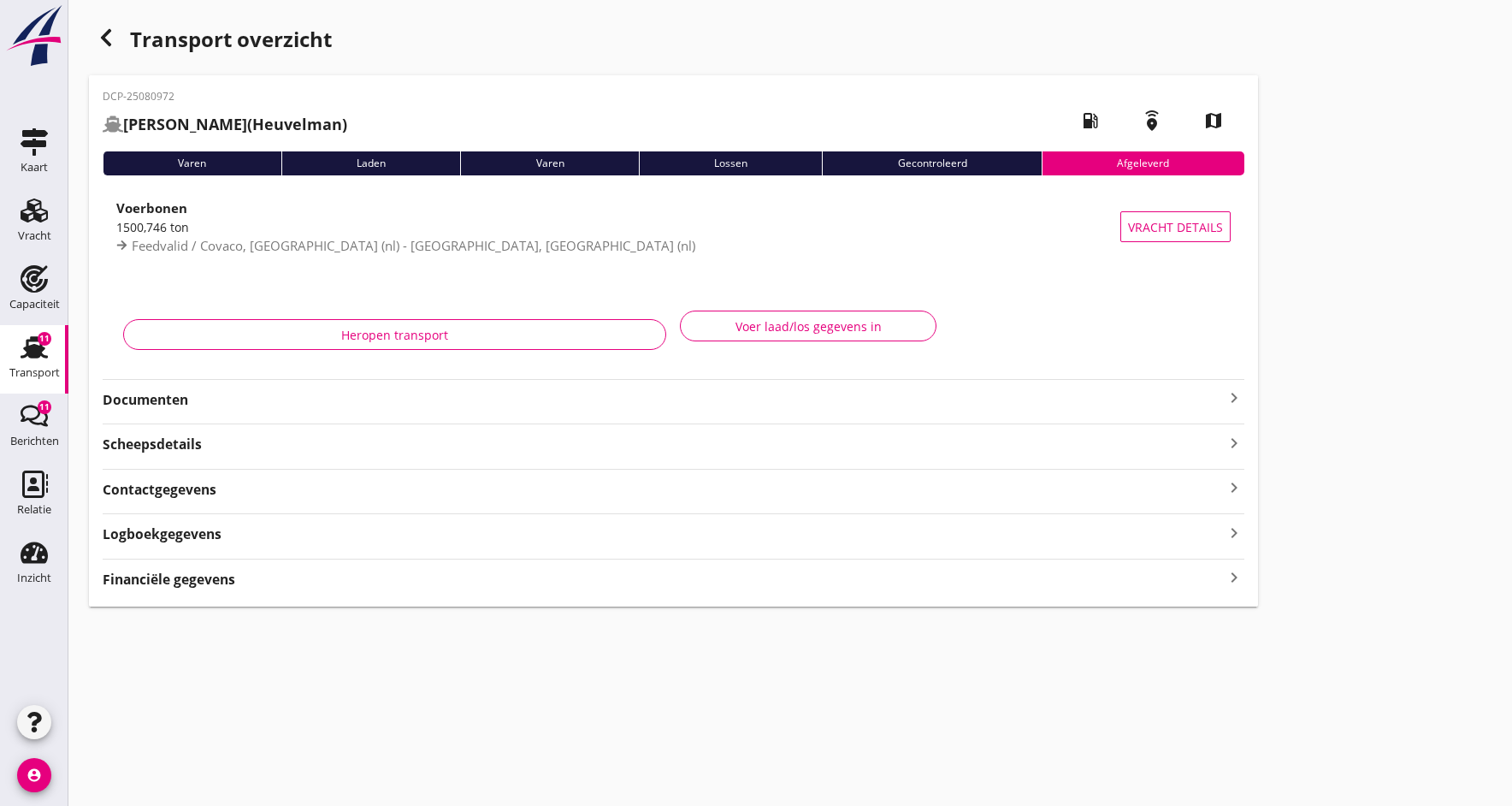
click at [178, 406] on strong "Documenten" at bounding box center [663, 400] width 1122 height 20
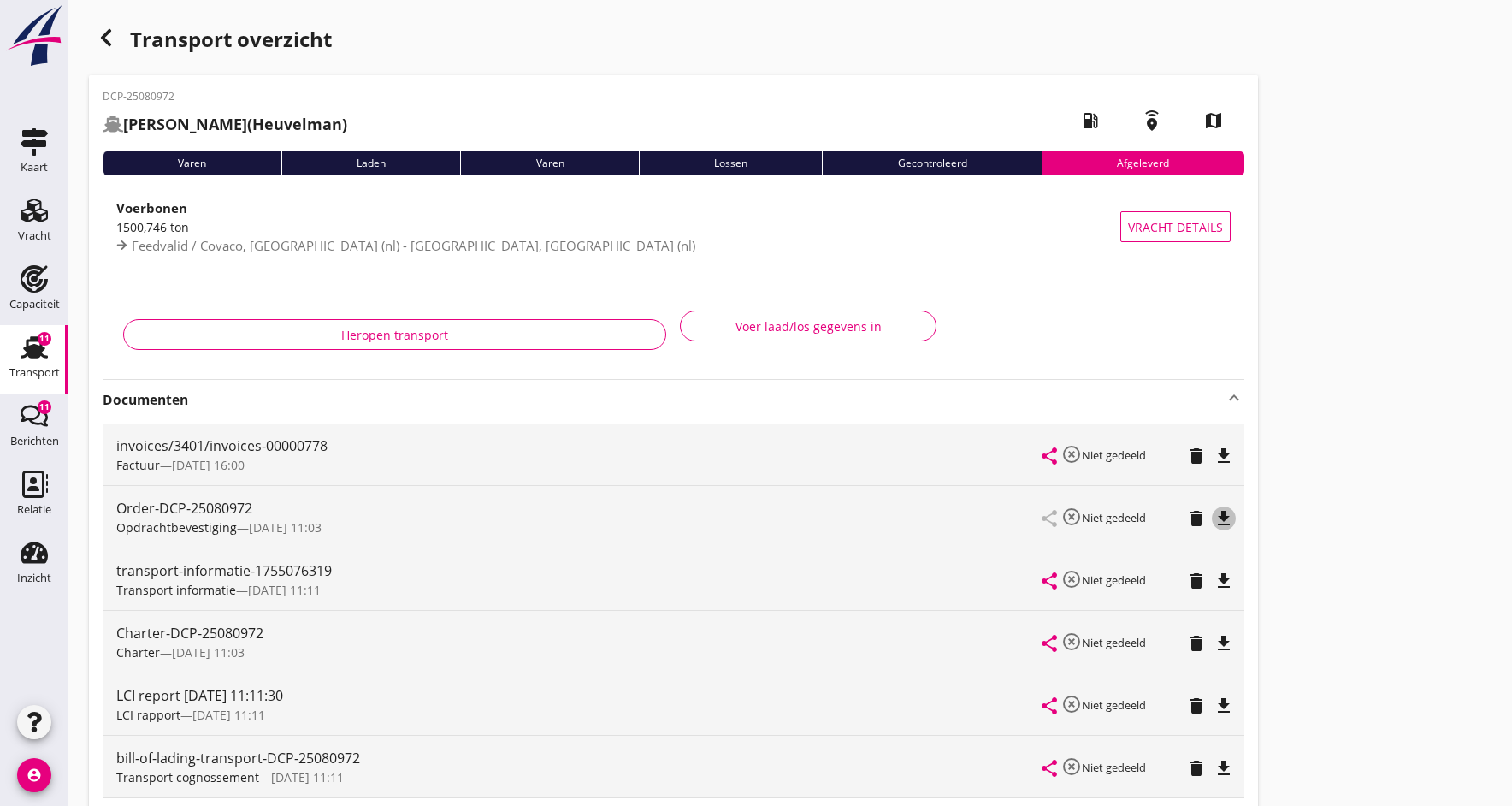
click at [1226, 518] on icon "file_download" at bounding box center [1224, 518] width 21 height 21
click at [1226, 518] on icon "open_in_browser" at bounding box center [1224, 518] width 21 height 21
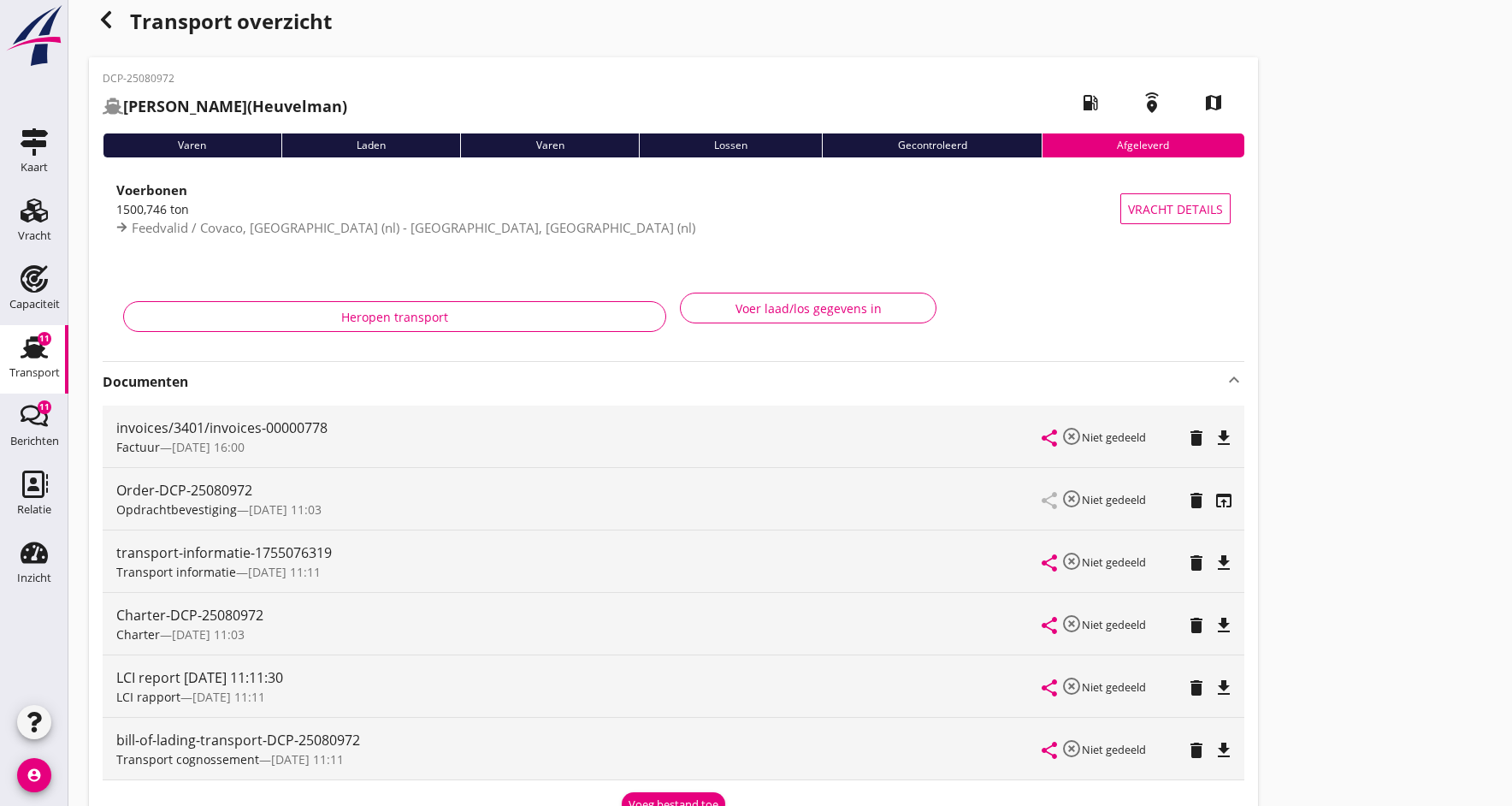
scroll to position [18, 0]
click at [228, 623] on div "Charter-DCP-25080972" at bounding box center [579, 614] width 926 height 21
click at [1226, 623] on icon "file_download" at bounding box center [1224, 624] width 21 height 21
click at [1226, 625] on icon "open_in_browser" at bounding box center [1224, 624] width 21 height 21
